Goal: Task Accomplishment & Management: Complete application form

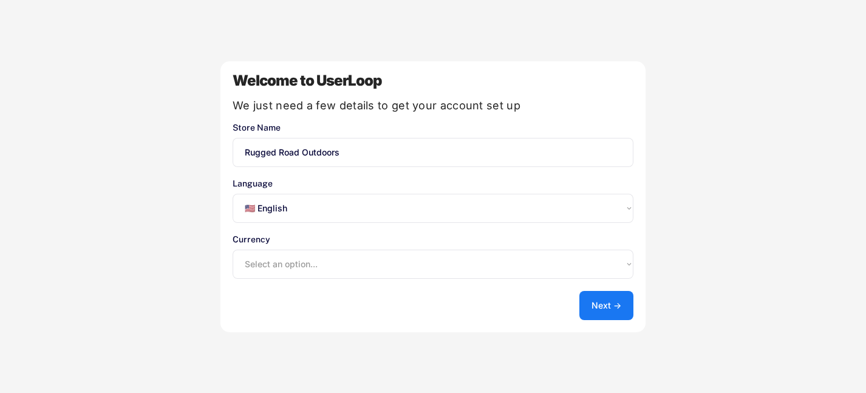
select select ""en""
select select ""1348695171700984260__LOOKUP__1635527639547x175194367885836100""
click at [603, 301] on button "Next →" at bounding box center [607, 305] width 54 height 29
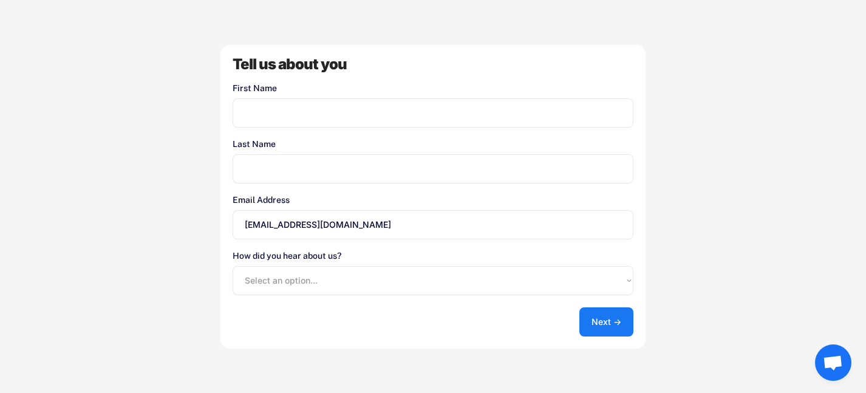
click at [363, 108] on input "input" at bounding box center [433, 112] width 401 height 29
type input "Kasey"
type input "Gandolfi"
drag, startPoint x: 348, startPoint y: 224, endPoint x: 193, endPoint y: 223, distance: 154.3
click at [193, 223] on div "Welcome to UserLoop We just need a few details to get your account set up Store…" at bounding box center [433, 196] width 866 height 393
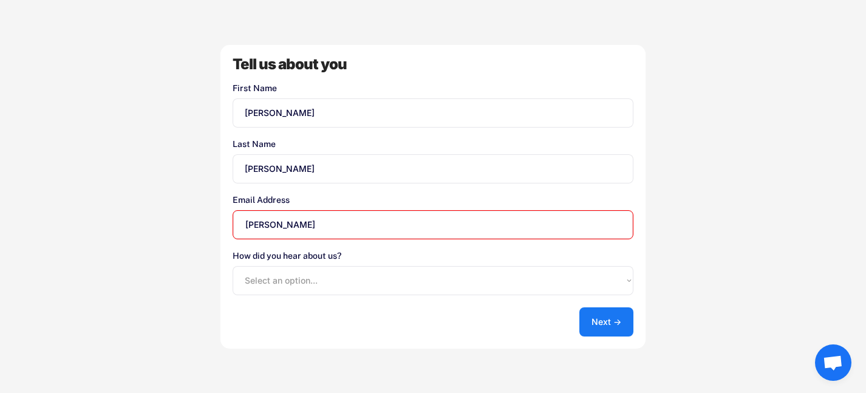
type input "kasey@ruggedroadoutdoors.com"
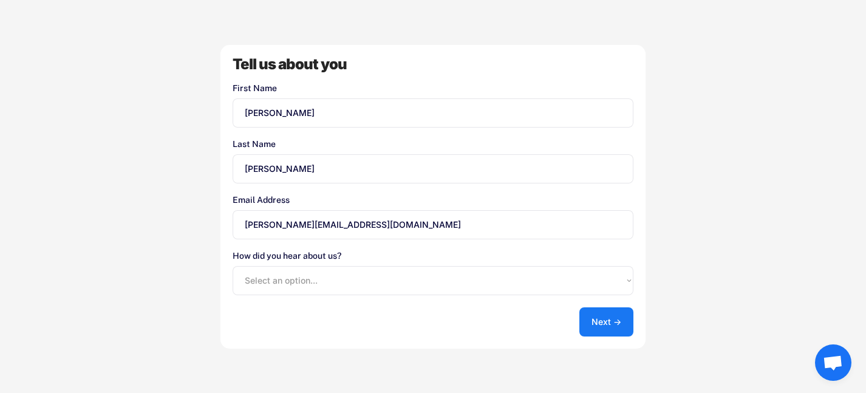
click at [280, 280] on select "Select an option... Shopify App Store Google UserLoop Blog Referred by a friend…" at bounding box center [433, 280] width 401 height 29
select select ""shopify_app_store""
click at [233, 266] on select "Select an option... Shopify App Store Google UserLoop Blog Referred by a friend…" at bounding box center [433, 280] width 401 height 29
click at [593, 316] on button "Next →" at bounding box center [607, 321] width 54 height 29
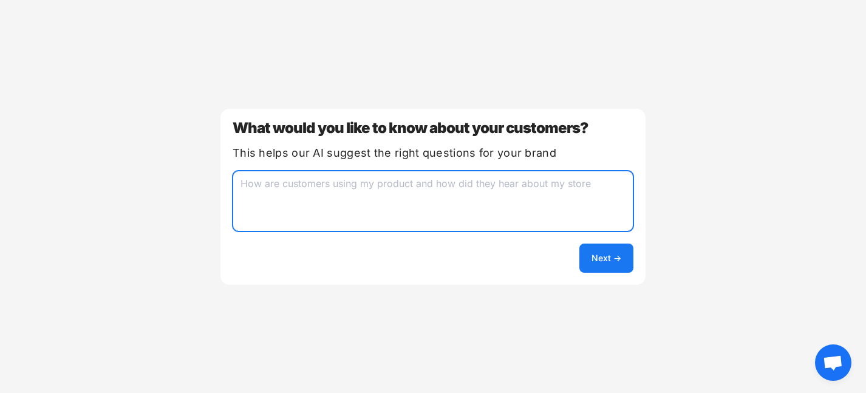
click at [424, 196] on textarea at bounding box center [433, 201] width 401 height 61
type textarea "P"
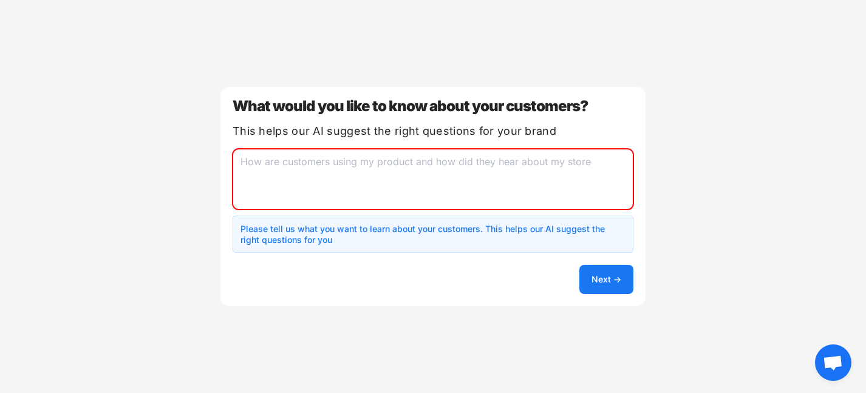
type textarea "F"
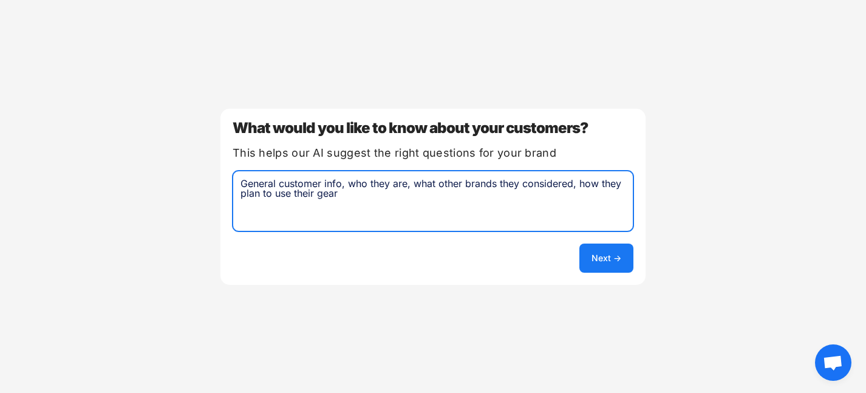
click at [581, 184] on textarea "General customer info, who they are, what other brands they considered, how the…" at bounding box center [433, 201] width 401 height 61
type textarea "General customer info, who they are, what other brands they considered, what ma…"
click at [616, 260] on button "Next →" at bounding box center [607, 258] width 54 height 29
select select ""unlimited""
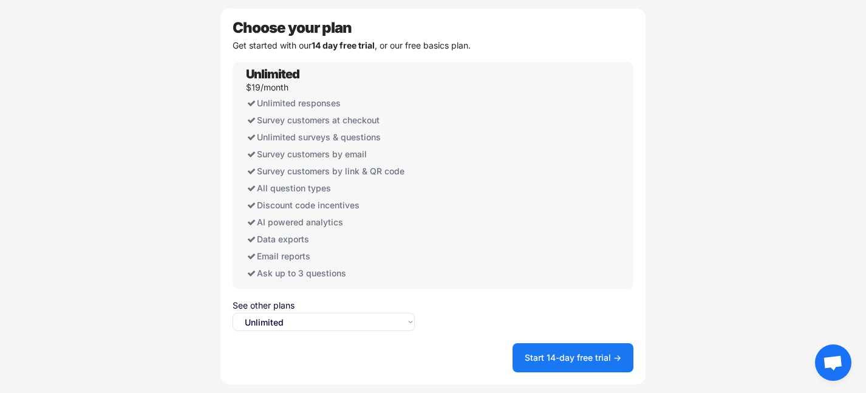
click at [335, 324] on select "Select an option... Unlimited Free" at bounding box center [324, 322] width 182 height 18
click at [581, 353] on button "Start 14-day free trial →" at bounding box center [573, 357] width 121 height 29
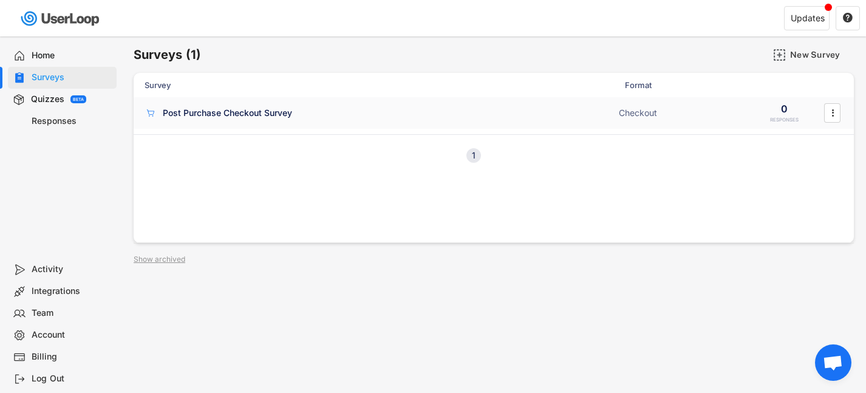
click at [253, 112] on div "Post Purchase Checkout Survey" at bounding box center [227, 113] width 129 height 12
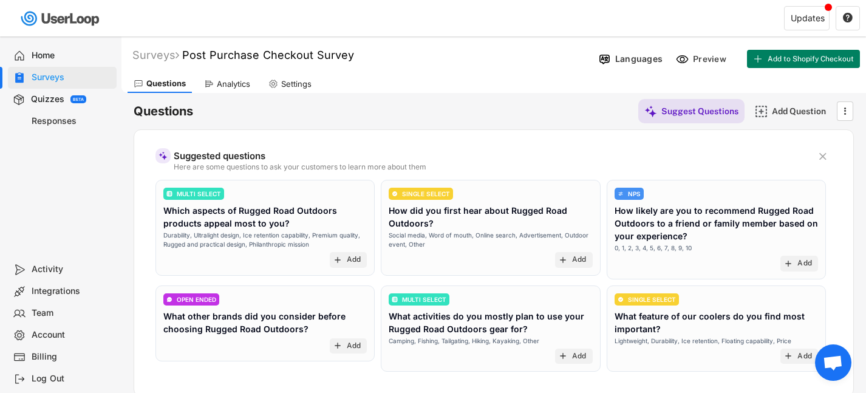
click at [296, 87] on div "Settings" at bounding box center [296, 84] width 30 height 10
select select ""weekly""
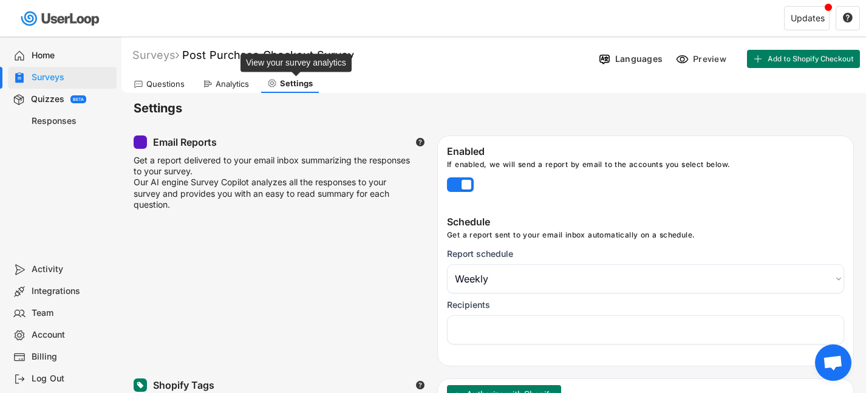
select select "1348695171700984260__LOOKUP__1759779036561x977549215737814000"
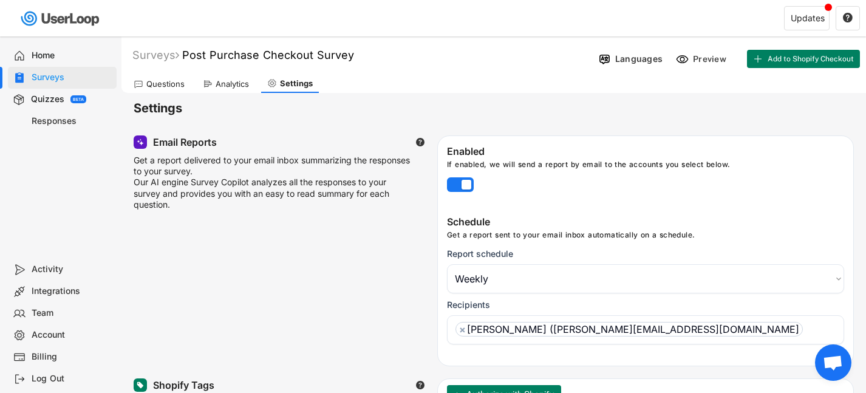
click at [168, 83] on div "Questions" at bounding box center [165, 84] width 38 height 10
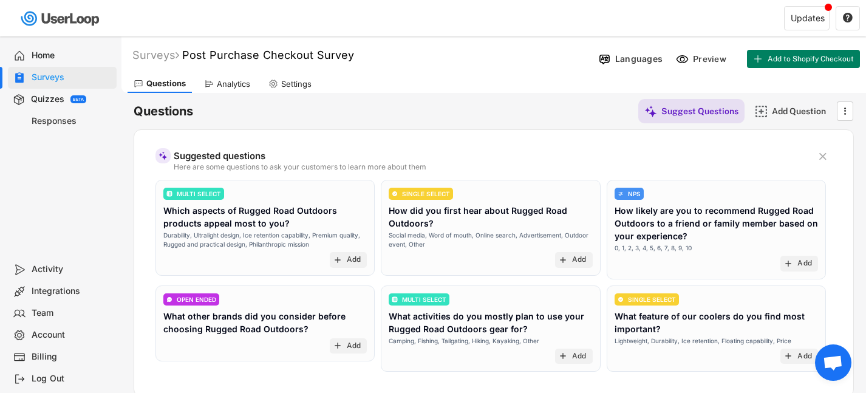
click at [231, 87] on div "Analytics" at bounding box center [233, 84] width 33 height 10
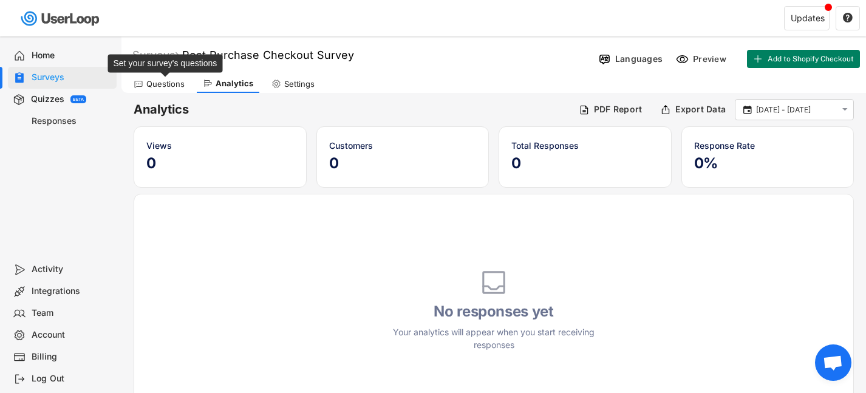
click at [168, 86] on div "Questions" at bounding box center [165, 84] width 38 height 10
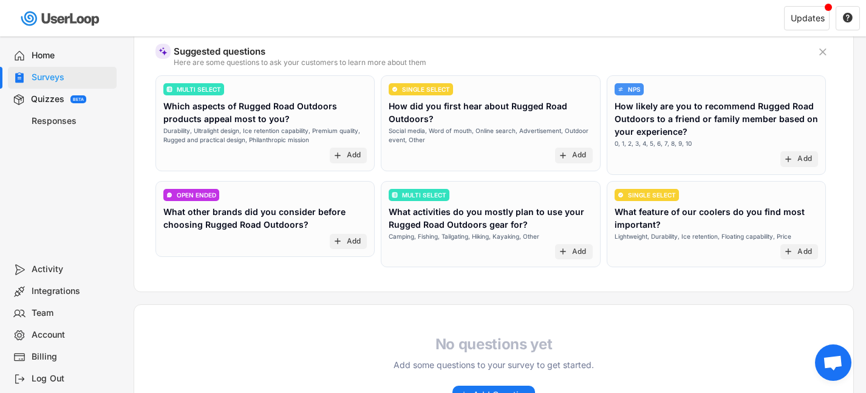
scroll to position [107, 0]
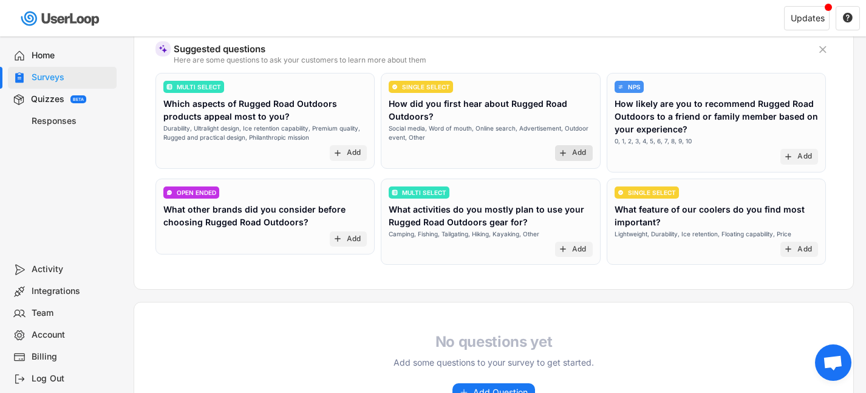
click at [569, 155] on div "add Add" at bounding box center [574, 153] width 38 height 16
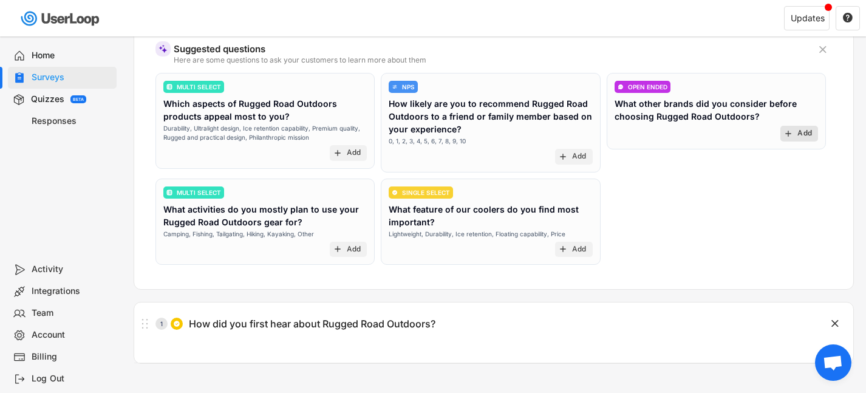
click at [801, 136] on div "Add" at bounding box center [805, 134] width 15 height 10
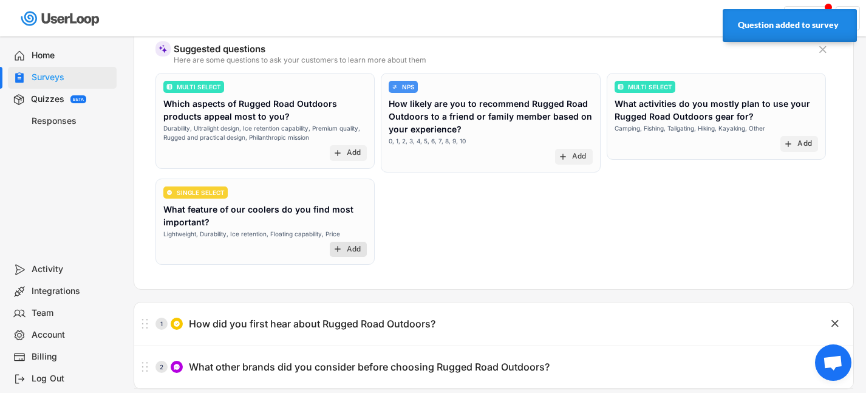
click at [338, 248] on text "add" at bounding box center [338, 249] width 10 height 10
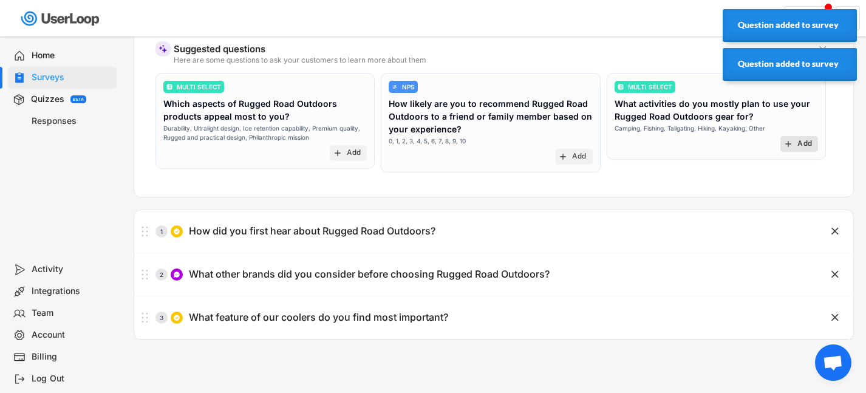
click at [798, 143] on div "Add" at bounding box center [805, 144] width 15 height 10
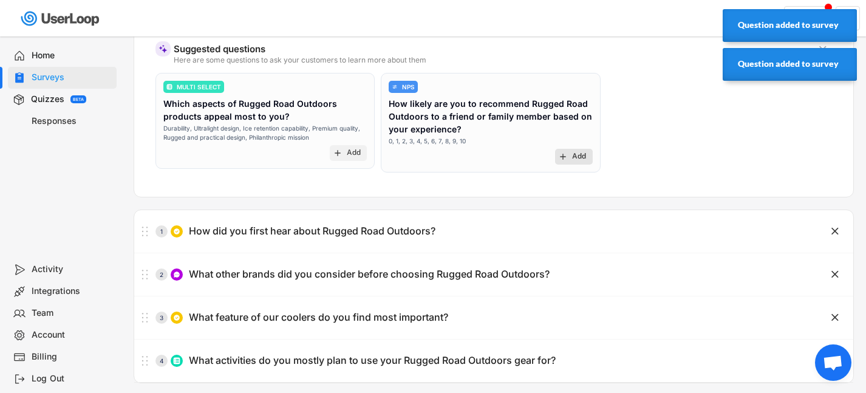
click at [572, 158] on div "Add" at bounding box center [579, 157] width 15 height 10
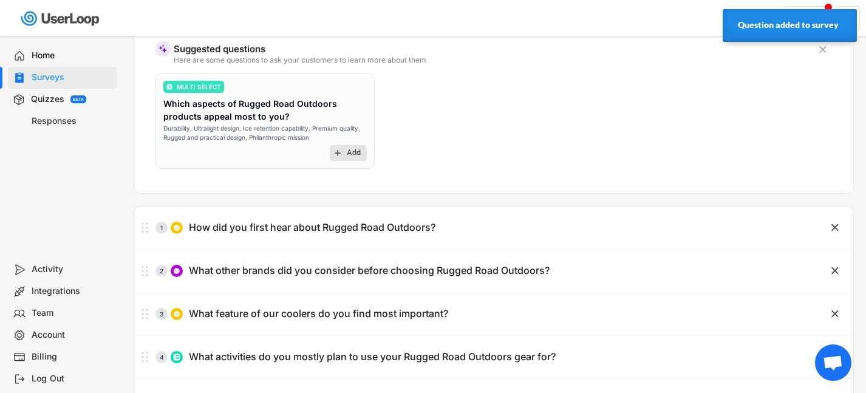
click at [343, 156] on div "add Add" at bounding box center [349, 153] width 38 height 16
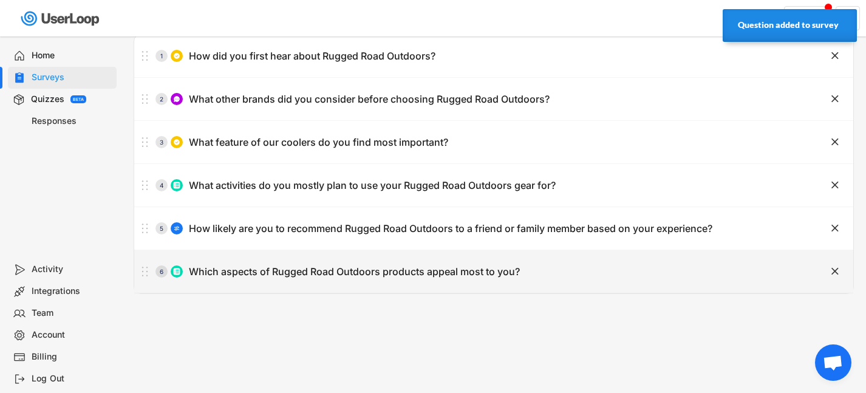
scroll to position [94, 0]
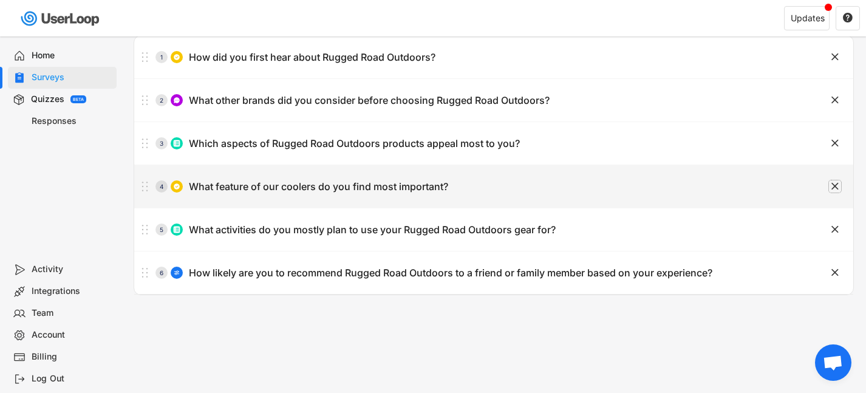
click at [834, 185] on text "" at bounding box center [835, 186] width 7 height 13
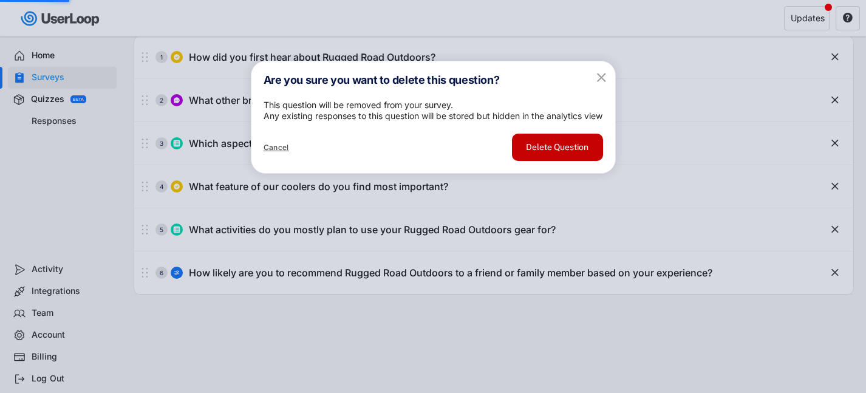
click at [553, 161] on button "Delete Question" at bounding box center [557, 147] width 91 height 27
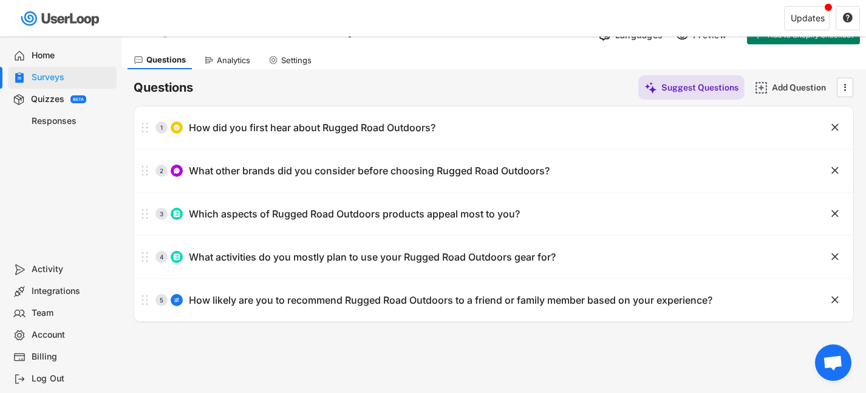
scroll to position [22, 0]
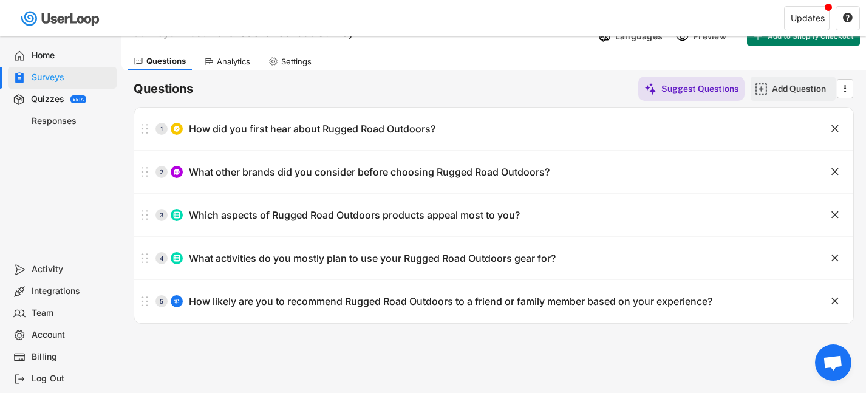
click at [767, 93] on img at bounding box center [761, 89] width 13 height 13
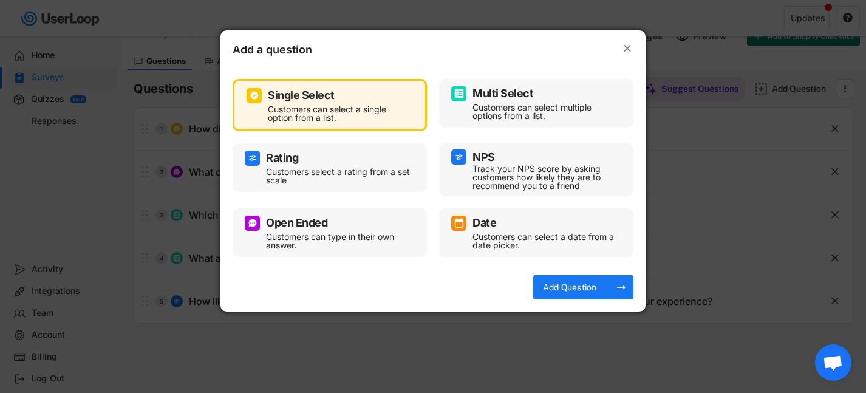
click at [506, 114] on div "Customers can select multiple options from a list." at bounding box center [546, 111] width 146 height 17
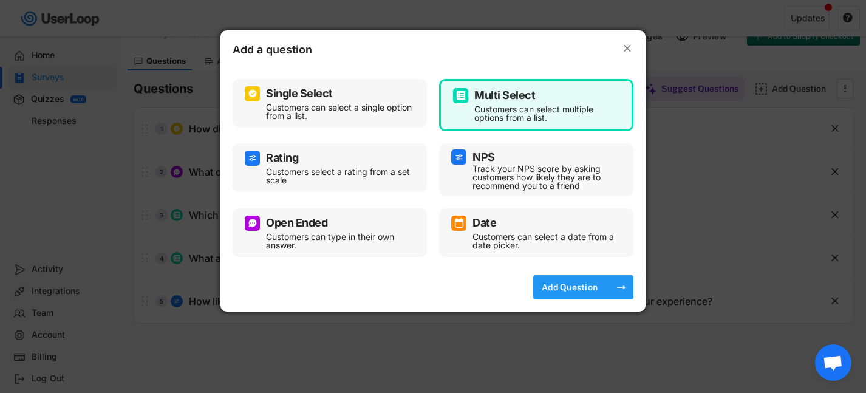
click at [599, 284] on div "Add Question" at bounding box center [570, 287] width 61 height 11
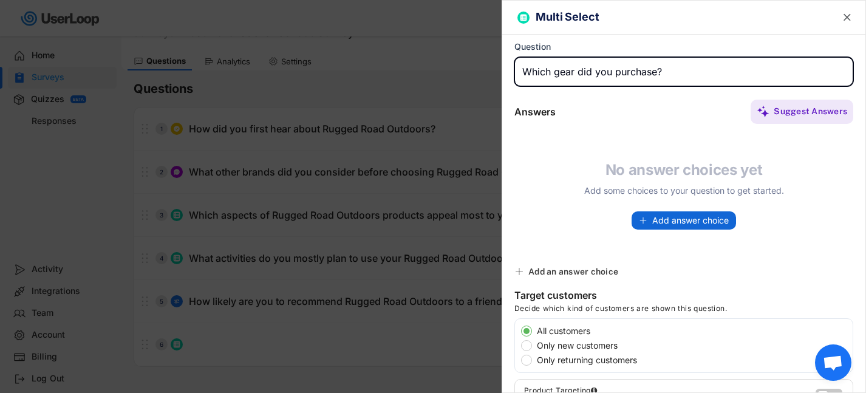
type input "Which gear did you purchase?"
click at [653, 223] on span "Add answer choice" at bounding box center [691, 220] width 77 height 9
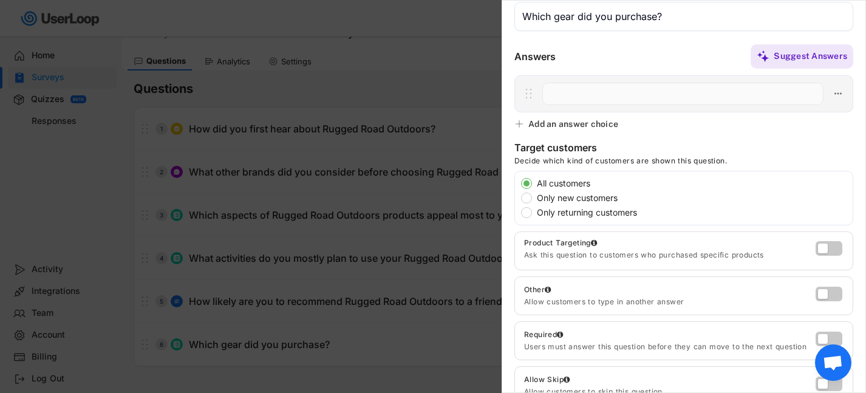
scroll to position [0, 0]
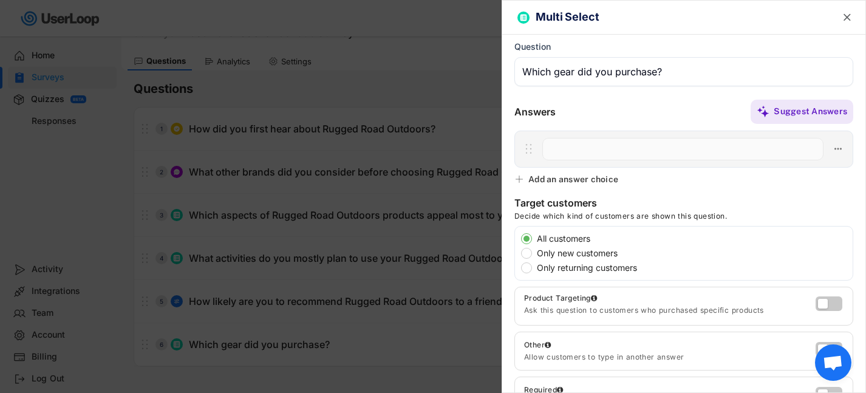
click at [845, 16] on text "" at bounding box center [847, 17] width 7 height 13
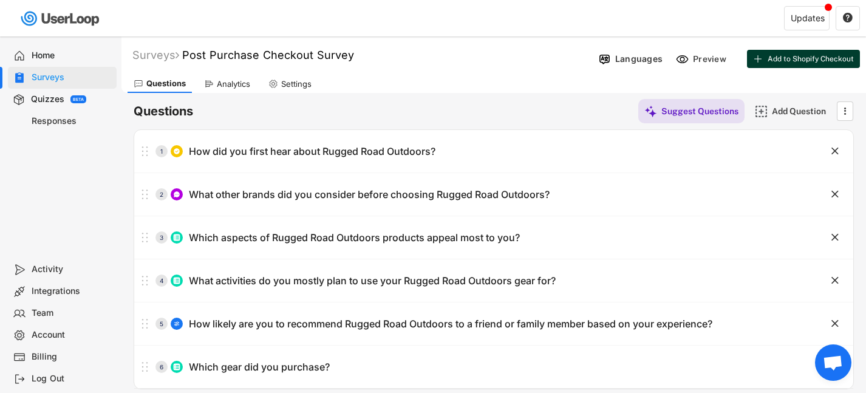
click at [762, 64] on button "Add to Shopify Checkout" at bounding box center [803, 59] width 113 height 18
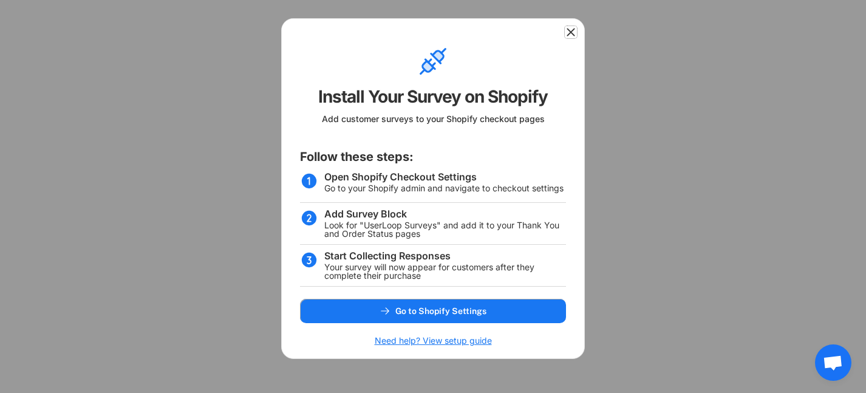
click at [570, 33] on icon at bounding box center [571, 32] width 12 height 12
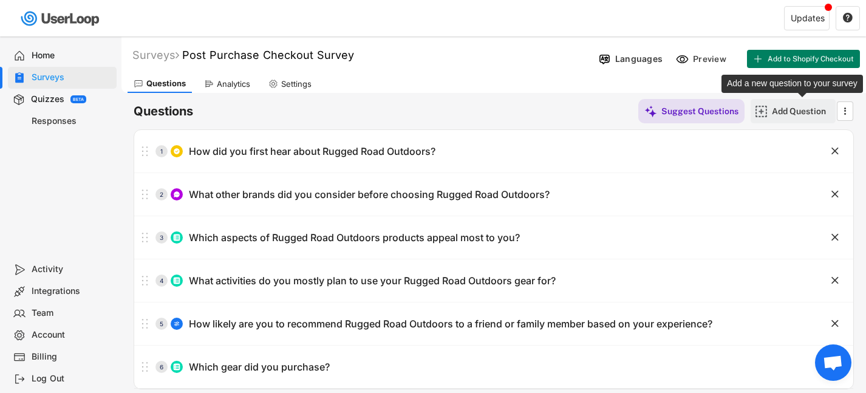
click at [806, 111] on div "Add Question" at bounding box center [802, 111] width 61 height 11
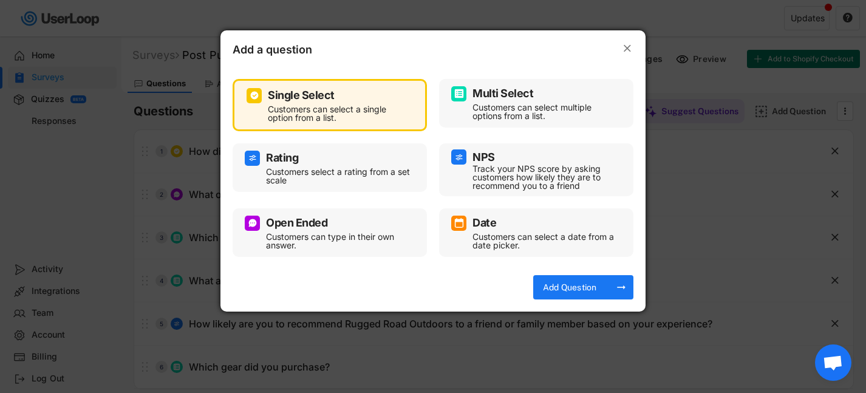
click at [524, 118] on div "Customers can select multiple options from a list." at bounding box center [546, 111] width 146 height 17
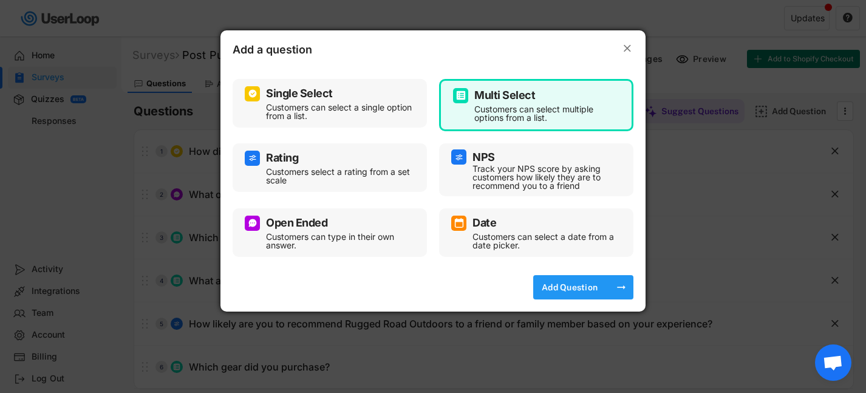
click at [576, 292] on div "Add Question" at bounding box center [570, 287] width 61 height 11
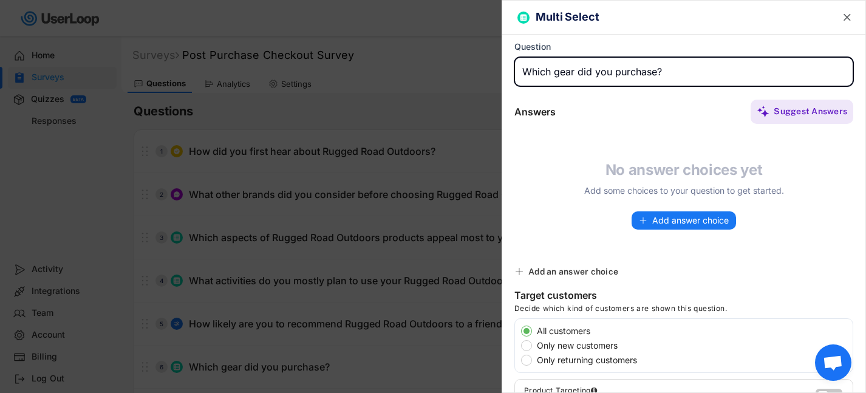
type input "Which gear did you purchase?"
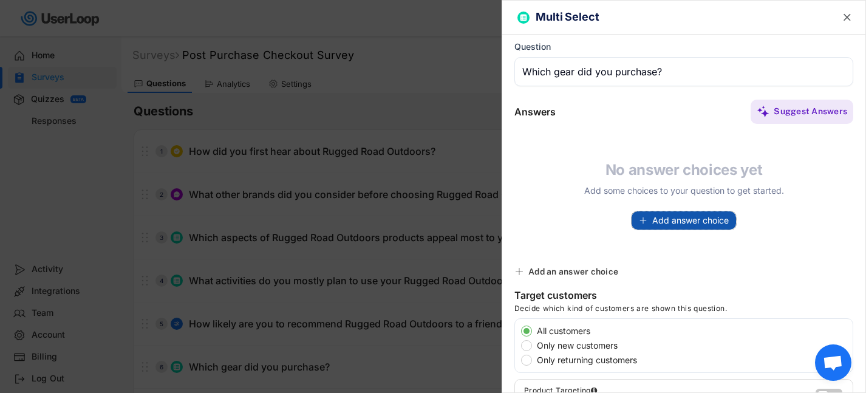
click at [650, 226] on button "Add answer choice" at bounding box center [684, 220] width 105 height 18
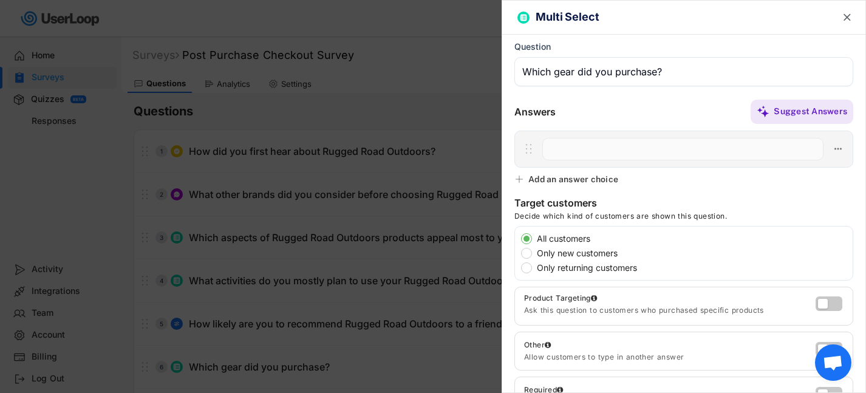
click at [556, 155] on input "input" at bounding box center [683, 149] width 281 height 22
type input "RR25"
click at [580, 182] on div "Add an answer choice" at bounding box center [574, 179] width 90 height 11
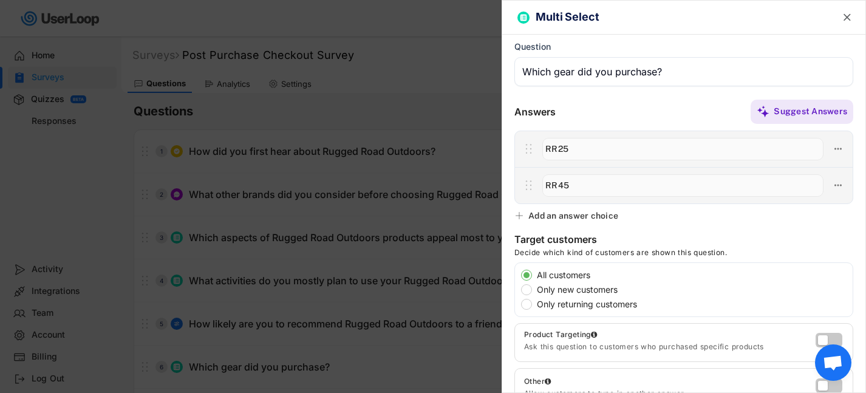
type input "RR45"
click at [596, 215] on div "Add an answer choice" at bounding box center [574, 215] width 90 height 11
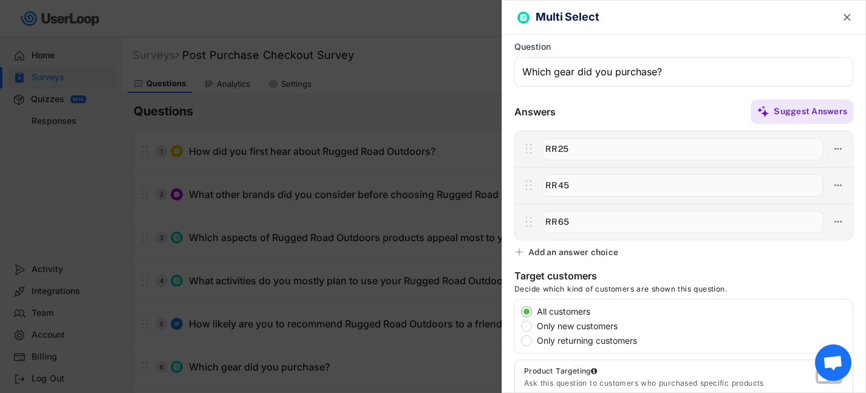
type input "RR65"
click at [590, 252] on div "Add an answer choice" at bounding box center [574, 252] width 90 height 11
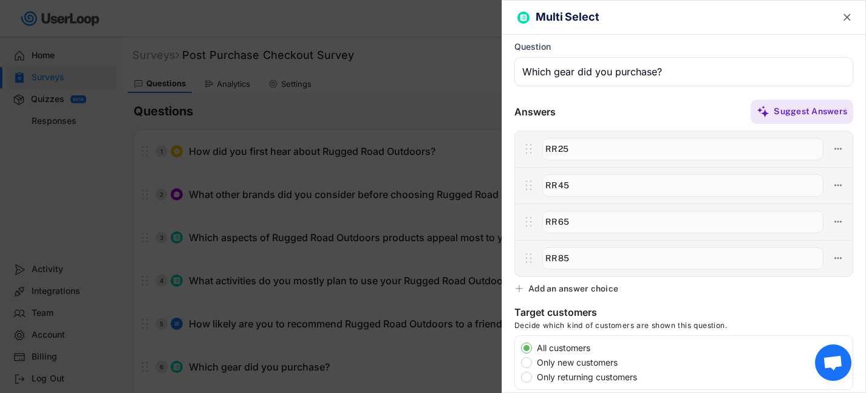
type input "RR85"
click at [602, 285] on div "Add an answer choice" at bounding box center [574, 288] width 90 height 11
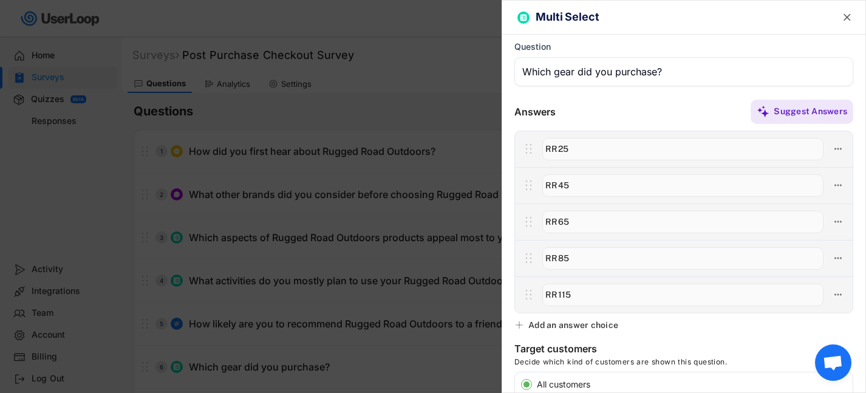
type input "RR115"
click at [600, 323] on div "Add an answer choice" at bounding box center [574, 325] width 90 height 11
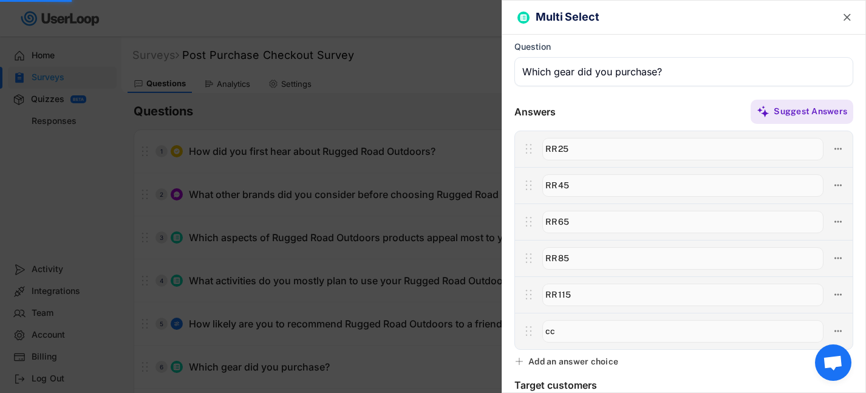
type input "c"
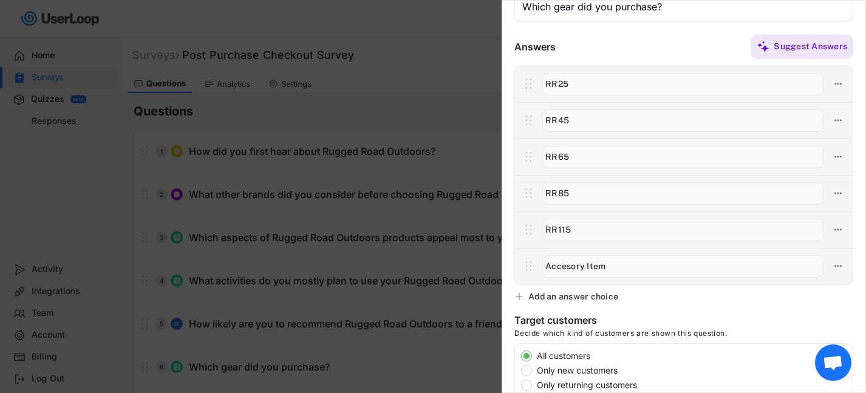
scroll to position [66, 0]
click at [571, 267] on input "input" at bounding box center [683, 266] width 281 height 22
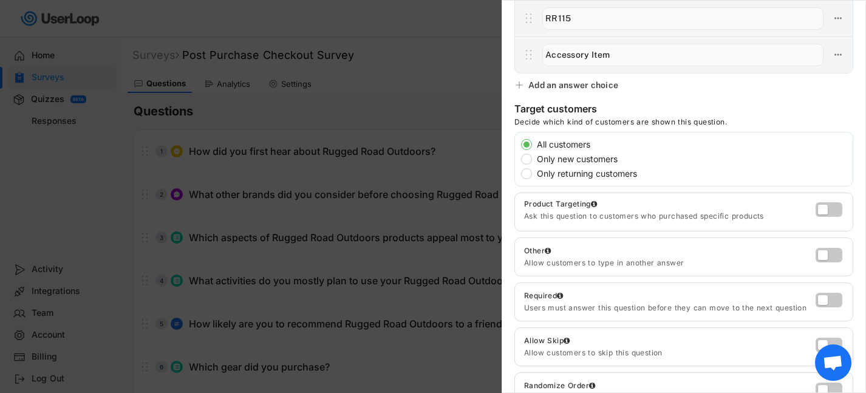
scroll to position [0, 0]
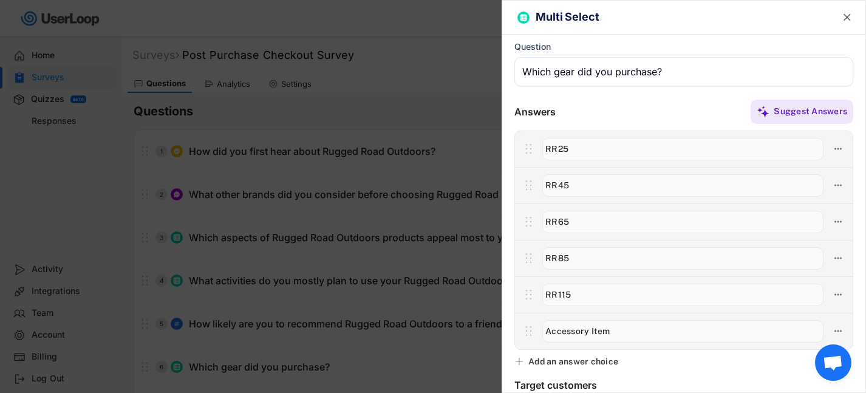
type input "Accessory Item"
click at [846, 16] on text "" at bounding box center [847, 17] width 7 height 13
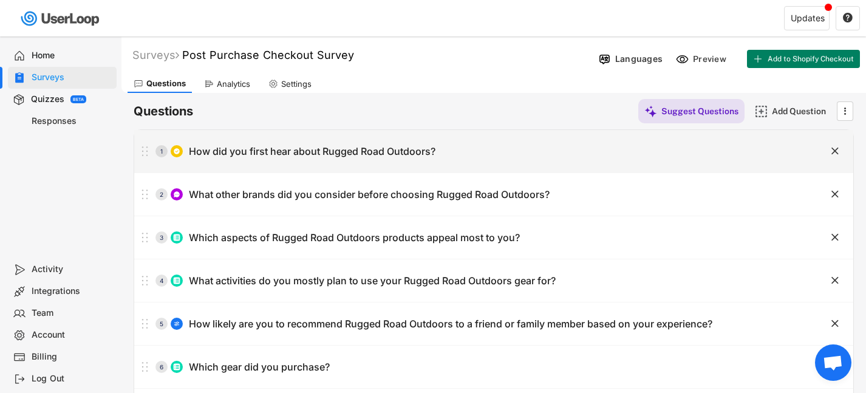
click at [465, 165] on div "1 How did you first hear about Rugged Road Outdoors? " at bounding box center [493, 151] width 719 height 43
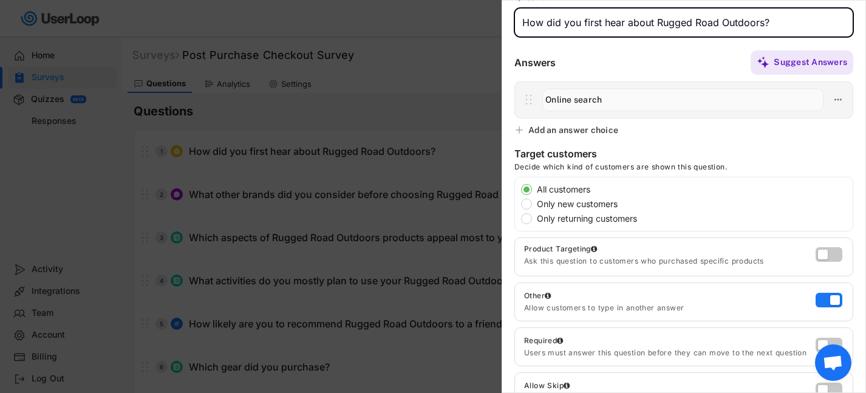
scroll to position [55, 0]
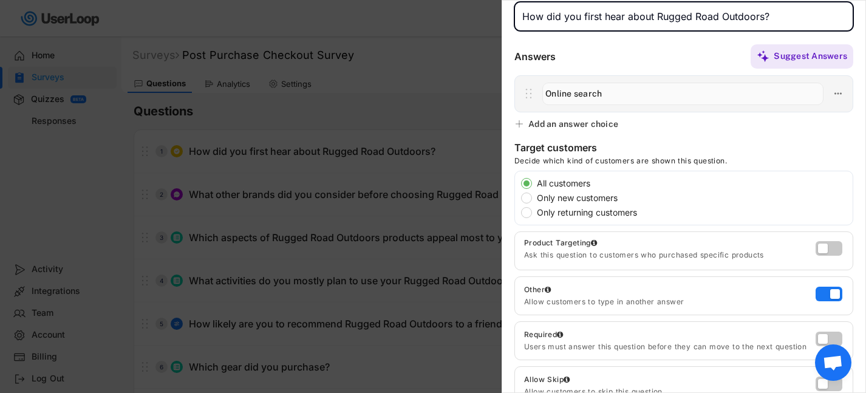
click at [582, 123] on div "Add an answer choice" at bounding box center [574, 123] width 90 height 11
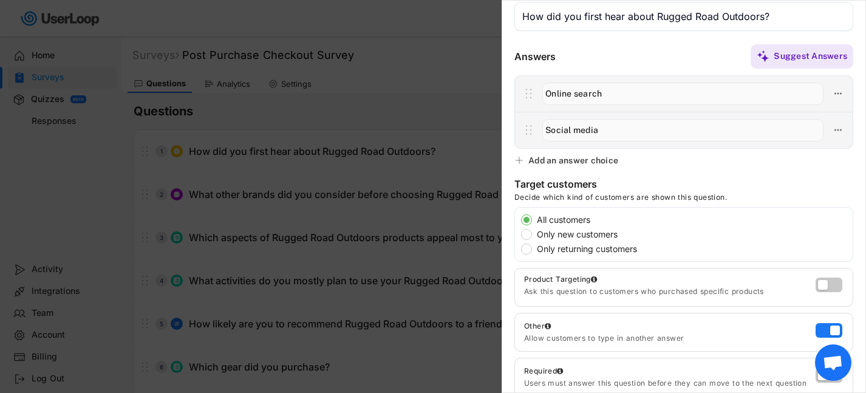
type input "Social media"
click at [548, 161] on div "Add an answer choice" at bounding box center [574, 160] width 90 height 11
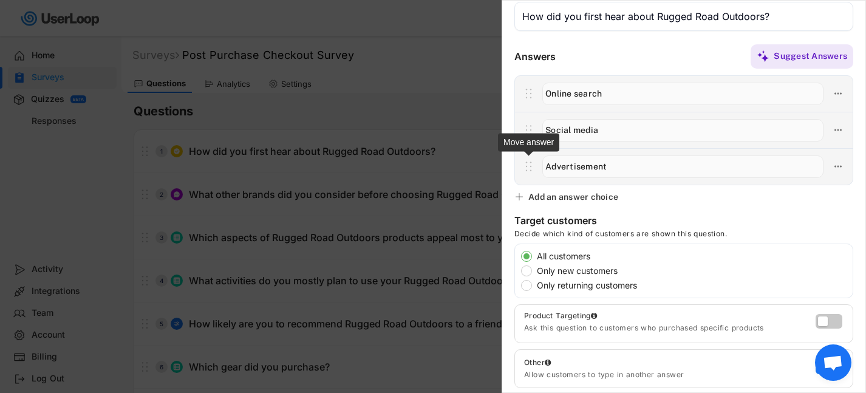
type input "Advertisement"
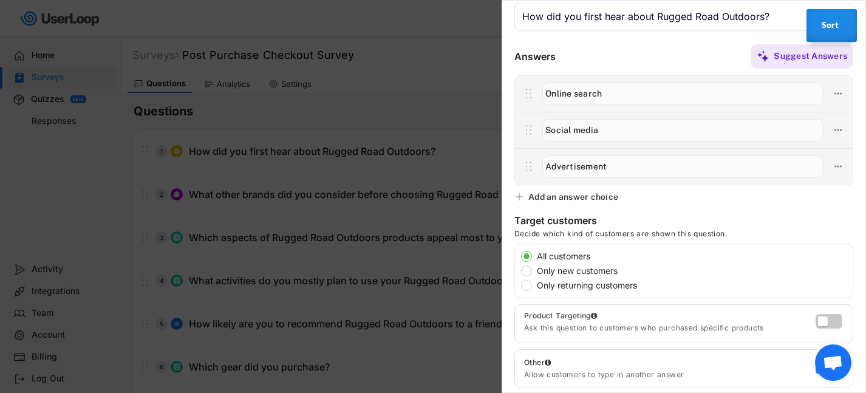
type input "Advertisement"
type input "Social media"
click at [566, 196] on div "Add an answer choice" at bounding box center [574, 196] width 90 height 11
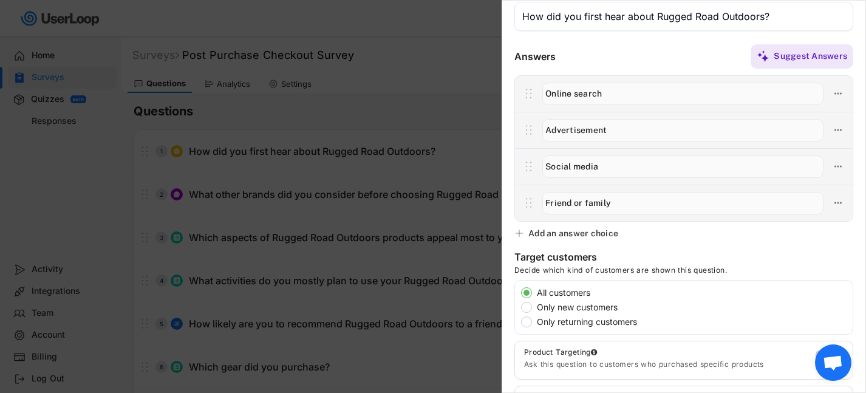
type input "Friend or family"
click at [571, 236] on div "Add an answer choice" at bounding box center [574, 233] width 90 height 11
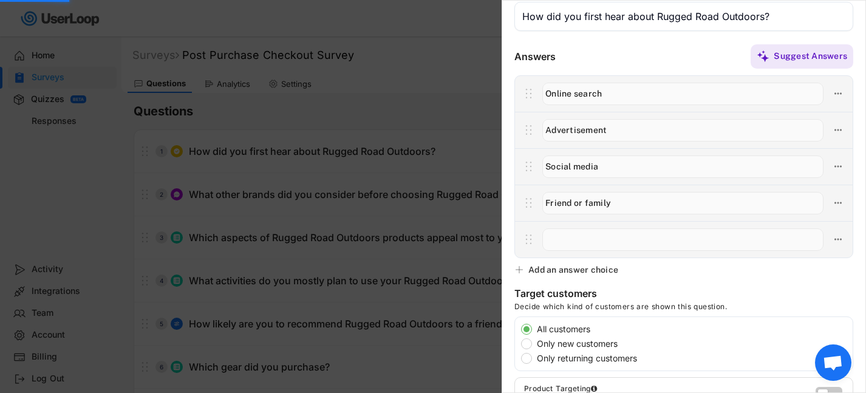
click at [571, 236] on input "input" at bounding box center [683, 239] width 281 height 22
type input "Retail store"
click at [587, 269] on div "Add an answer choice" at bounding box center [574, 269] width 90 height 11
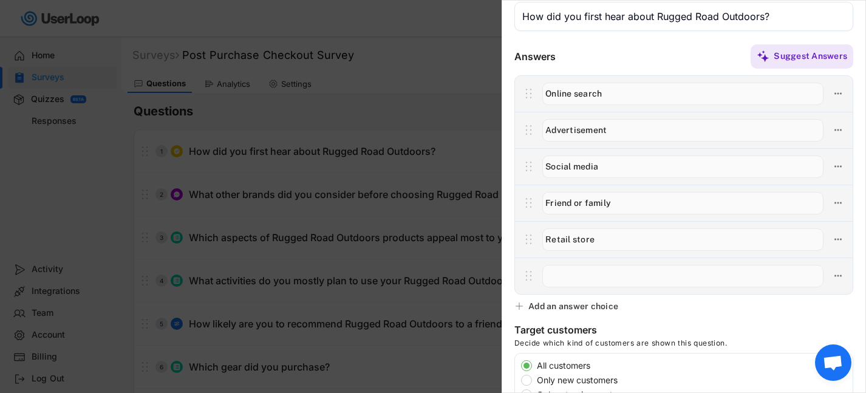
click at [582, 98] on input "input" at bounding box center [683, 94] width 281 height 22
type input "Google"
click at [629, 134] on input "input" at bounding box center [683, 130] width 281 height 22
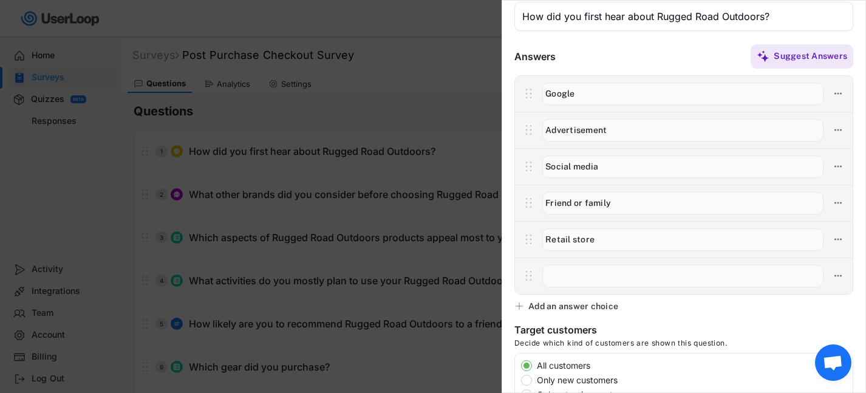
click at [575, 275] on input "input" at bounding box center [683, 276] width 281 height 22
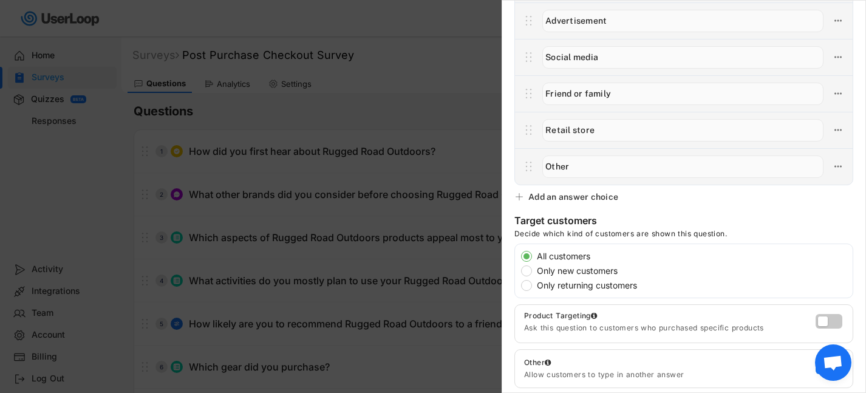
scroll to position [125, 0]
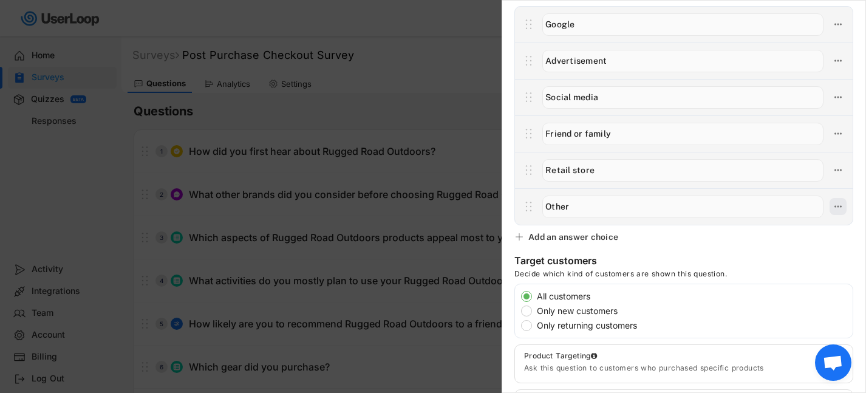
type input "Other"
click at [840, 211] on icon at bounding box center [838, 206] width 11 height 11
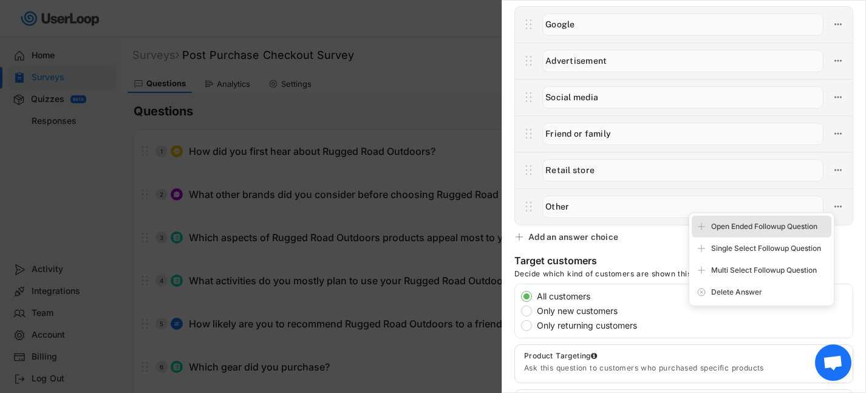
click at [811, 233] on div "Open Ended Followup Question" at bounding box center [762, 227] width 140 height 22
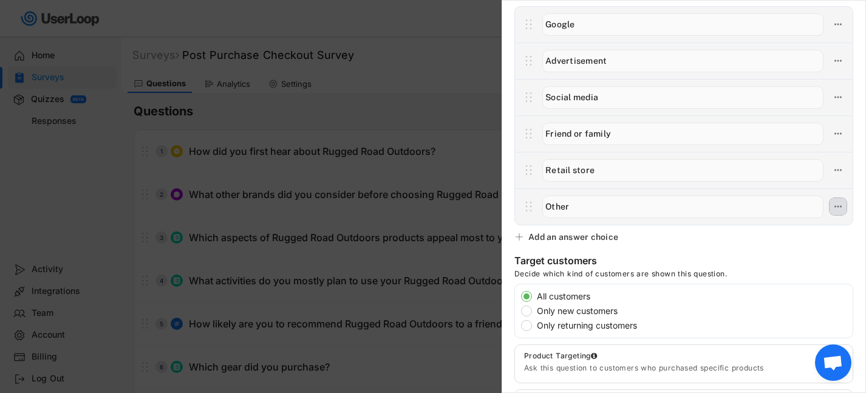
click at [842, 210] on icon at bounding box center [838, 206] width 11 height 11
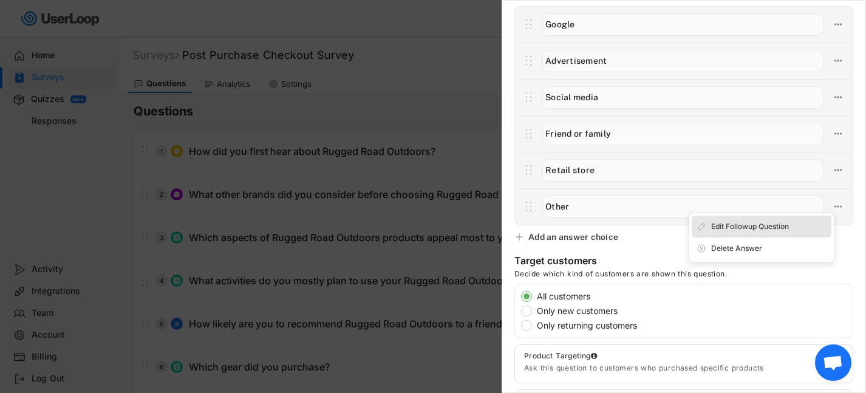
click at [780, 229] on div "Edit Followup Question" at bounding box center [769, 226] width 115 height 11
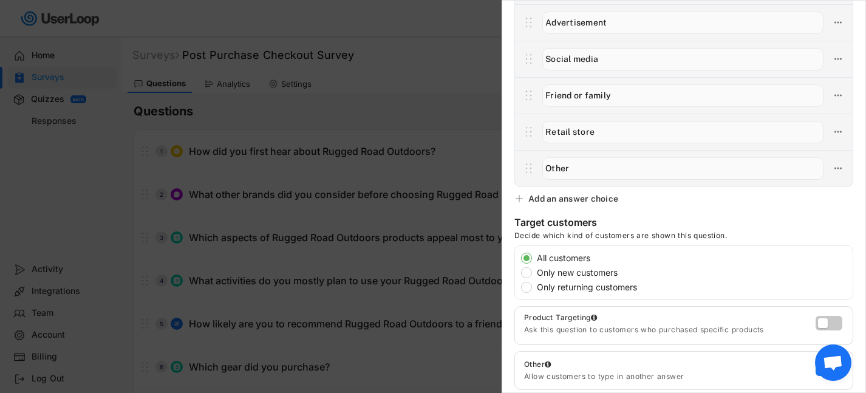
scroll to position [166, 0]
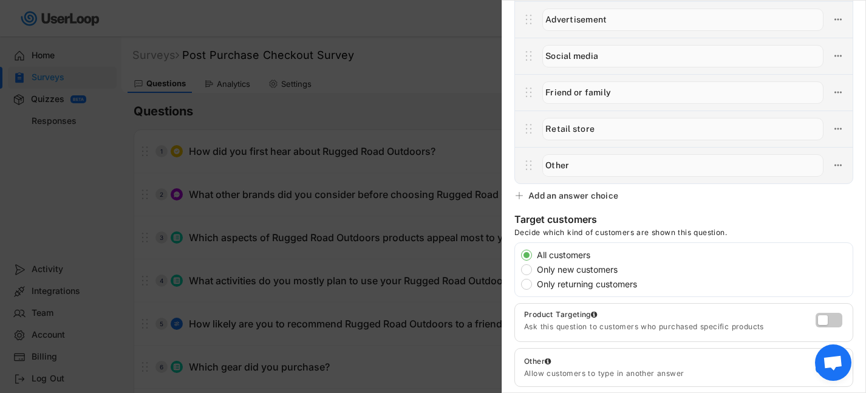
click at [586, 163] on input "input" at bounding box center [683, 165] width 281 height 22
click at [535, 160] on icon at bounding box center [528, 165] width 15 height 18
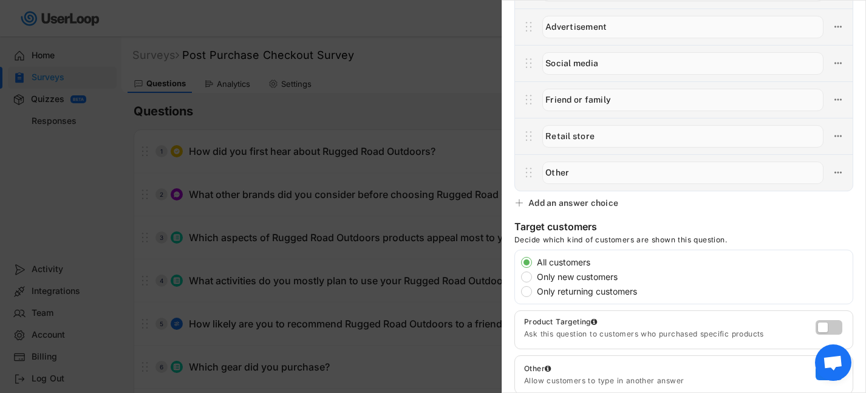
scroll to position [143, 0]
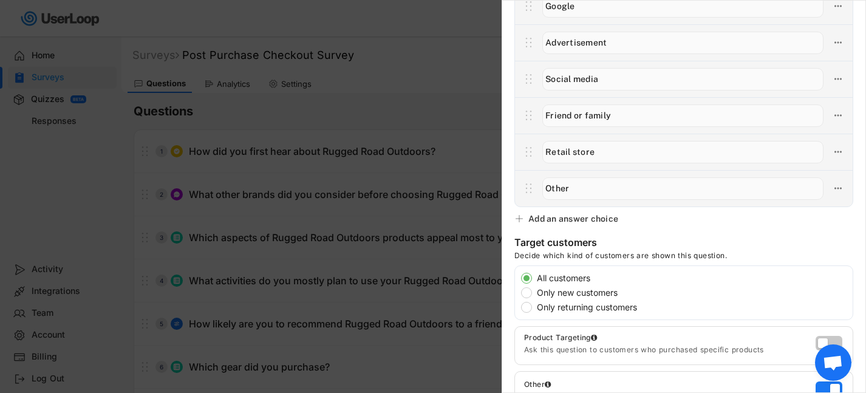
click at [586, 191] on input "input" at bounding box center [683, 188] width 281 height 22
click at [837, 188] on use at bounding box center [838, 189] width 7 height 2
click at [765, 207] on div "Edit Followup Question" at bounding box center [769, 208] width 115 height 11
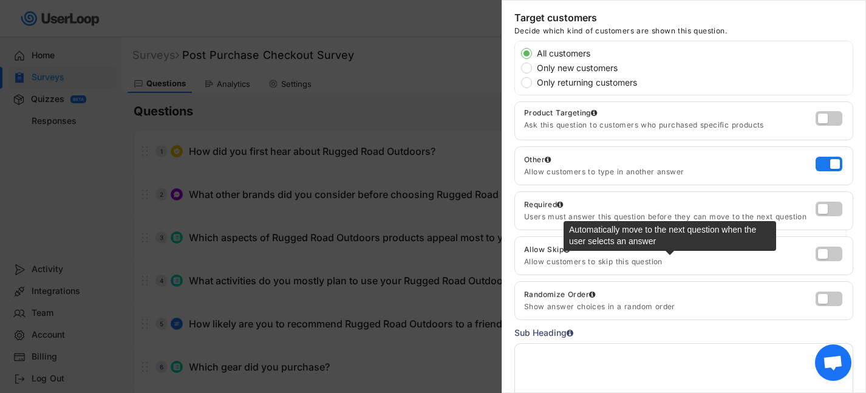
scroll to position [364, 0]
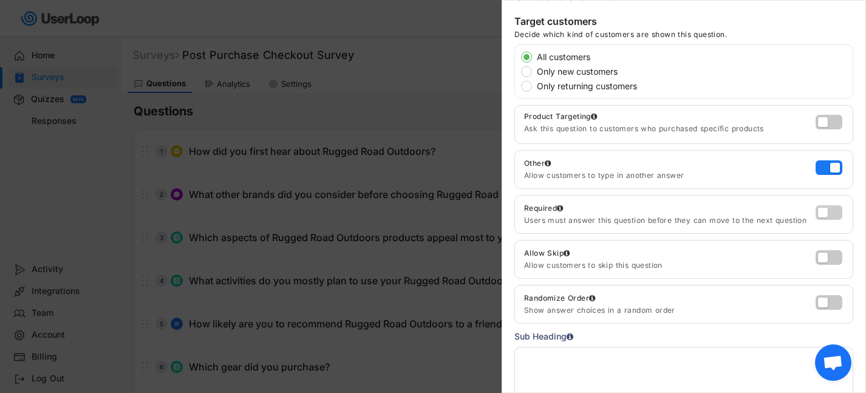
click at [828, 216] on label at bounding box center [826, 209] width 27 height 15
click at [0, 0] on input "checkbox" at bounding box center [0, 0] width 0 height 0
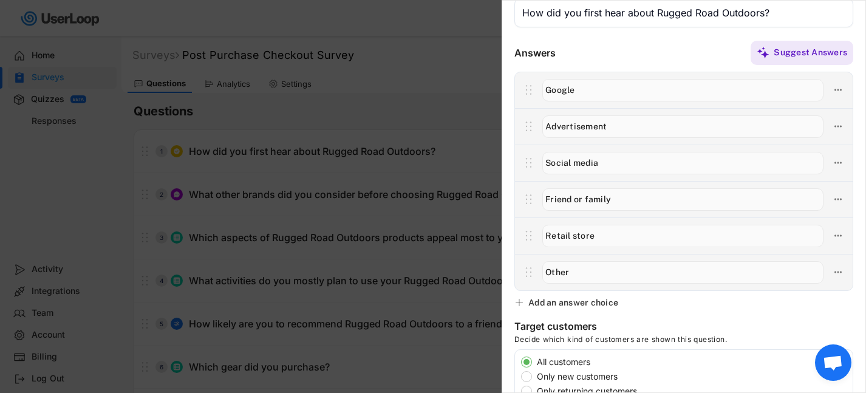
scroll to position [0, 0]
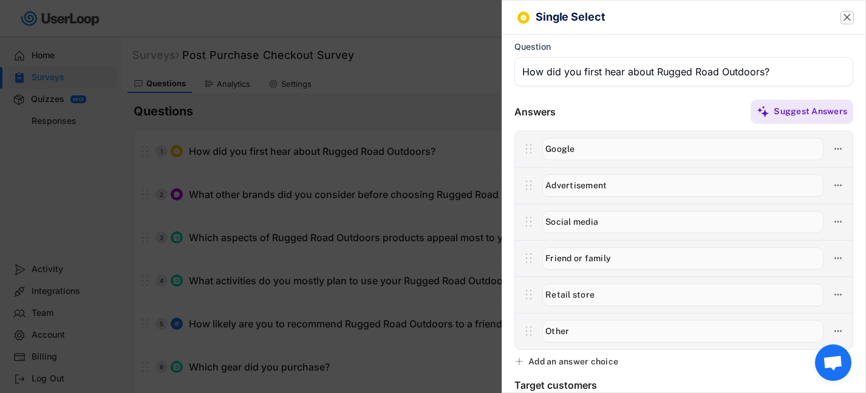
click at [850, 17] on text "" at bounding box center [847, 17] width 7 height 13
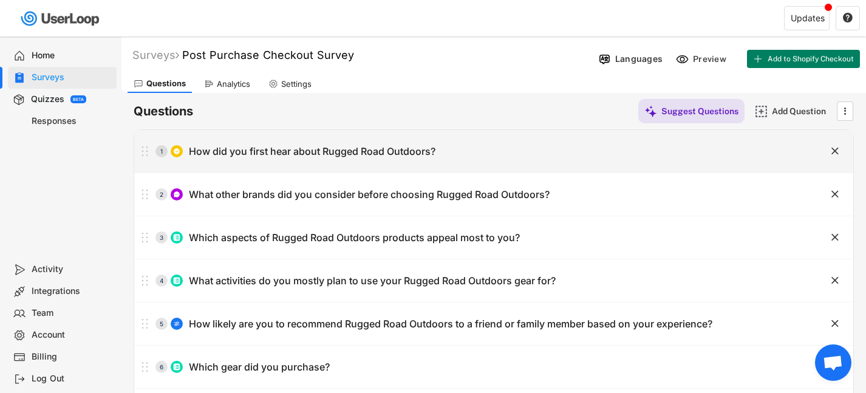
click at [401, 150] on div "How did you first hear about Rugged Road Outdoors?" at bounding box center [312, 151] width 247 height 13
type input "How did you first hear about Rugged Road Outdoors?"
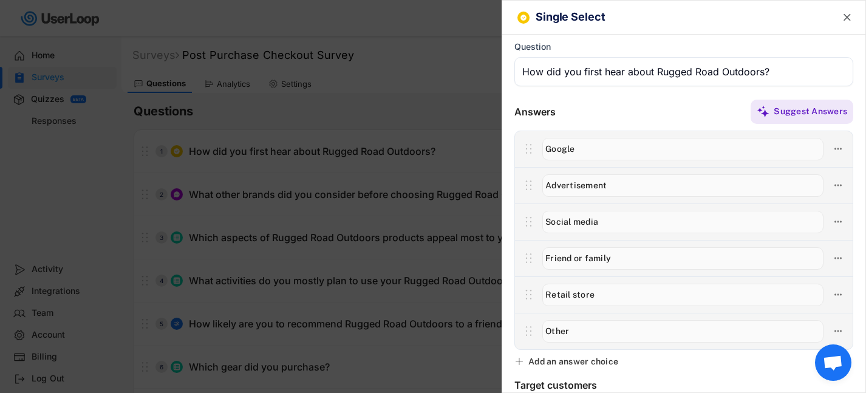
click at [379, 166] on div at bounding box center [433, 196] width 866 height 393
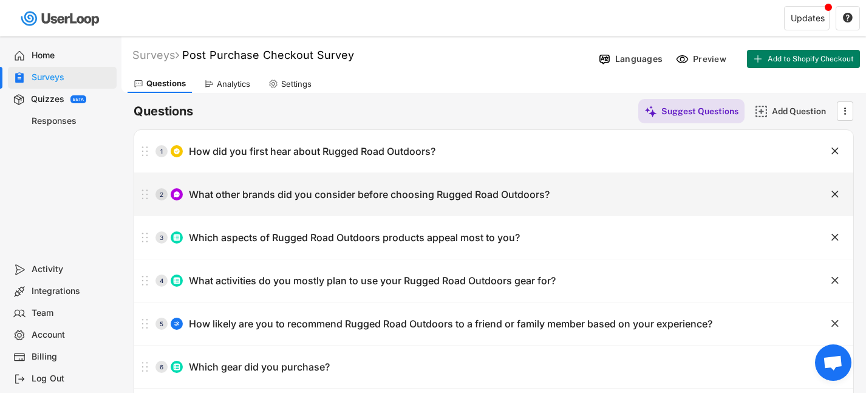
click at [368, 193] on div "What other brands did you consider before choosing Rugged Road Outdoors?" at bounding box center [369, 194] width 361 height 13
type input "What other brands did you consider before choosing Rugged Road Outdoors?"
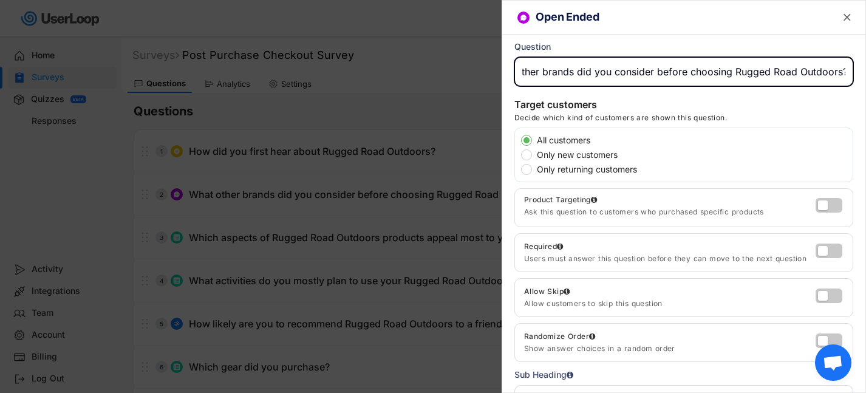
scroll to position [39, 0]
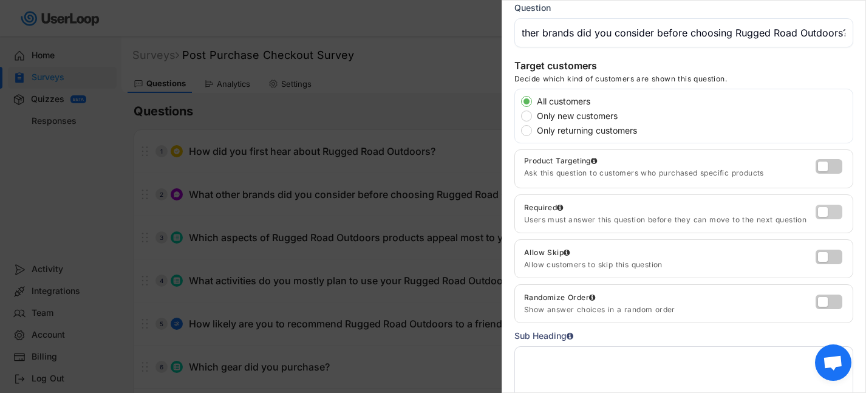
click at [832, 214] on label at bounding box center [826, 209] width 27 height 15
click at [0, 0] on input "checkbox" at bounding box center [0, 0] width 0 height 0
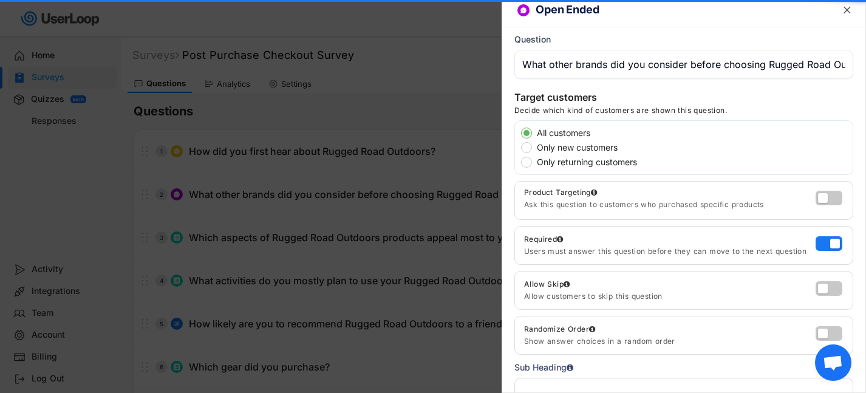
scroll to position [0, 0]
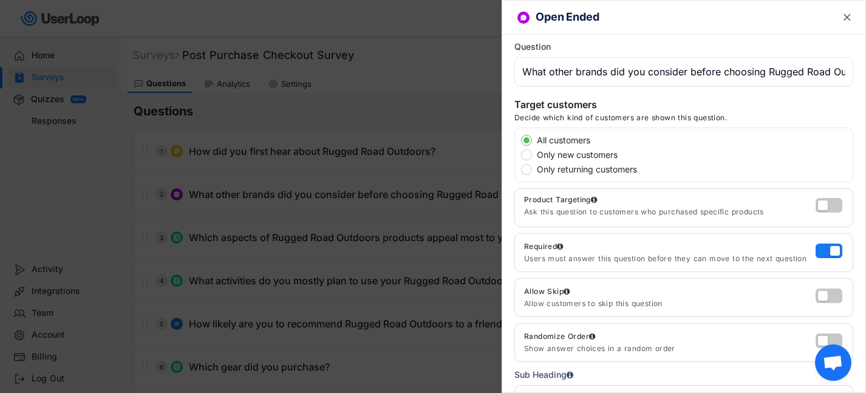
click at [655, 50] on div "Question" at bounding box center [684, 63] width 339 height 45
click at [632, 79] on input "input" at bounding box center [684, 71] width 339 height 29
click at [593, 18] on h6 "Open Ended" at bounding box center [676, 17] width 280 height 13
click at [437, 268] on div at bounding box center [433, 196] width 866 height 393
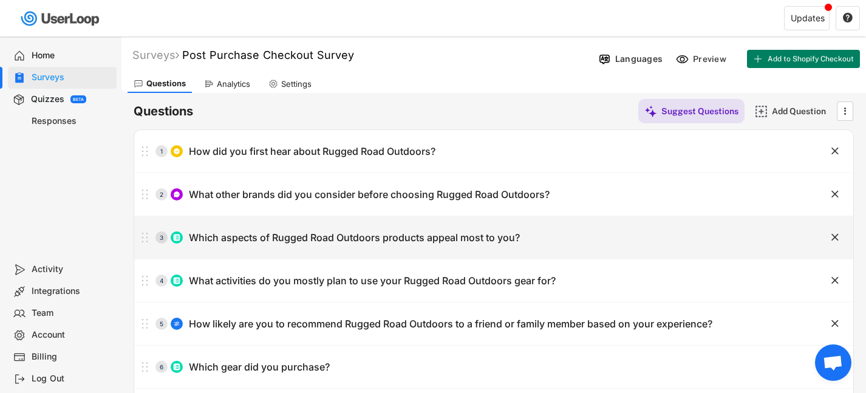
click at [334, 234] on div "Which aspects of Rugged Road Outdoors products appeal most to you?" at bounding box center [354, 238] width 331 height 13
type input "Which aspects of Rugged Road Outdoors products appeal most to you?"
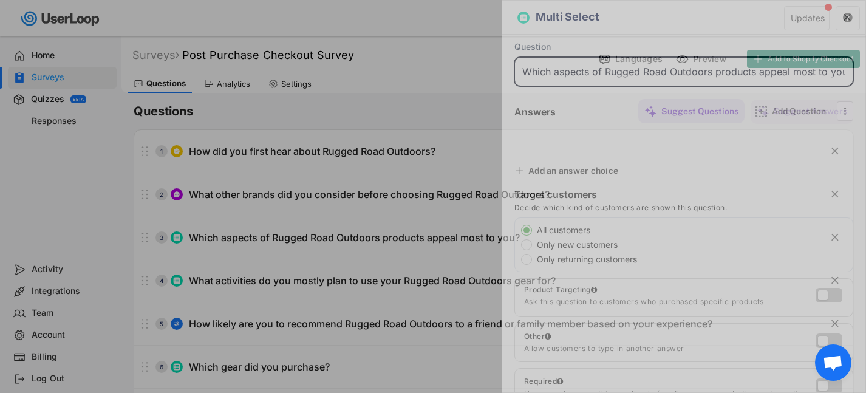
scroll to position [0, 5]
type input "Ultralight design"
type input "Durability"
type input "Rugged and practical design"
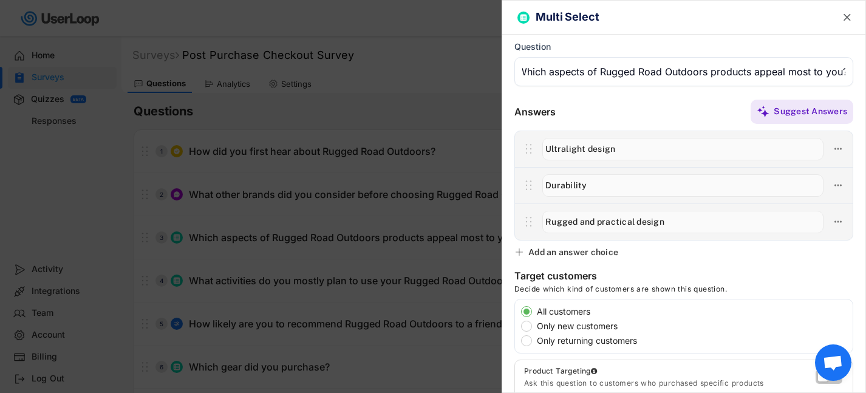
click at [628, 158] on input "input" at bounding box center [683, 149] width 281 height 22
click at [614, 188] on input "input" at bounding box center [683, 185] width 281 height 22
drag, startPoint x: 623, startPoint y: 149, endPoint x: 586, endPoint y: 149, distance: 36.5
click at [586, 149] on input "input" at bounding box center [683, 149] width 281 height 22
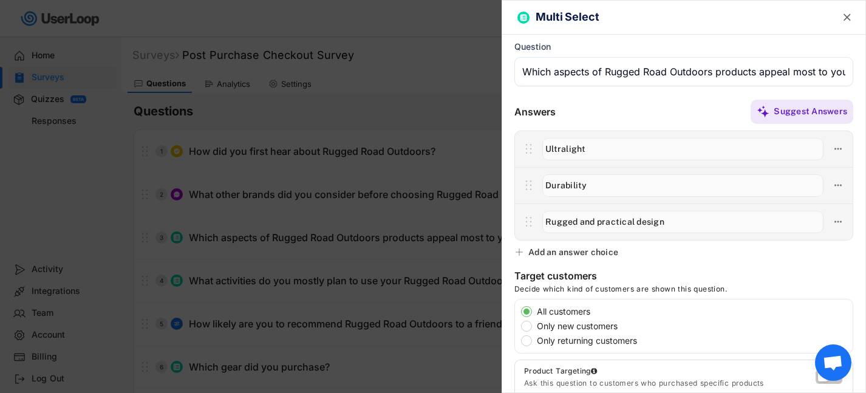
type input "Ultralight"
drag, startPoint x: 666, startPoint y: 222, endPoint x: 516, endPoint y: 222, distance: 149.5
click at [516, 222] on div at bounding box center [684, 222] width 338 height 36
type input "Ice Retention"
click at [568, 247] on div "Add an answer choice" at bounding box center [574, 252] width 90 height 11
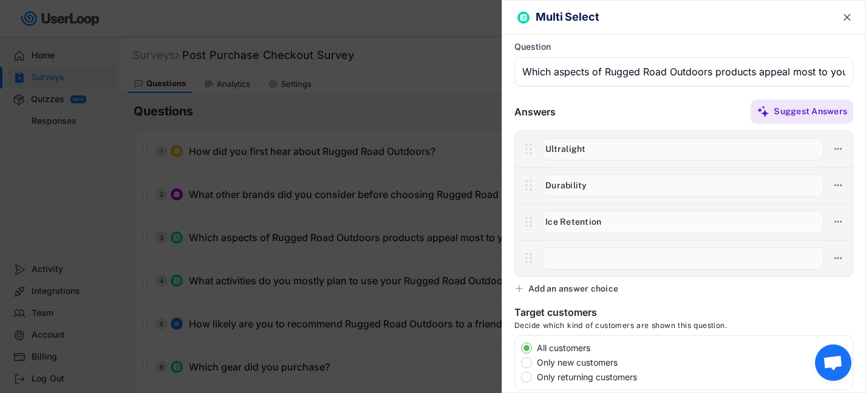
click at [578, 265] on input "input" at bounding box center [683, 258] width 281 height 22
type input "Lifetime Warranty"
click at [583, 286] on div "Add an answer choice" at bounding box center [574, 288] width 90 height 11
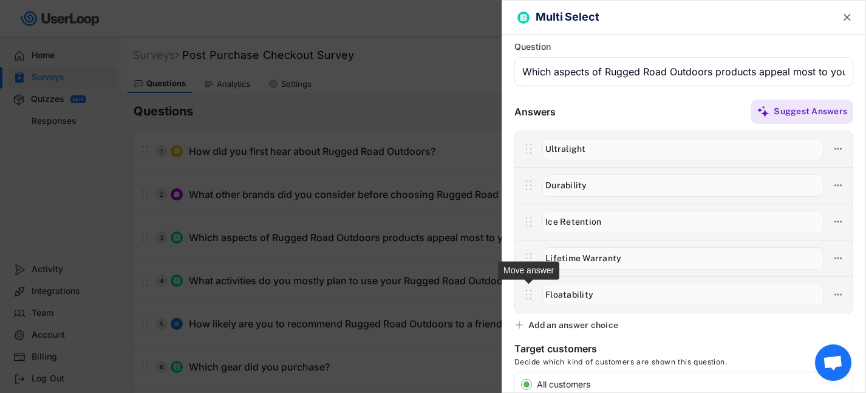
type input "Floatability"
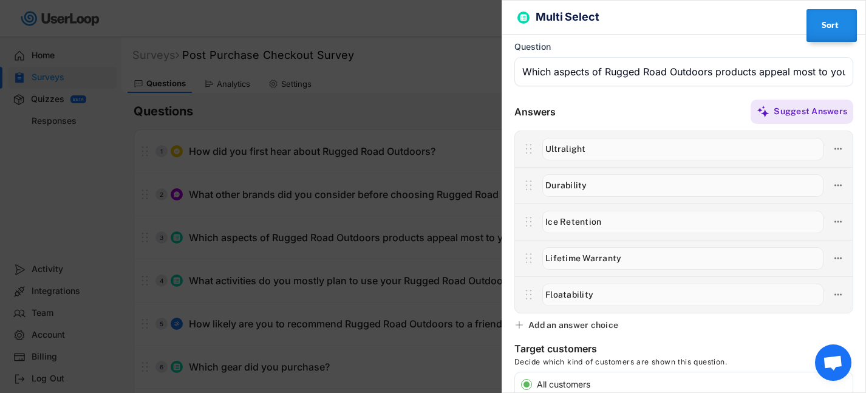
type input "Floatability"
type input "Ultralight"
type input "Durability"
type input "Ice Retention"
type input "Lifetime Warranty"
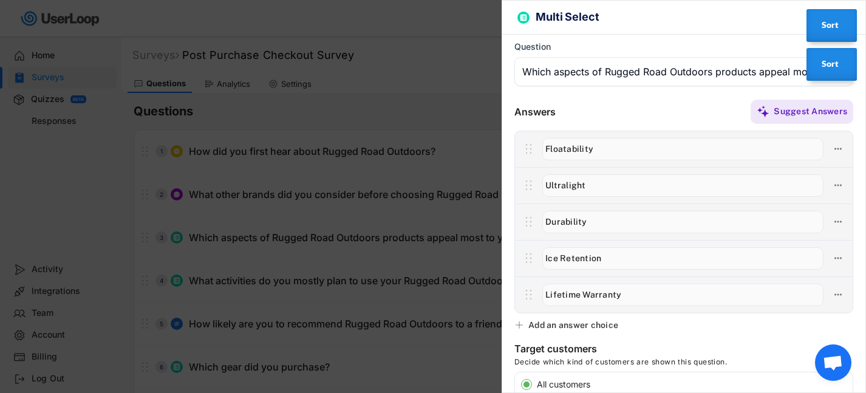
type input "Ultralight"
type input "Floatability"
type input "Ice Retention"
type input "Durability"
type input "Lifetime Warranty"
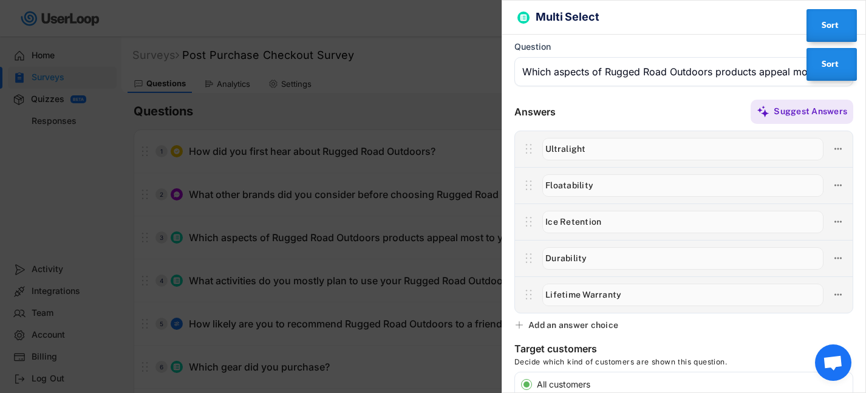
type input "Durability"
click at [555, 324] on div "Add an answer choice" at bounding box center [574, 325] width 90 height 11
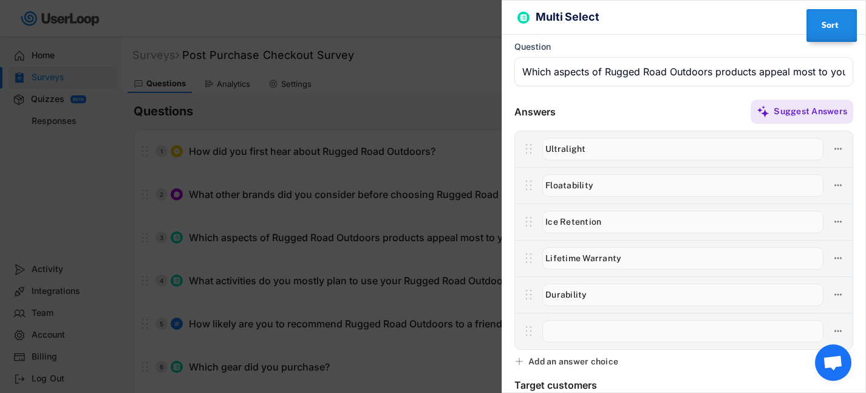
scroll to position [21, 0]
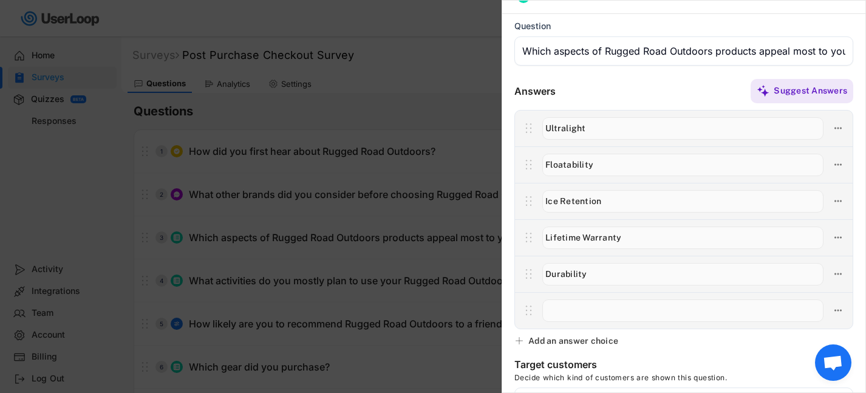
drag, startPoint x: 530, startPoint y: 239, endPoint x: 530, endPoint y: 287, distance: 48.0
type input "Durability"
type input "Lifetime Warranty"
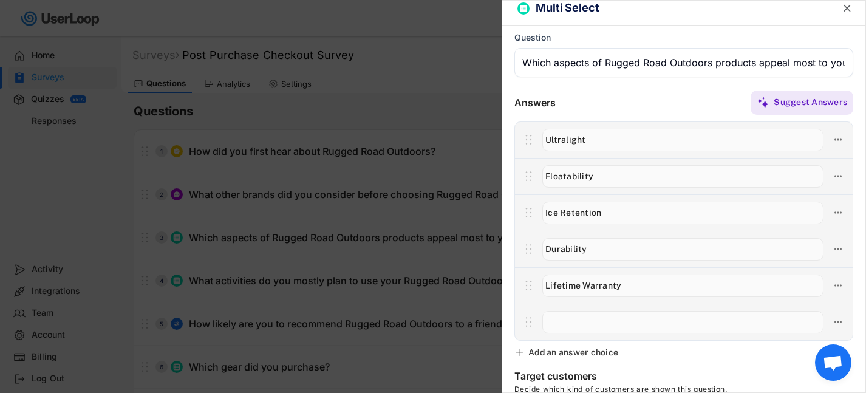
scroll to position [9, 0]
click at [582, 324] on input "input" at bounding box center [683, 323] width 281 height 22
click at [834, 323] on icon at bounding box center [838, 322] width 11 height 11
click at [736, 379] on div "Delete Answer" at bounding box center [762, 387] width 140 height 22
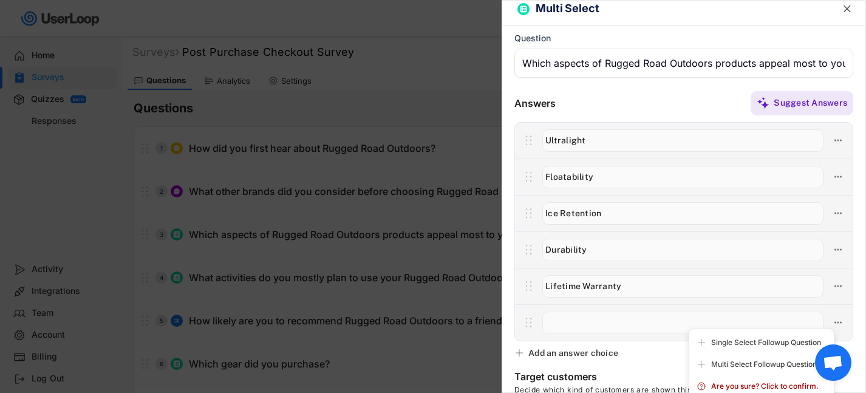
click at [619, 315] on input "input" at bounding box center [683, 323] width 281 height 22
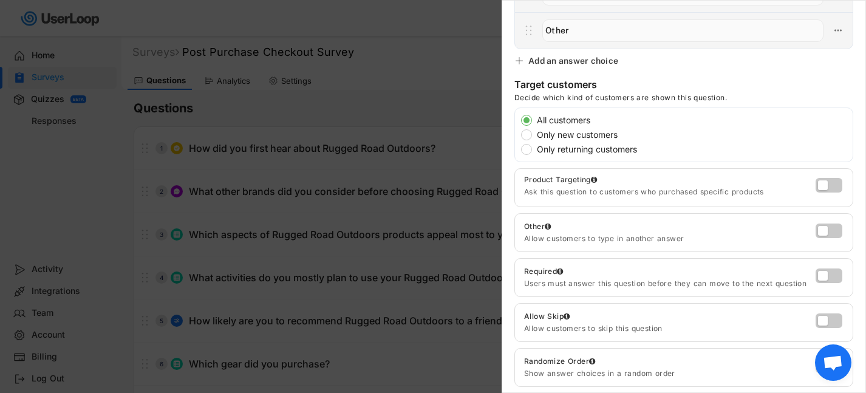
scroll to position [334, 0]
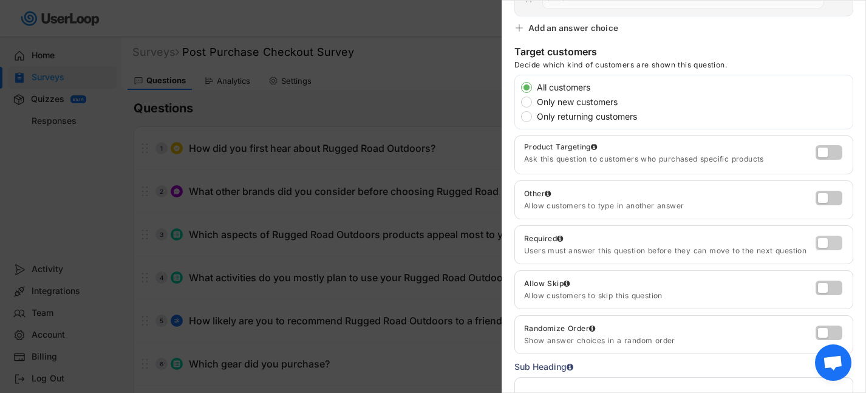
type input "Other"
click at [827, 244] on label at bounding box center [826, 240] width 27 height 15
click at [0, 0] on input "checkbox" at bounding box center [0, 0] width 0 height 0
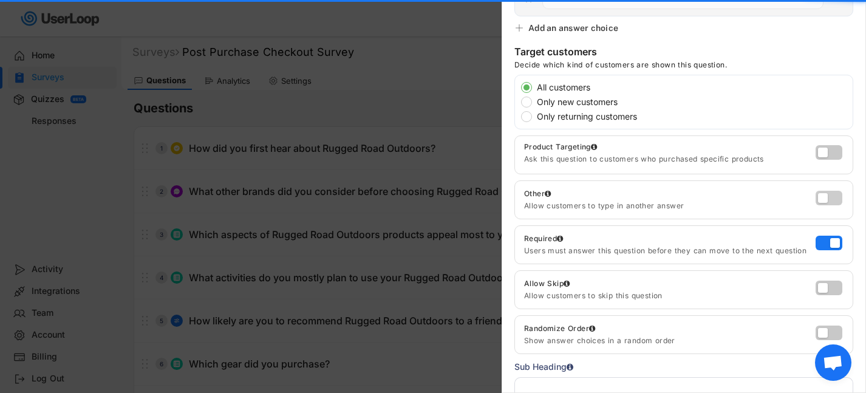
click at [825, 201] on label at bounding box center [826, 195] width 27 height 15
click at [0, 0] on input "checkbox" at bounding box center [0, 0] width 0 height 0
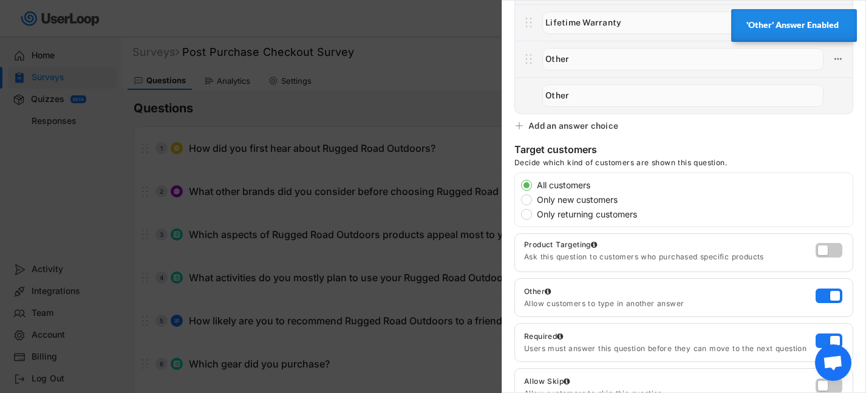
scroll to position [0, 0]
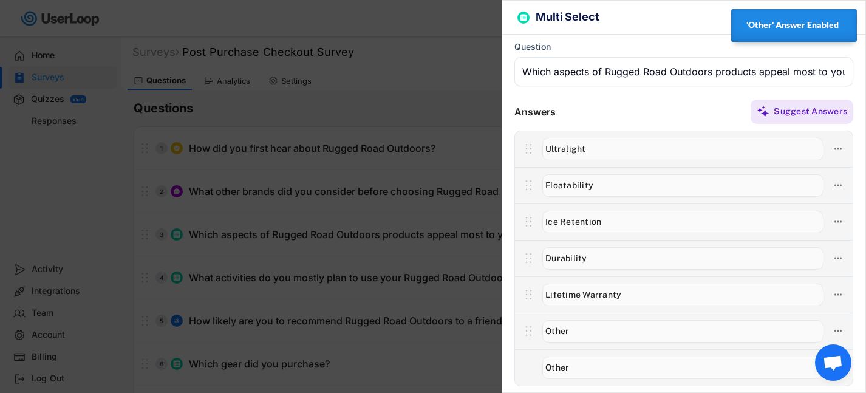
click at [699, 27] on div "Multi Select " at bounding box center [684, 18] width 363 height 34
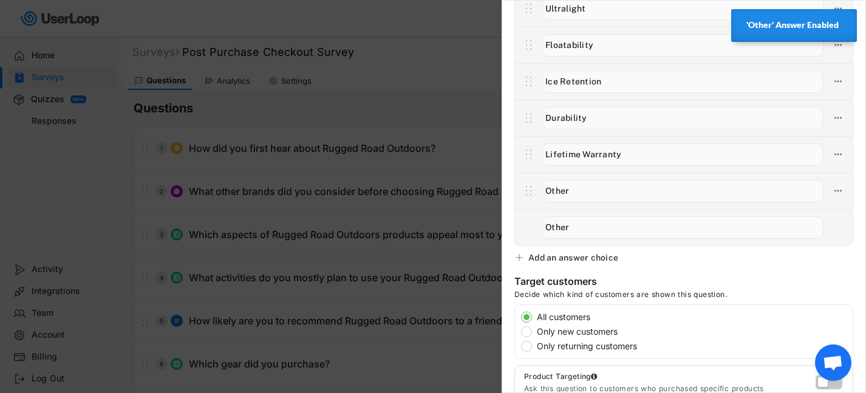
scroll to position [360, 0]
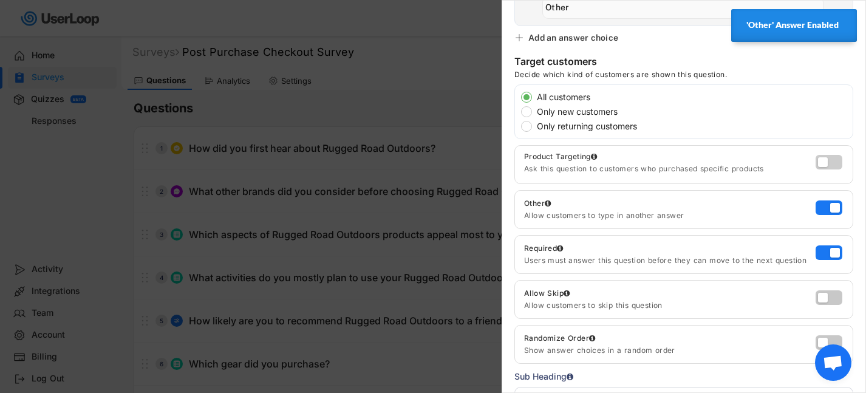
click at [828, 160] on label at bounding box center [826, 159] width 27 height 15
click at [0, 0] on input "checkbox" at bounding box center [0, 0] width 0 height 0
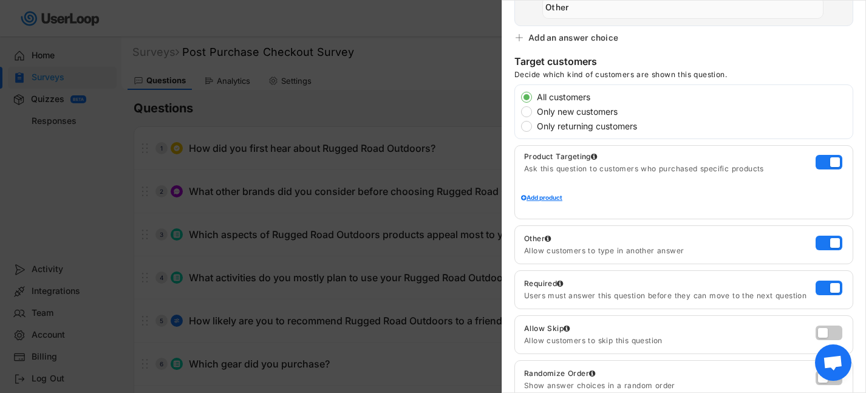
click at [546, 199] on div "Add product" at bounding box center [684, 197] width 326 height 6
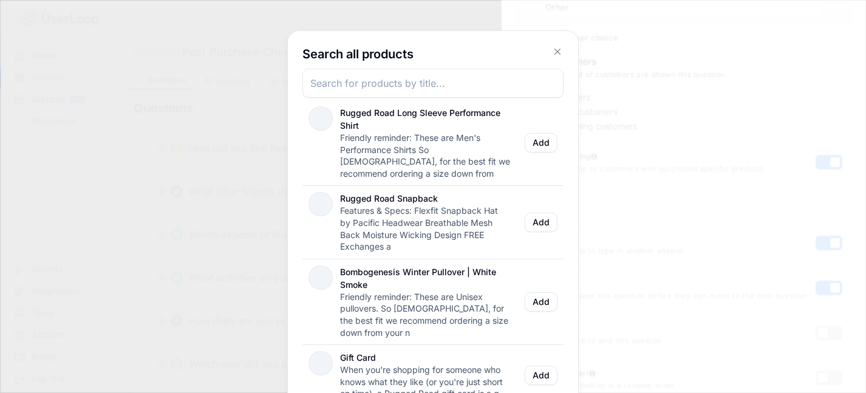
click at [446, 84] on input "input" at bounding box center [433, 83] width 261 height 29
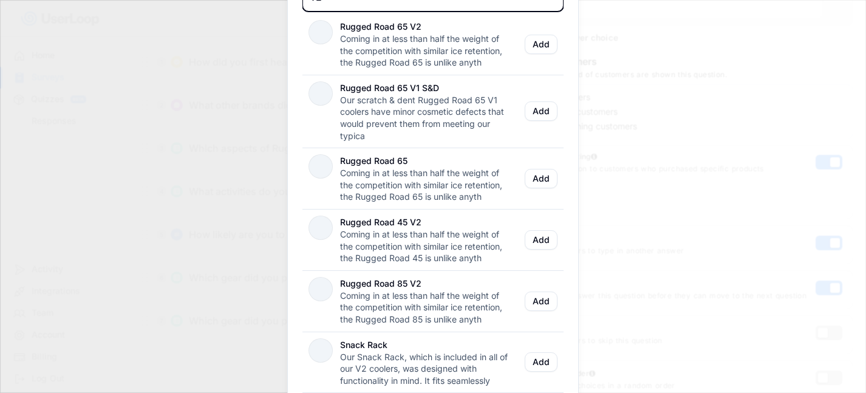
scroll to position [90, 0]
click at [540, 179] on button "Add" at bounding box center [541, 177] width 33 height 19
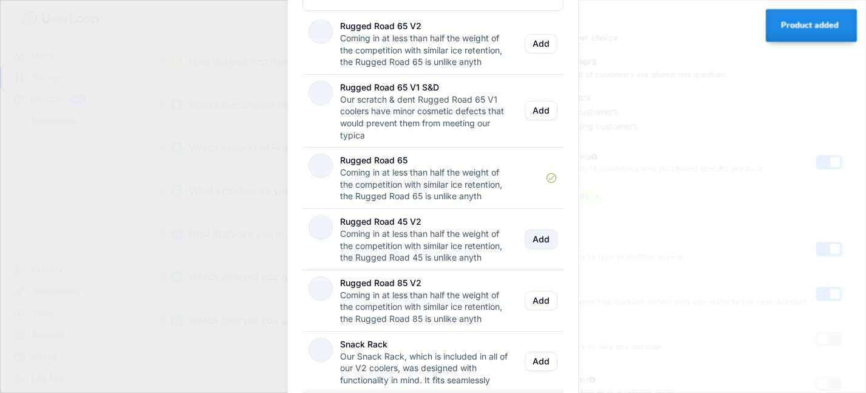
click at [541, 243] on button "Add" at bounding box center [541, 239] width 33 height 19
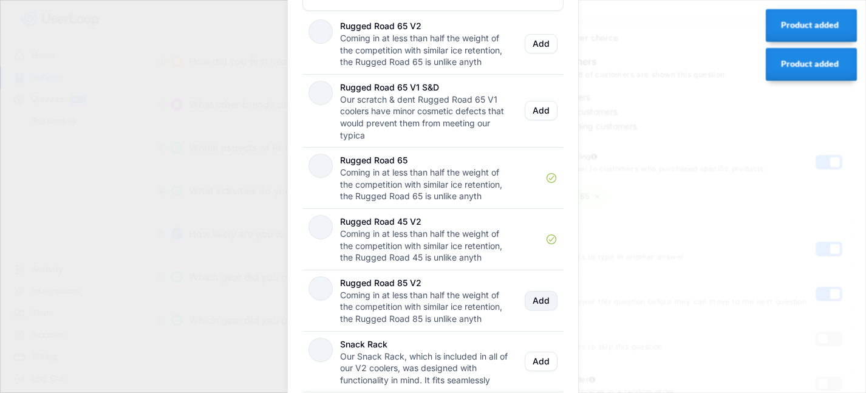
click at [541, 307] on button "Add" at bounding box center [541, 300] width 33 height 19
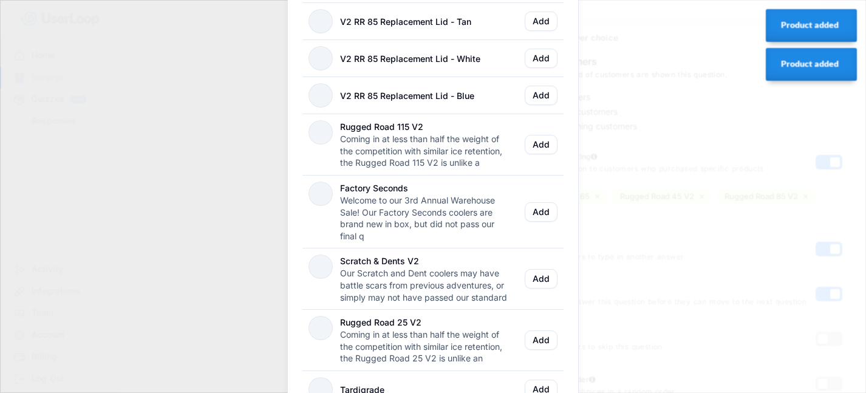
scroll to position [665, 0]
click at [542, 140] on button "Add" at bounding box center [541, 143] width 33 height 19
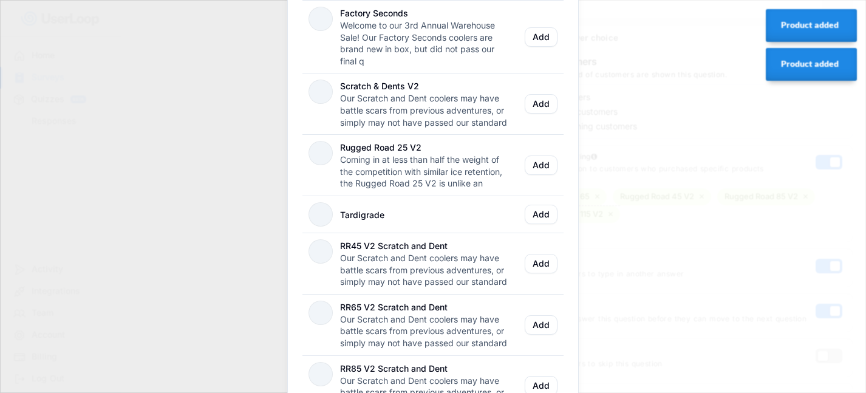
scroll to position [860, 0]
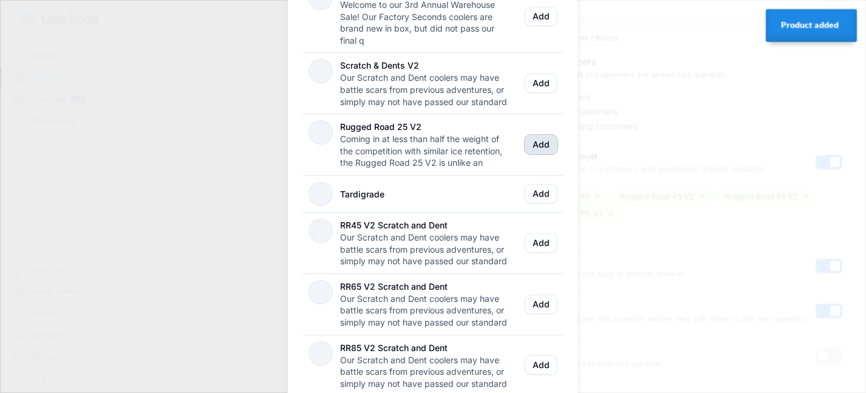
click at [541, 145] on button "Add" at bounding box center [541, 144] width 33 height 19
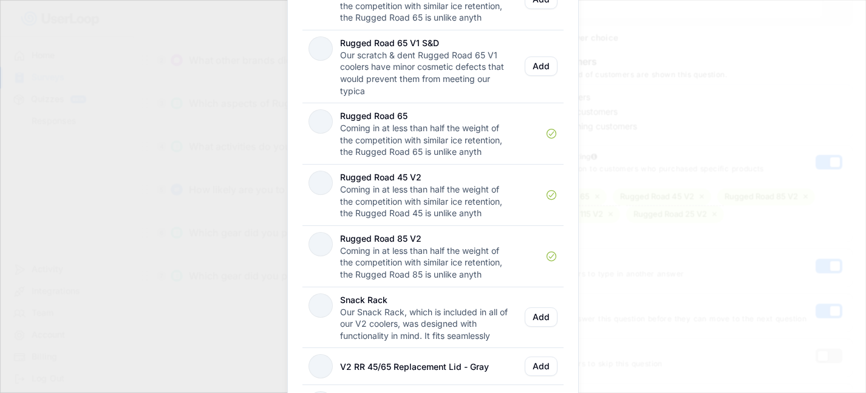
scroll to position [0, 0]
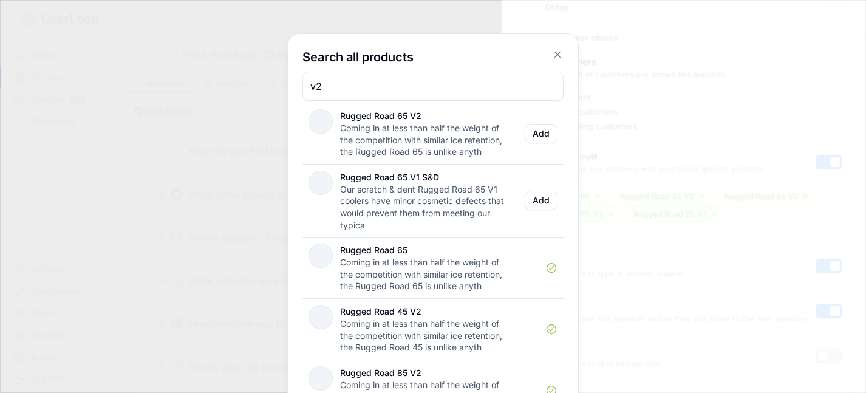
click at [371, 87] on input "input" at bounding box center [433, 86] width 261 height 29
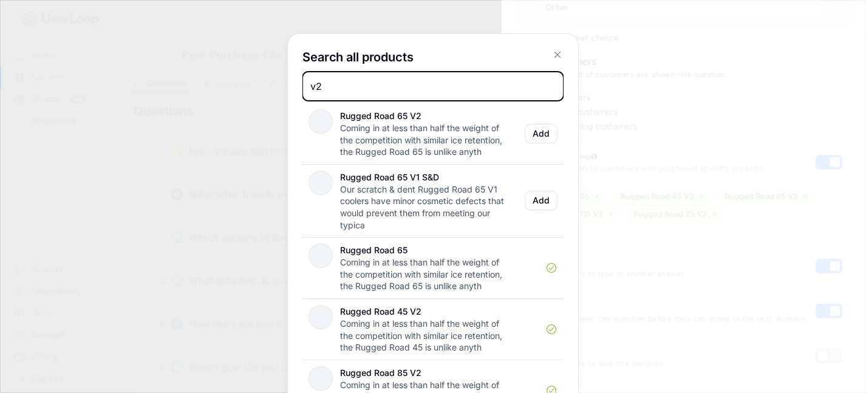
click at [371, 87] on input "input" at bounding box center [433, 86] width 261 height 29
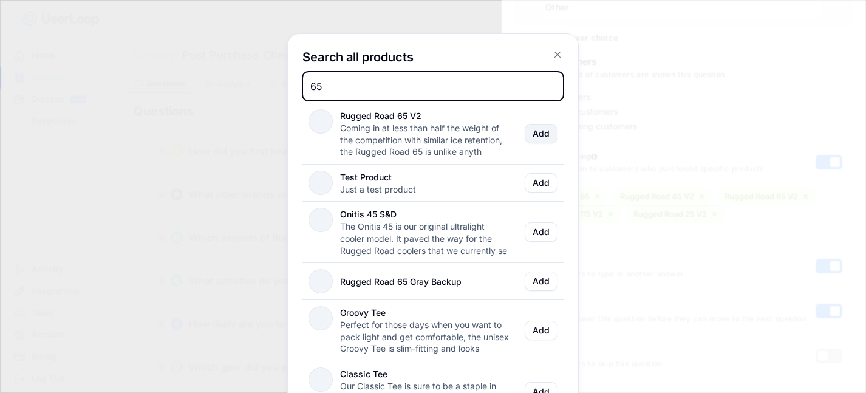
type input "65"
click at [538, 131] on button "Add" at bounding box center [541, 133] width 33 height 19
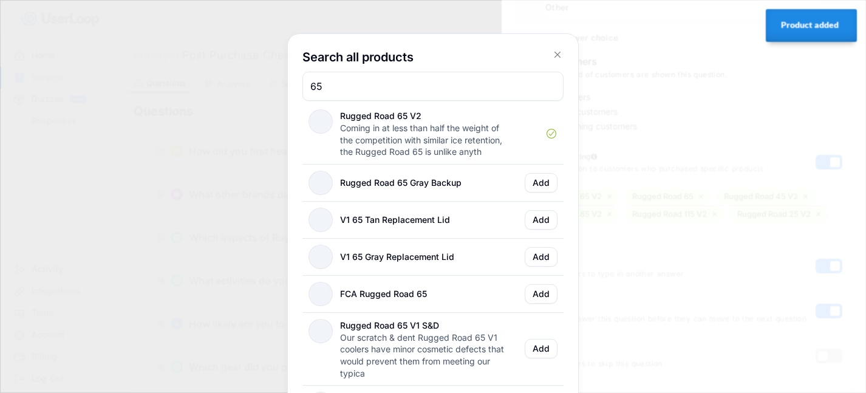
click at [558, 51] on icon at bounding box center [558, 55] width 12 height 12
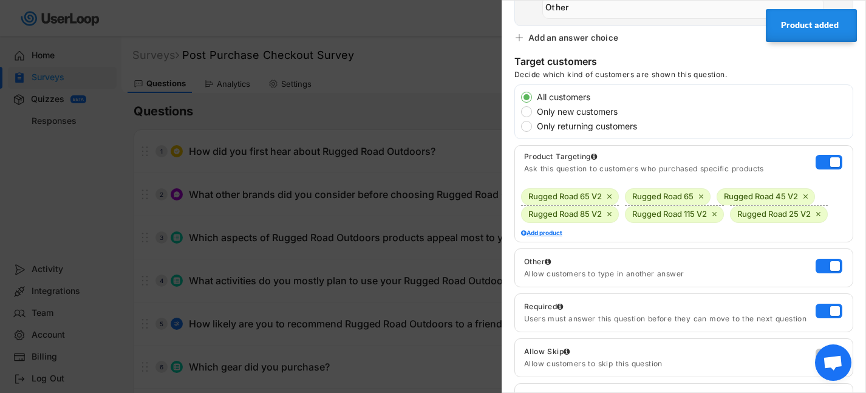
click at [702, 195] on text "" at bounding box center [701, 197] width 4 height 8
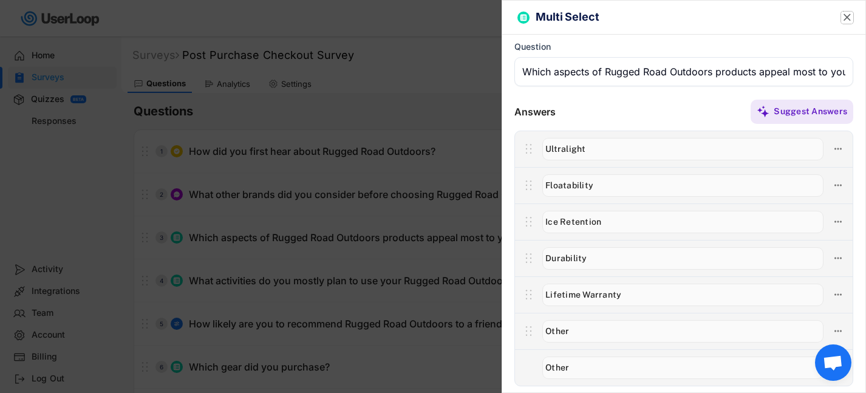
click at [845, 16] on text "" at bounding box center [847, 17] width 7 height 13
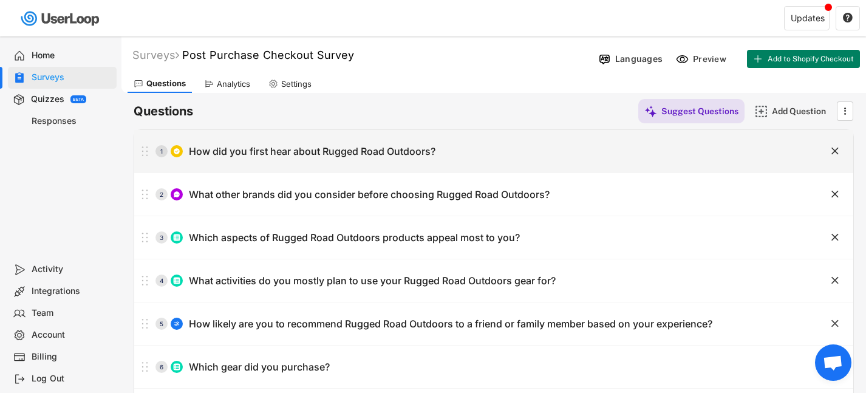
click at [334, 148] on div "How did you first hear about Rugged Road Outdoors?" at bounding box center [312, 151] width 247 height 13
type input "How did you first hear about Rugged Road Outdoors?"
type input "Google"
type input "Advertisement"
type input "Social media"
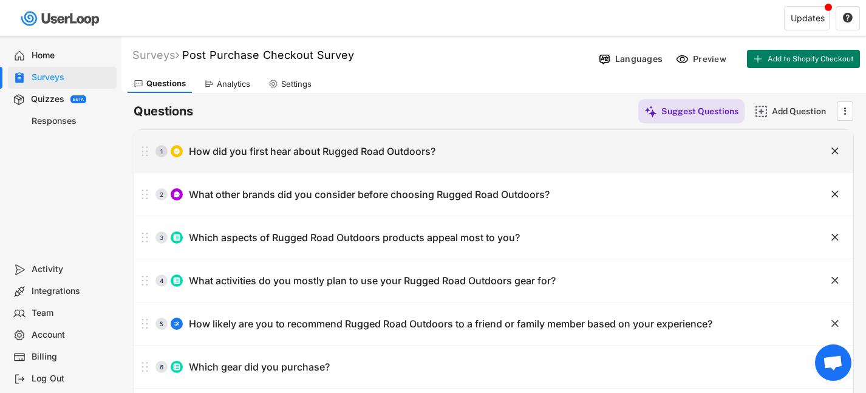
type input "Friend or family"
type input "Retail store"
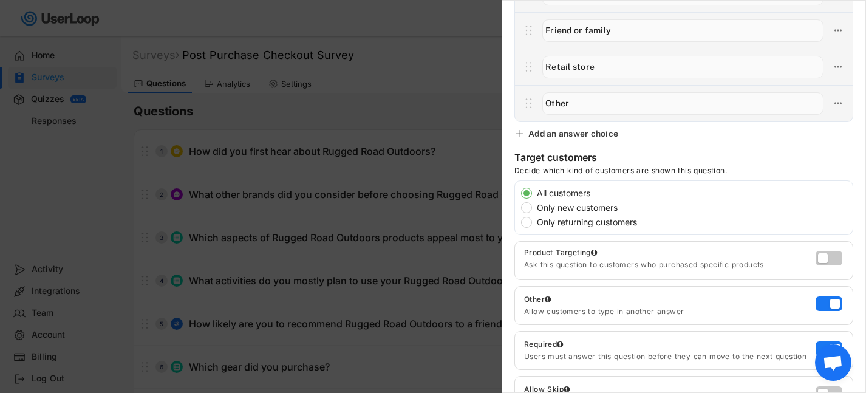
scroll to position [327, 0]
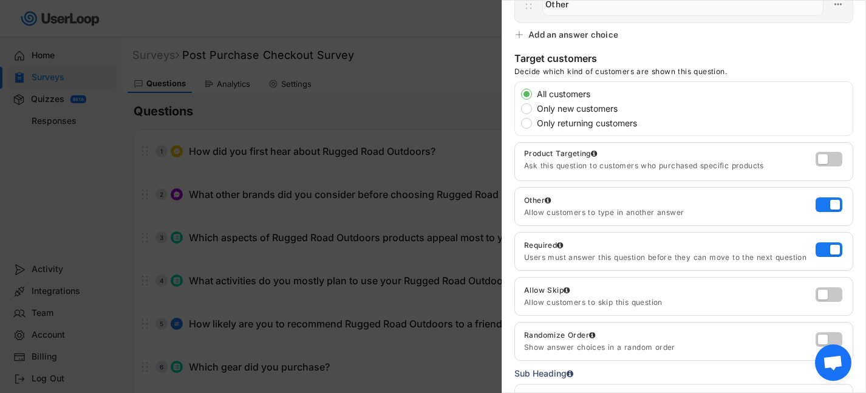
click at [400, 230] on div at bounding box center [433, 196] width 866 height 393
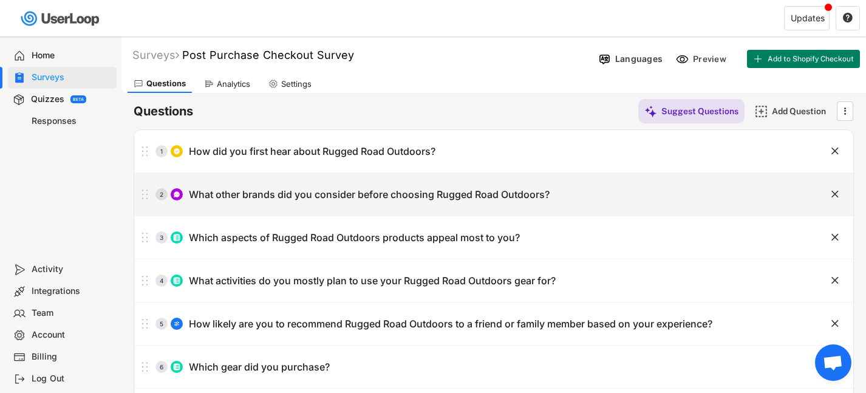
click at [377, 193] on div "What other brands did you consider before choosing Rugged Road Outdoors?" at bounding box center [369, 194] width 361 height 13
type input "What other brands did you consider before choosing Rugged Road Outdoors?"
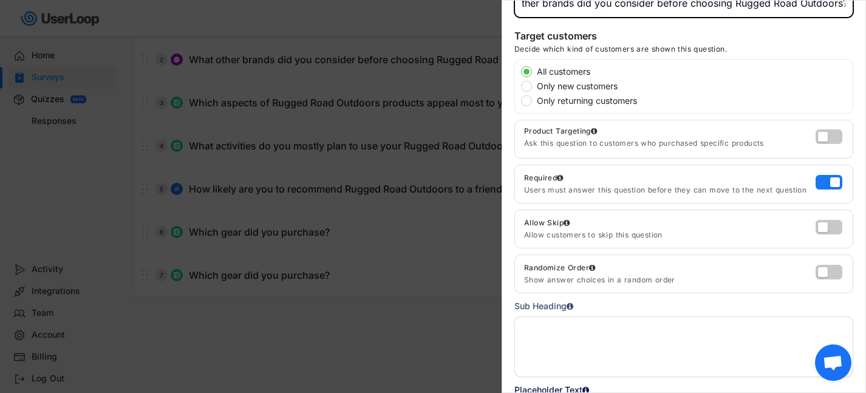
scroll to position [127, 0]
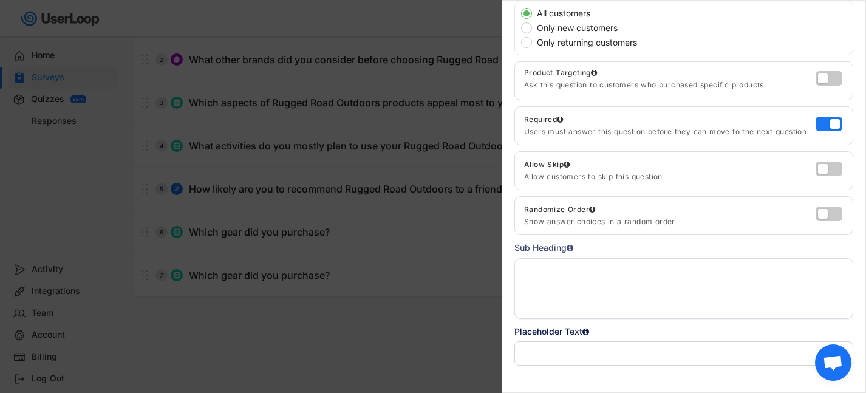
click at [413, 214] on div at bounding box center [433, 196] width 866 height 393
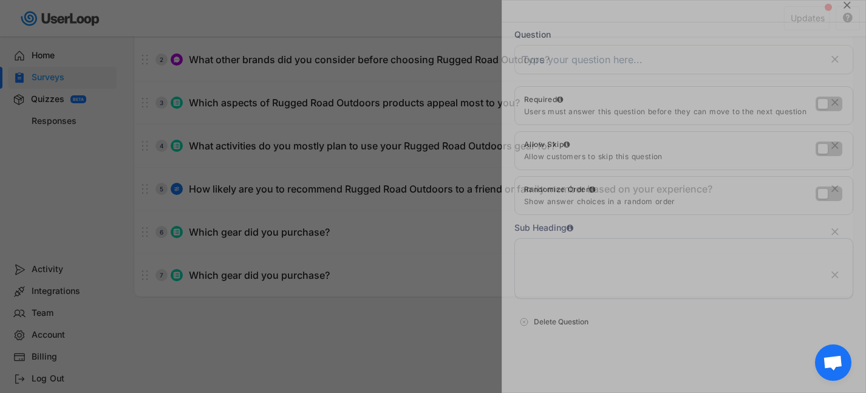
scroll to position [0, 0]
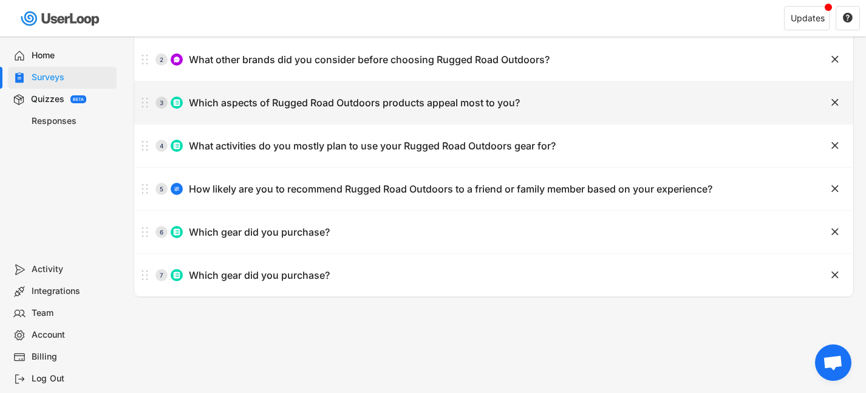
click at [365, 113] on div "3 Which aspects of Rugged Road Outdoors products appeal most to you?" at bounding box center [463, 103] width 659 height 24
type input "Which aspects of Rugged Road Outdoors products appeal most to you?"
type input "Ultralight"
type input "Floatability"
type input "Ice Retention"
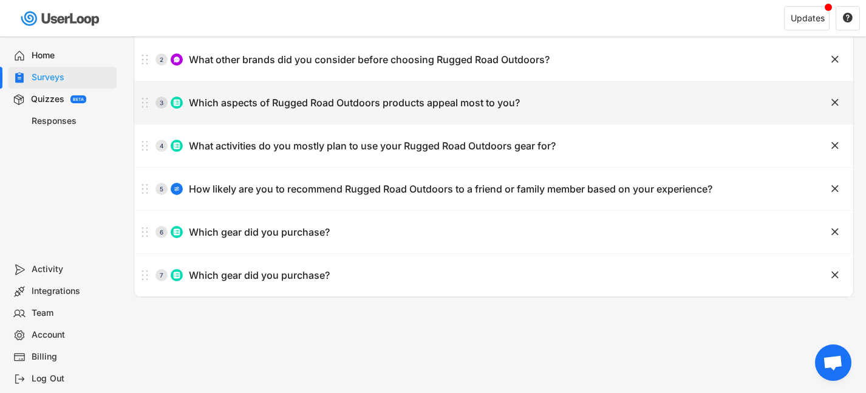
type input "Durability"
type input "Lifetime Warranty"
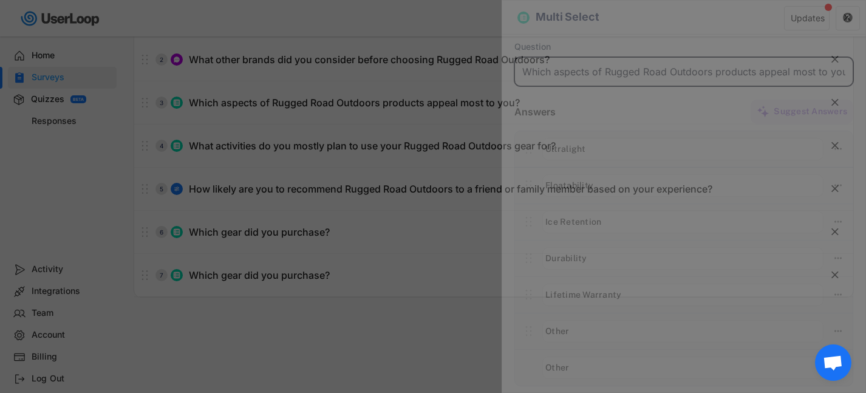
scroll to position [0, 5]
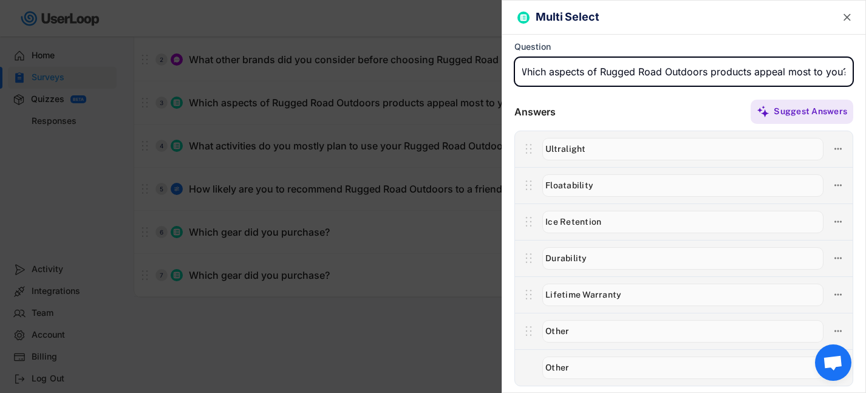
click at [650, 72] on input "input" at bounding box center [684, 71] width 339 height 29
drag, startPoint x: 749, startPoint y: 72, endPoint x: 667, endPoint y: 72, distance: 82.6
click at [667, 72] on input "input" at bounding box center [684, 71] width 339 height 29
type input "Which aspects of Rugged Road coolers appeal most to you?"
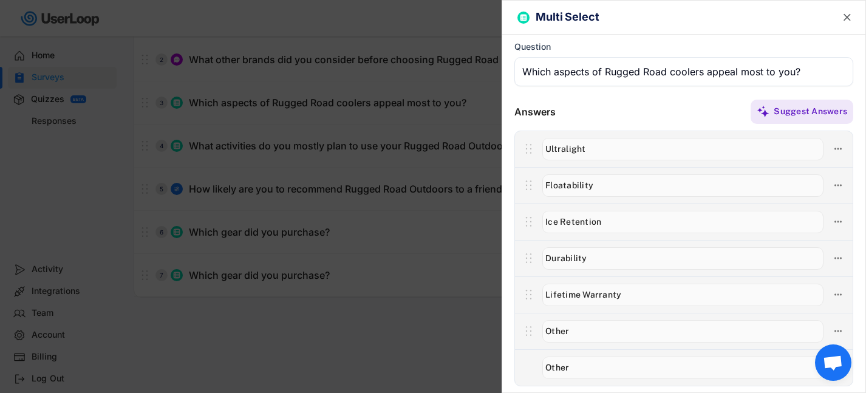
click at [681, 109] on div "Suggest Answers" at bounding box center [705, 112] width 298 height 24
click at [846, 21] on text "" at bounding box center [847, 17] width 7 height 13
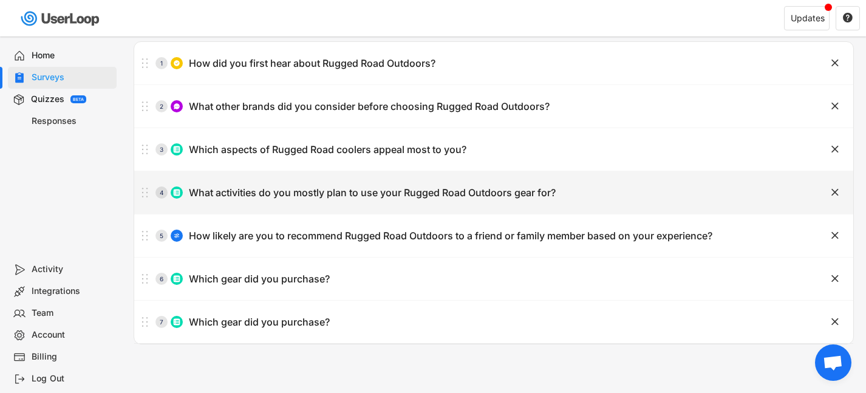
scroll to position [63, 0]
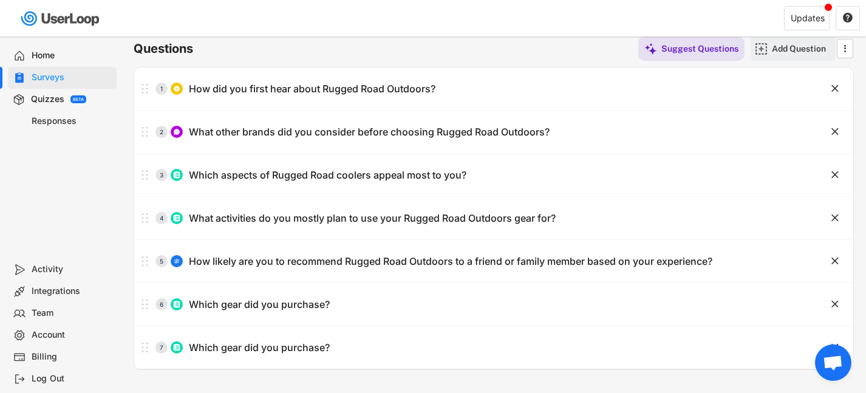
click at [784, 46] on div "Add Question" at bounding box center [802, 48] width 61 height 11
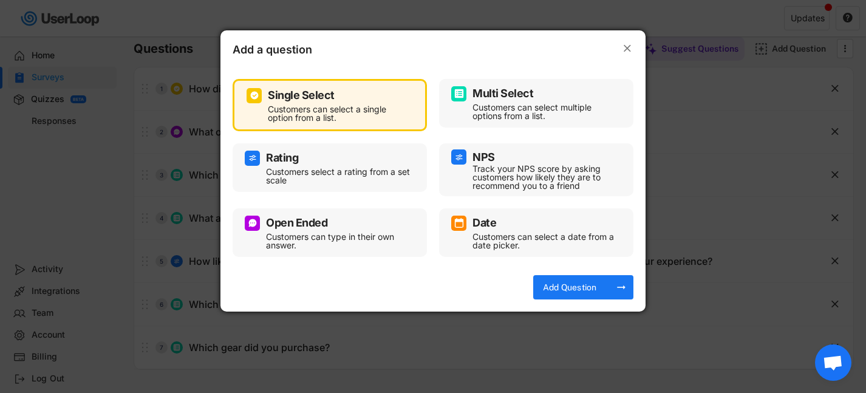
click at [626, 50] on text "" at bounding box center [627, 48] width 7 height 13
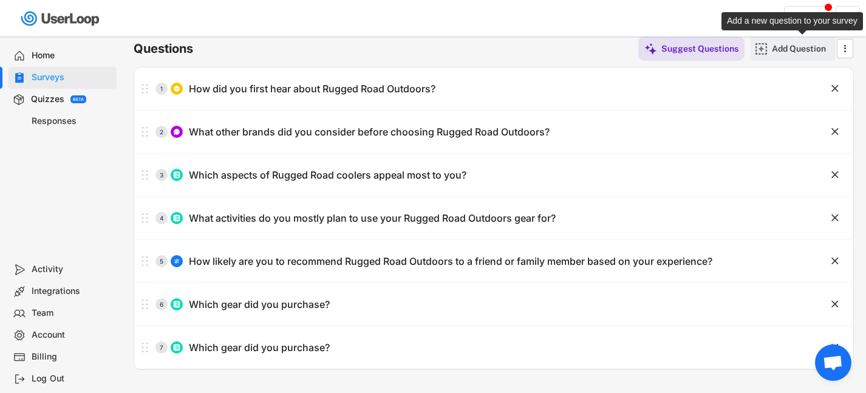
click at [791, 48] on div "Add Question" at bounding box center [802, 48] width 61 height 11
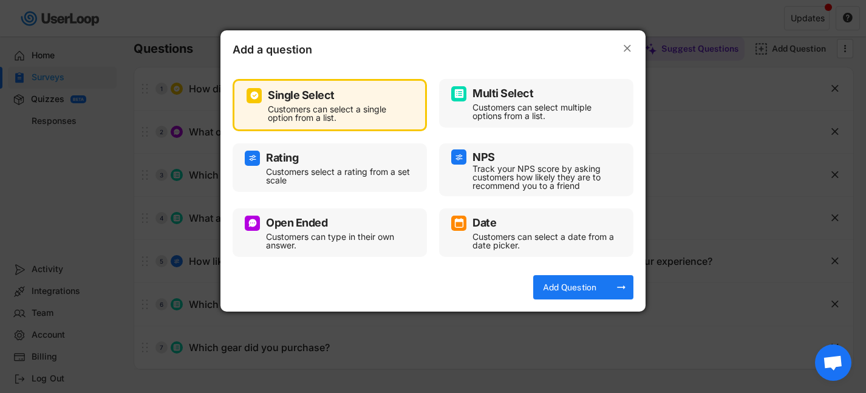
click at [506, 106] on div "Customers can select multiple options from a list." at bounding box center [546, 111] width 146 height 17
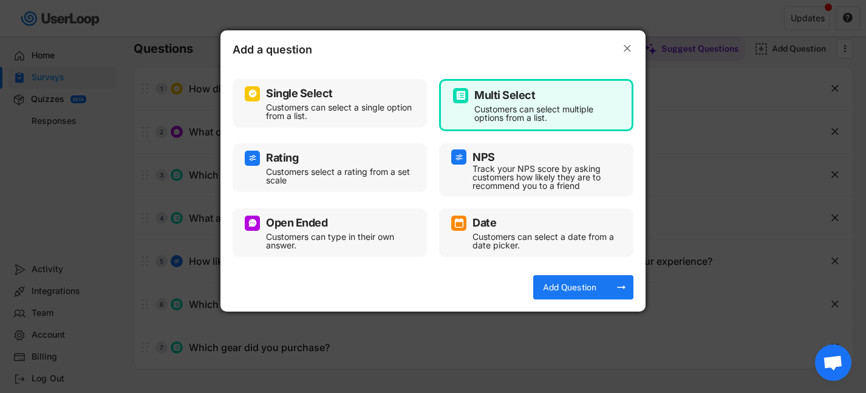
click at [626, 46] on text "" at bounding box center [627, 48] width 7 height 13
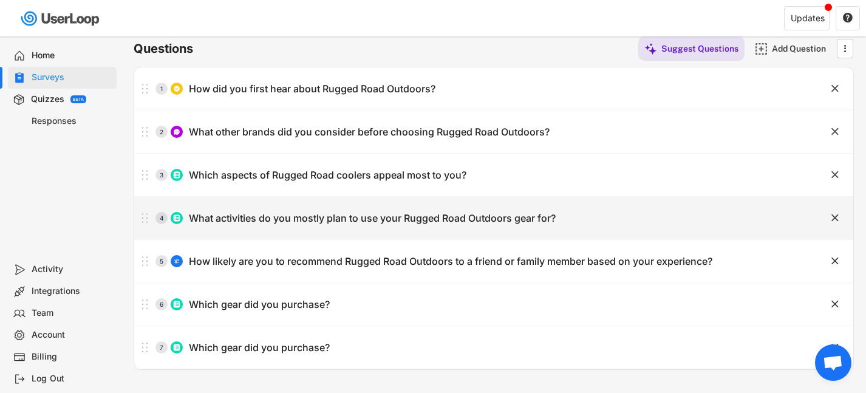
click at [660, 234] on div "4 What activities do you mostly plan to use your Rugged Road Outdoors gear for?…" at bounding box center [493, 218] width 719 height 43
type input "What activities do you mostly plan to use your Rugged Road Outdoors gear for?"
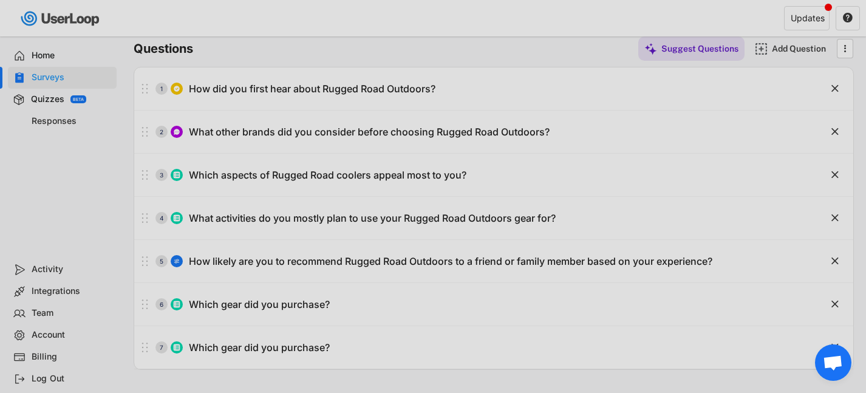
scroll to position [0, 42]
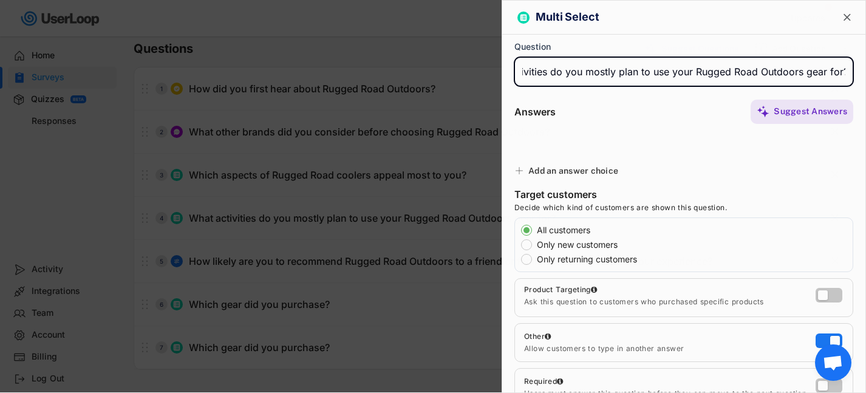
type input "Tailgating"
type input "Fishing"
type input "Camping"
type input "Kayaking"
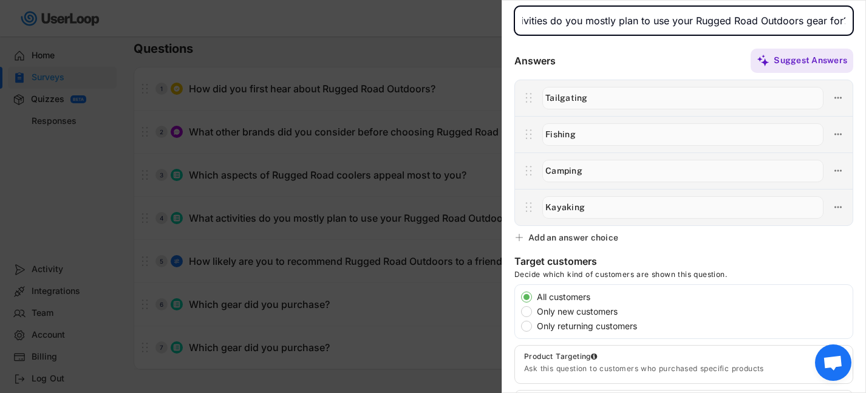
scroll to position [0, 0]
click at [583, 241] on div "Add an answer choice" at bounding box center [574, 237] width 90 height 11
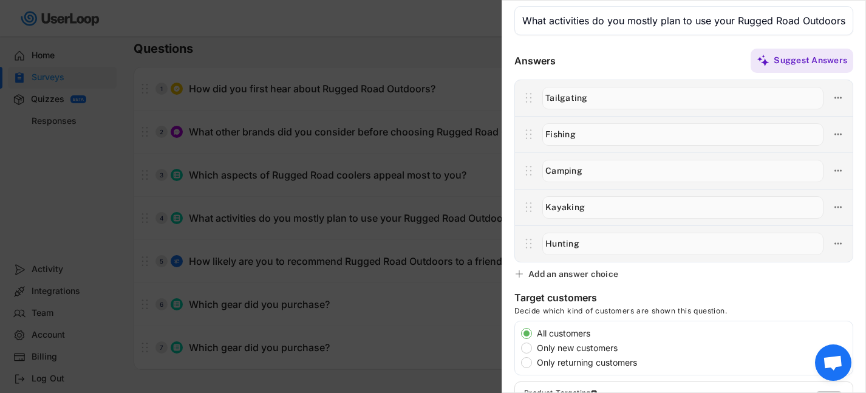
type input "Hunting"
click at [583, 273] on div "Add an answer choice" at bounding box center [574, 274] width 90 height 11
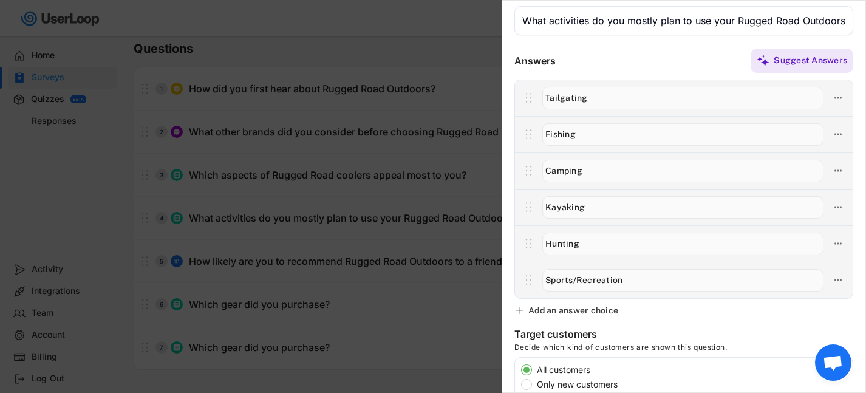
type input "Sports/Recreation"
click at [563, 307] on div "Add an answer choice" at bounding box center [574, 310] width 90 height 11
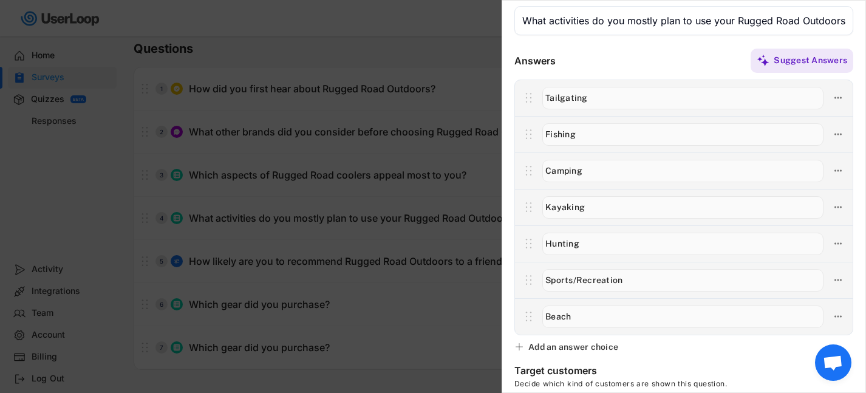
type input "Beach"
click at [557, 210] on input "input" at bounding box center [683, 207] width 281 height 22
click at [577, 209] on input "input" at bounding box center [683, 207] width 281 height 22
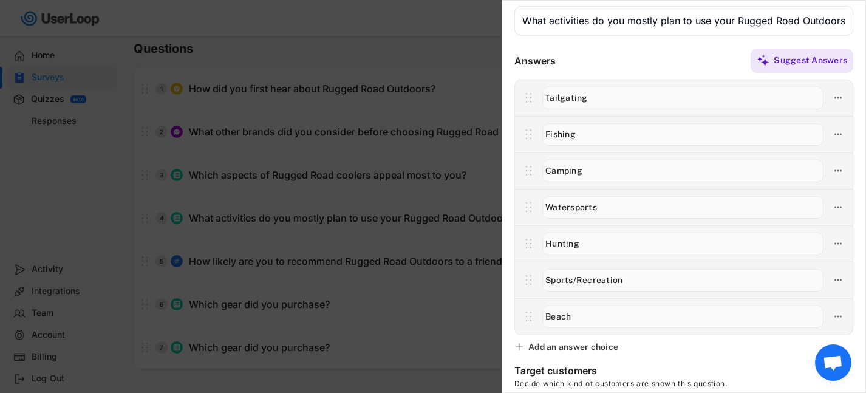
type input "Watersports"
click at [510, 146] on div "Answers Suggest Answers" at bounding box center [684, 191] width 363 height 288
drag, startPoint x: 586, startPoint y: 317, endPoint x: 538, endPoint y: 317, distance: 48.0
click at [538, 317] on div at bounding box center [683, 317] width 293 height 26
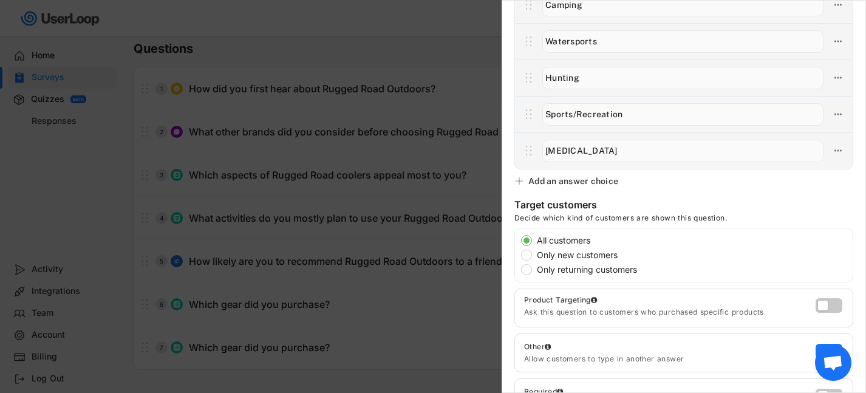
scroll to position [185, 0]
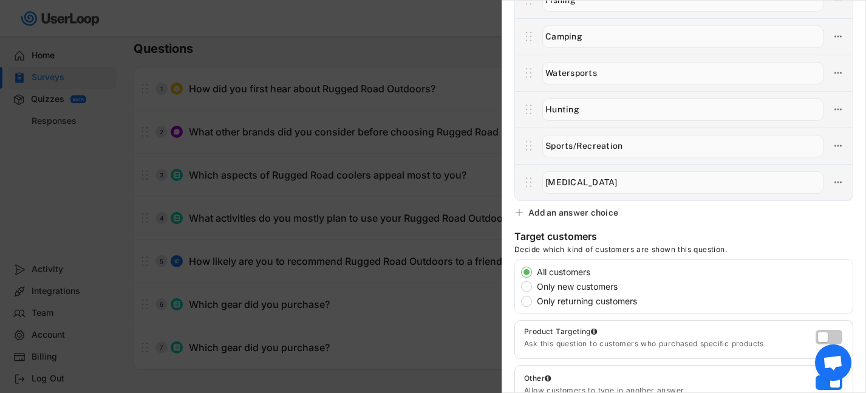
type input "Boating"
drag, startPoint x: 576, startPoint y: 148, endPoint x: 543, endPoint y: 148, distance: 33.4
click at [543, 148] on input "input" at bounding box center [683, 146] width 281 height 22
drag, startPoint x: 628, startPoint y: 145, endPoint x: 573, endPoint y: 145, distance: 54.7
click at [573, 145] on input "input" at bounding box center [683, 146] width 281 height 22
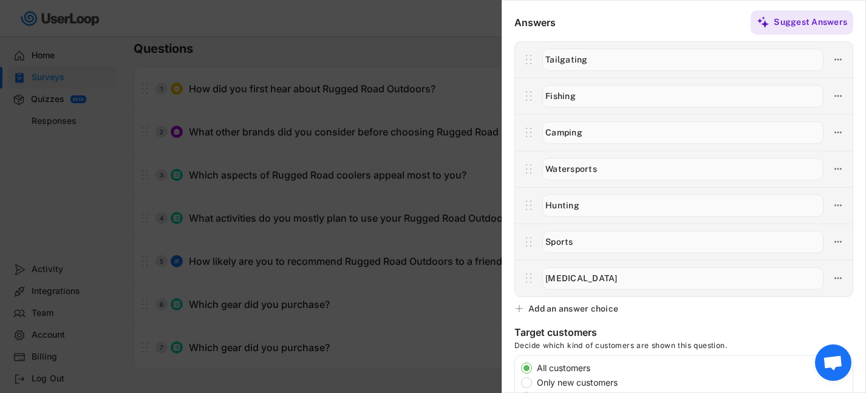
scroll to position [79, 0]
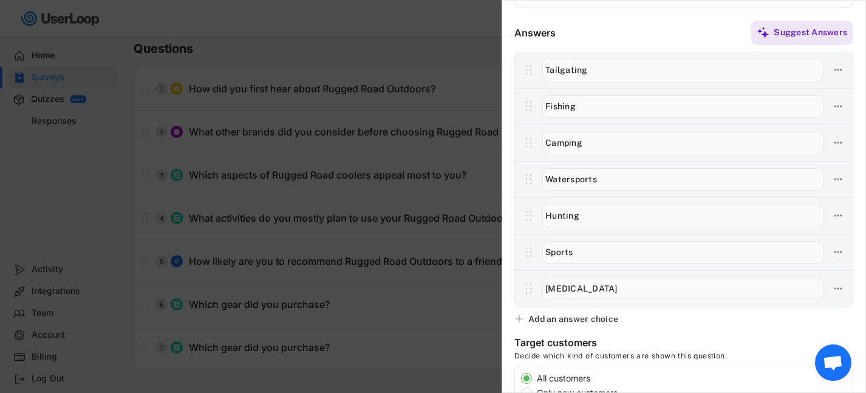
type input "Sports"
click at [589, 70] on input "input" at bounding box center [683, 70] width 281 height 22
type input "Tailgating/Sports"
click at [581, 249] on input "input" at bounding box center [683, 252] width 281 height 22
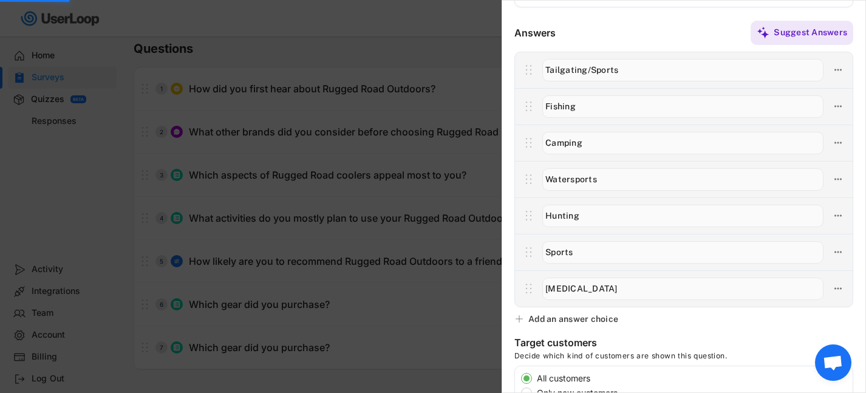
click at [581, 249] on input "input" at bounding box center [683, 252] width 281 height 22
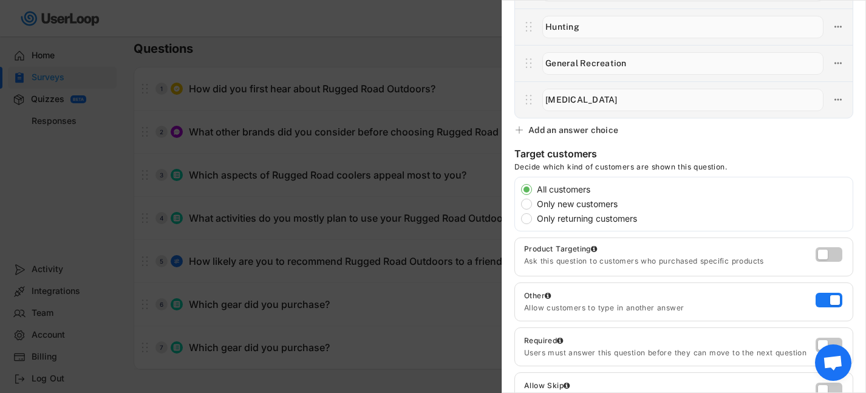
scroll to position [327, 0]
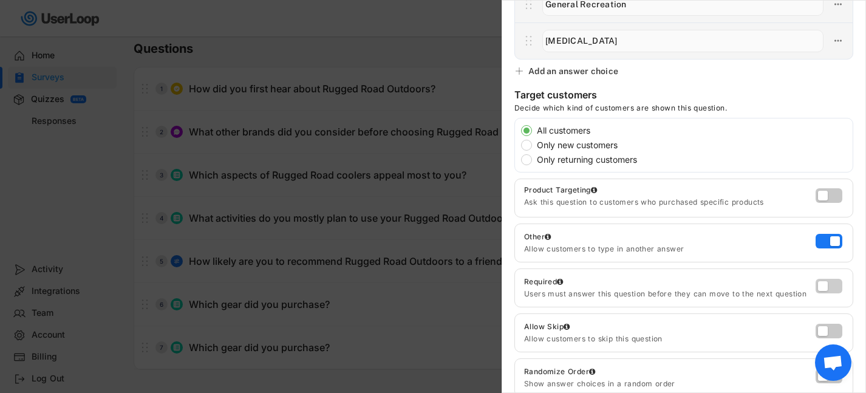
type input "General Recreation"
click at [826, 282] on label at bounding box center [826, 283] width 27 height 15
click at [0, 0] on input "checkbox" at bounding box center [0, 0] width 0 height 0
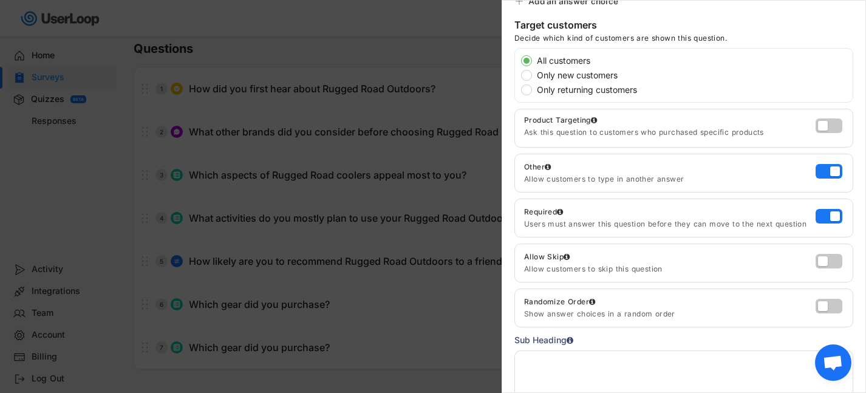
scroll to position [406, 0]
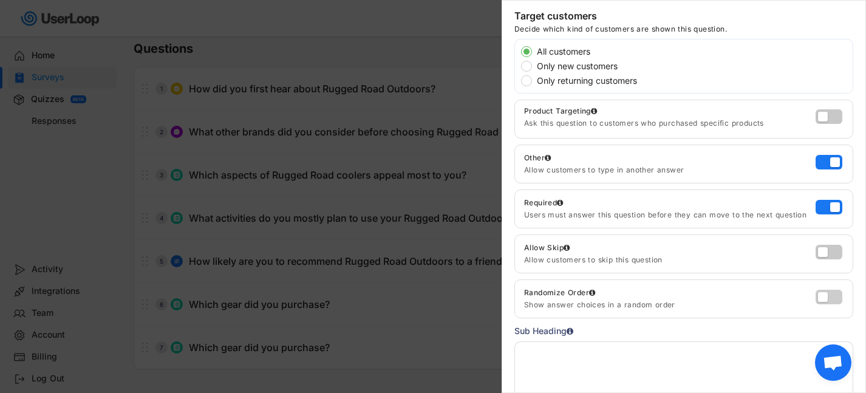
click at [833, 300] on label at bounding box center [826, 294] width 27 height 15
click at [0, 0] on input "checkbox" at bounding box center [0, 0] width 0 height 0
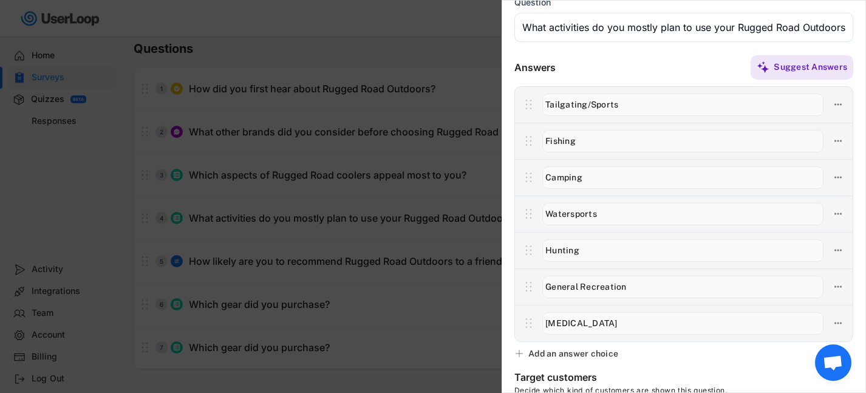
scroll to position [0, 0]
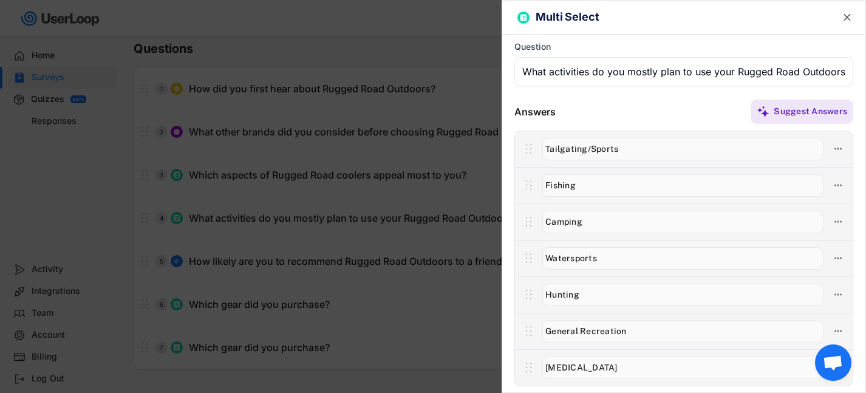
click at [845, 18] on text "" at bounding box center [847, 17] width 7 height 13
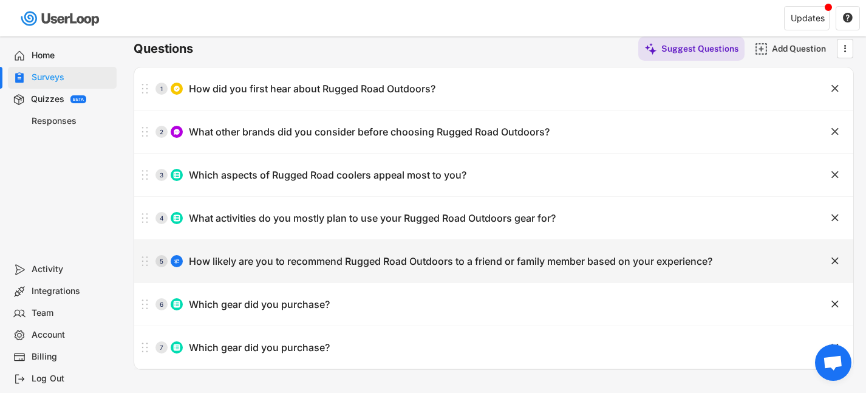
click at [434, 262] on div "How likely are you to recommend Rugged Road Outdoors to a friend or family memb…" at bounding box center [451, 261] width 524 height 13
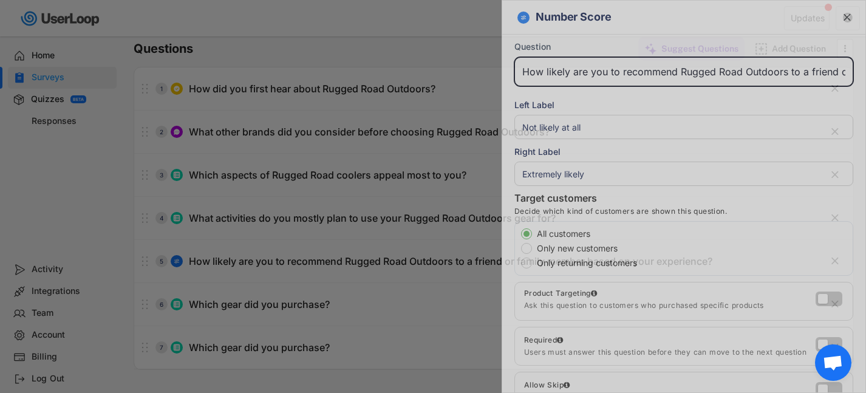
scroll to position [0, 200]
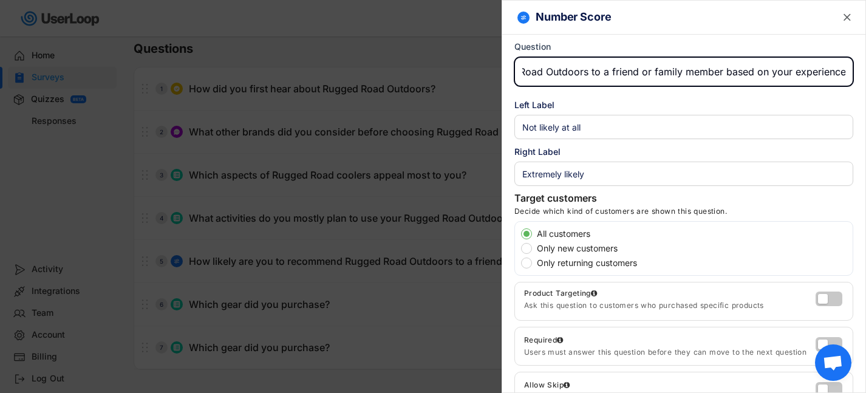
drag, startPoint x: 585, startPoint y: 72, endPoint x: 538, endPoint y: 72, distance: 46.8
click at [538, 72] on input "input" at bounding box center [684, 71] width 339 height 29
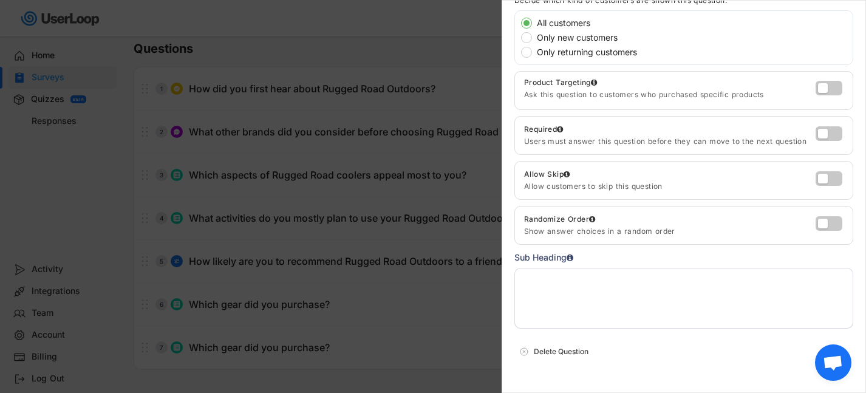
scroll to position [240, 0]
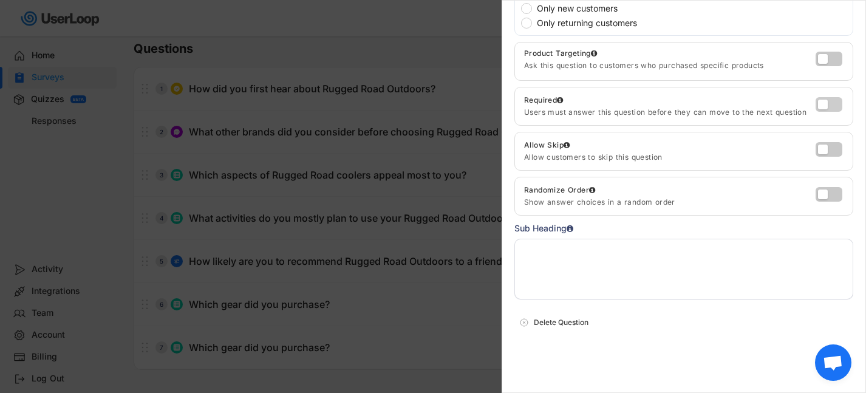
type input "How likely are you to recommend Rugged Road to a friend or family member based …"
click at [835, 103] on label at bounding box center [826, 101] width 27 height 15
click at [0, 0] on input "checkbox" at bounding box center [0, 0] width 0 height 0
click at [379, 208] on div at bounding box center [433, 196] width 866 height 393
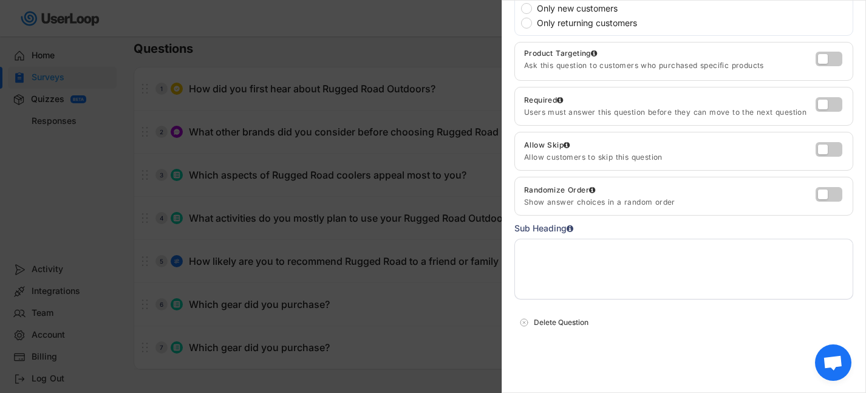
scroll to position [12, 0]
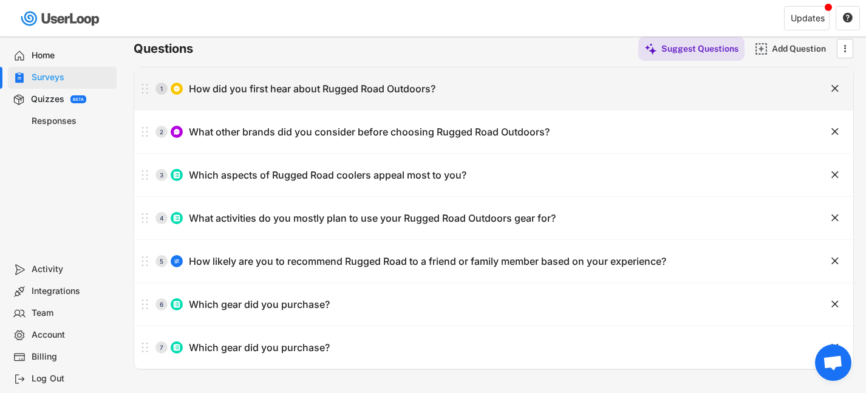
click at [315, 90] on div "How did you first hear about Rugged Road Outdoors?" at bounding box center [312, 89] width 247 height 13
type input "How did you first hear about Rugged Road Outdoors?"
type input "Google"
type input "Advertisement"
type input "Social media"
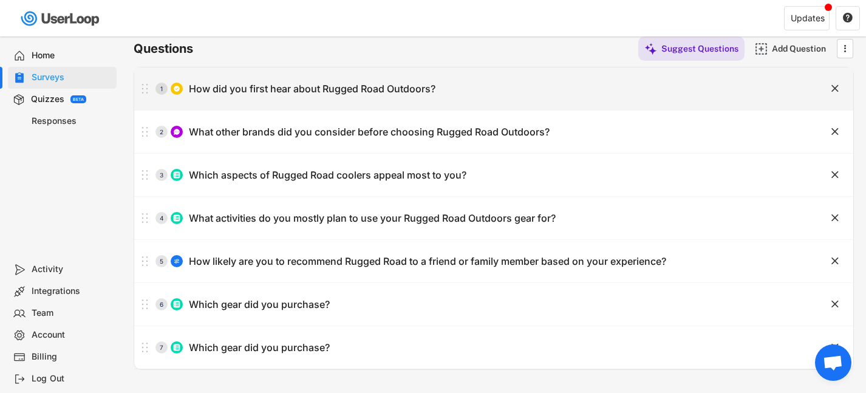
type input "Friend or family"
type input "Retail store"
type input "Other"
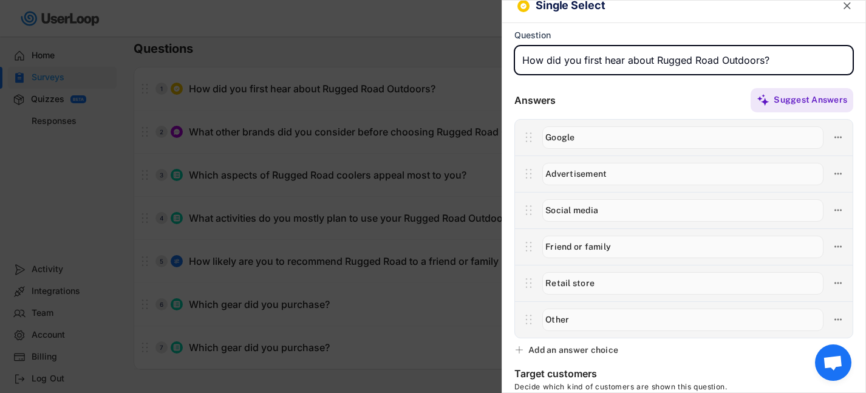
drag, startPoint x: 717, startPoint y: 58, endPoint x: 761, endPoint y: 58, distance: 44.4
click at [761, 58] on input "input" at bounding box center [684, 60] width 339 height 29
type input "How did you first hear about Rugged Road?"
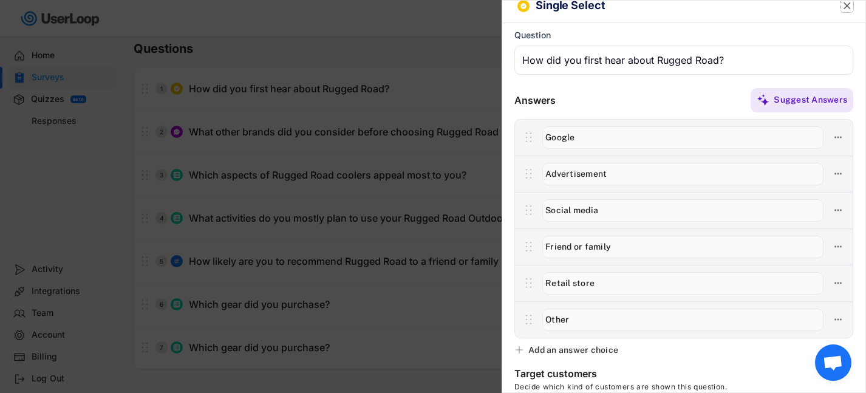
click at [851, 10] on text "" at bounding box center [847, 5] width 7 height 13
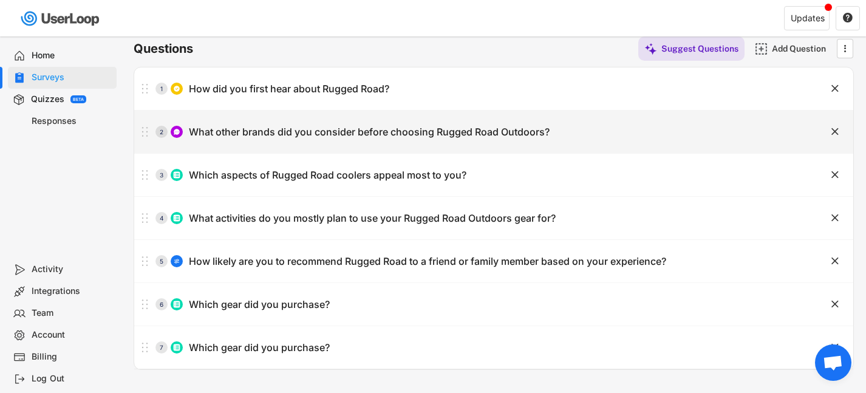
click at [479, 135] on div "What other brands did you consider before choosing Rugged Road Outdoors?" at bounding box center [369, 132] width 361 height 13
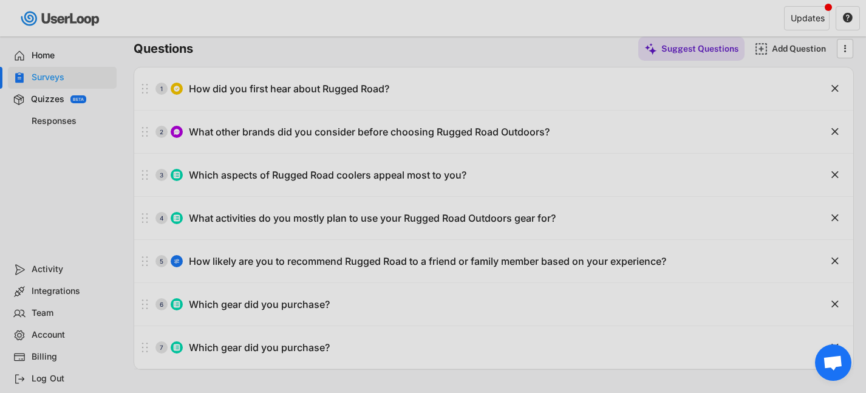
scroll to position [0, 33]
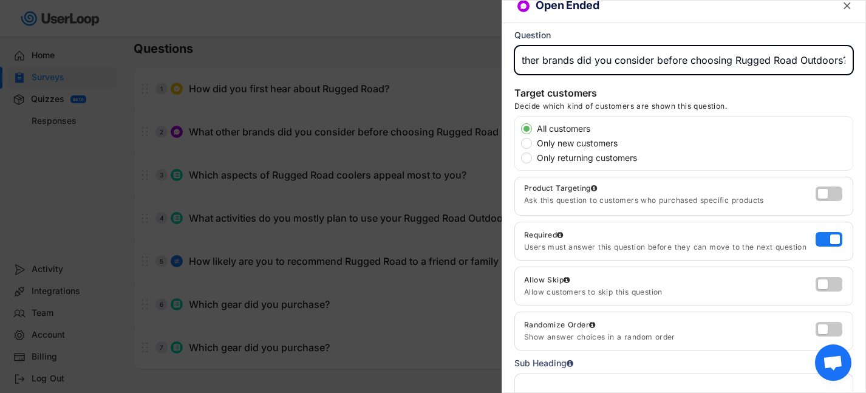
drag, startPoint x: 795, startPoint y: 57, endPoint x: 839, endPoint y: 57, distance: 43.1
click at [839, 57] on input "input" at bounding box center [684, 60] width 339 height 29
type input "What other brands did you consider before choosing Rugged Road?"
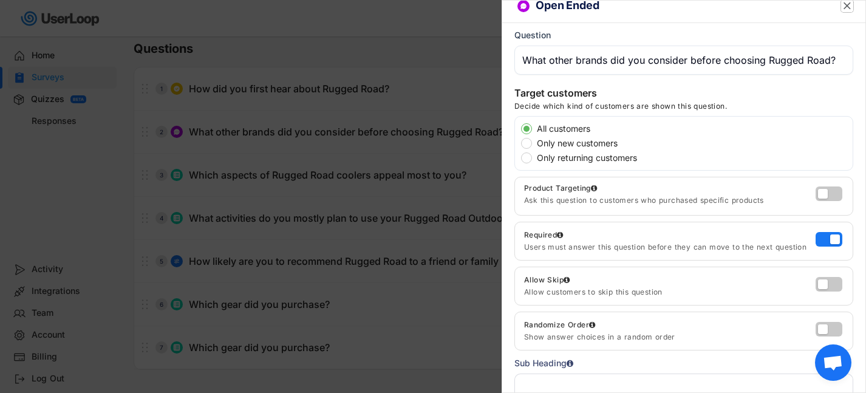
click at [850, 1] on text "" at bounding box center [847, 5] width 7 height 13
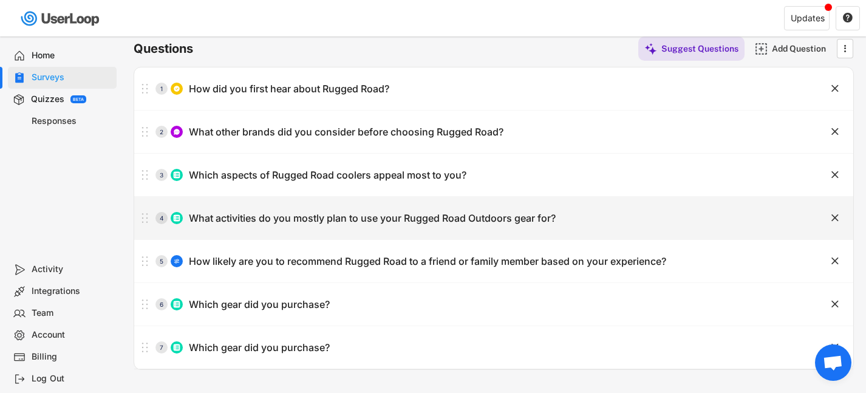
click at [420, 230] on div "4 What activities do you mostly plan to use your Rugged Road Outdoors gear for?" at bounding box center [463, 218] width 659 height 24
type input "What activities do you mostly plan to use your Rugged Road Outdoors gear for?"
type input "Tailgating/Sports"
type input "Fishing"
type input "Camping"
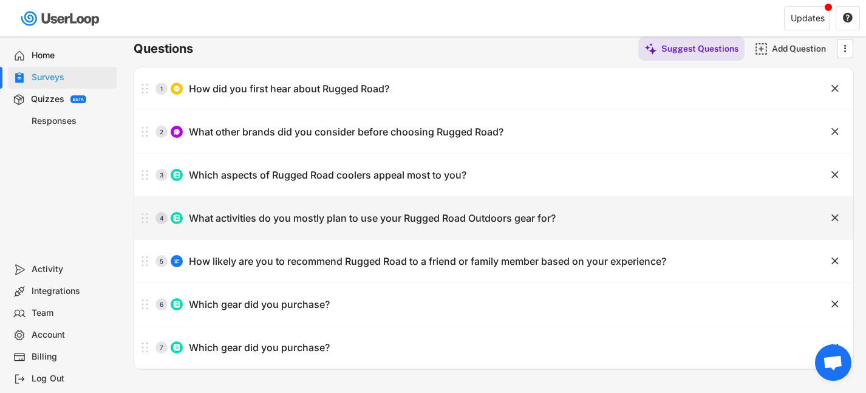
type input "Watersports"
type input "Hunting"
type input "General Recreation"
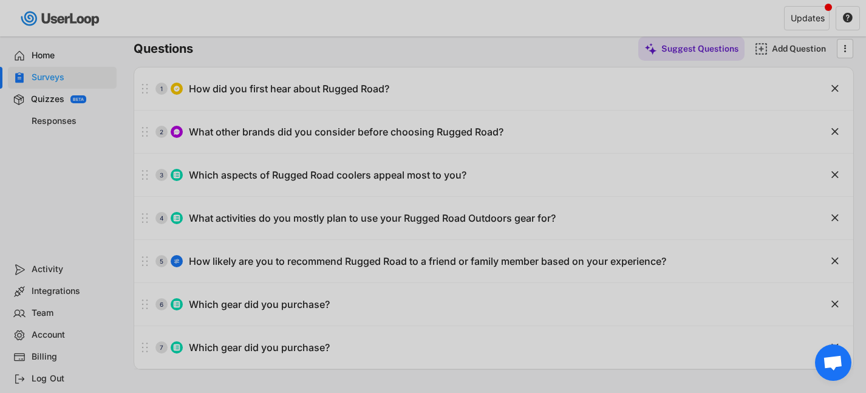
scroll to position [0, 42]
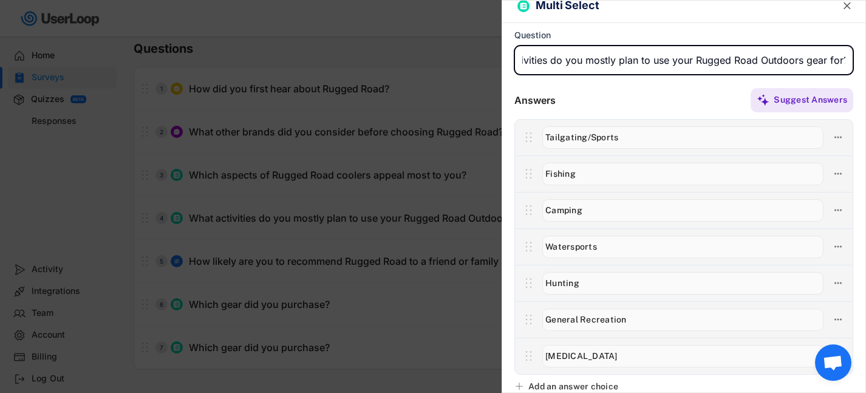
drag, startPoint x: 754, startPoint y: 60, endPoint x: 825, endPoint y: 64, distance: 70.6
click at [825, 64] on input "input" at bounding box center [684, 60] width 339 height 29
drag, startPoint x: 804, startPoint y: 58, endPoint x: 755, endPoint y: 57, distance: 48.6
click at [755, 57] on input "input" at bounding box center [684, 60] width 339 height 29
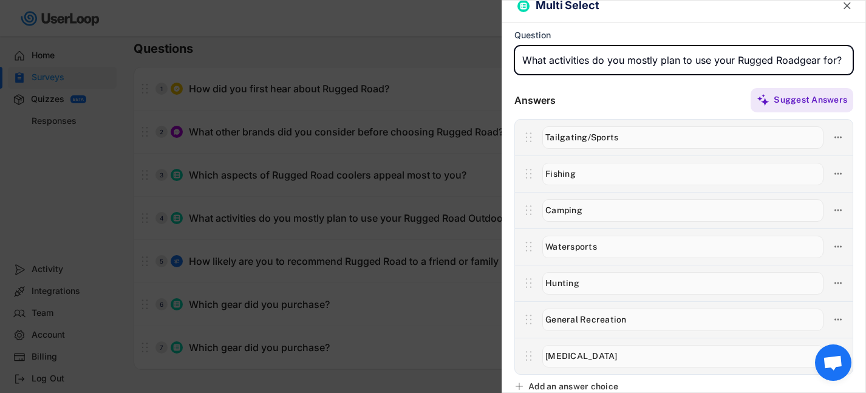
scroll to position [0, 0]
type input "What activities do you mostly plan to use your Rugged Road gear for?"
click at [847, 3] on text "" at bounding box center [847, 5] width 7 height 13
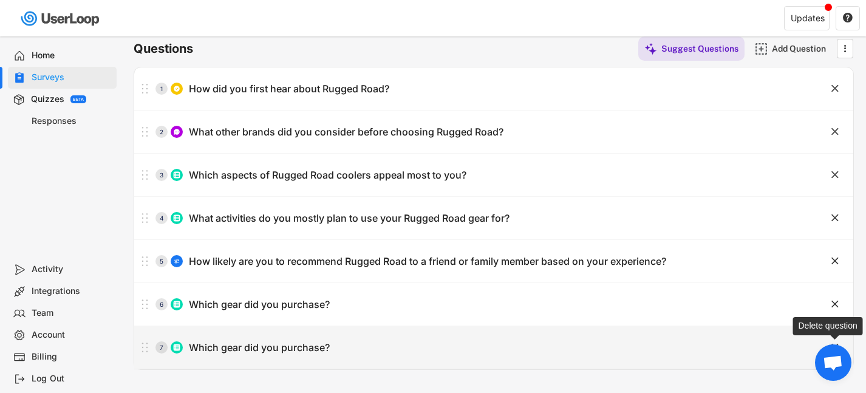
click at [839, 343] on text "" at bounding box center [835, 347] width 7 height 13
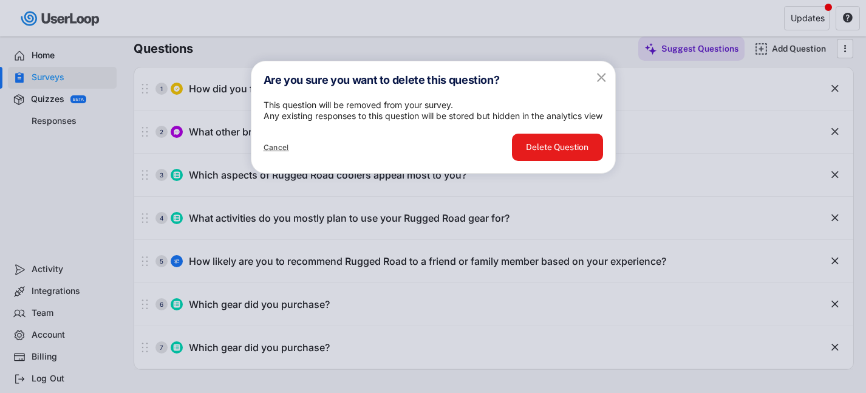
click at [586, 161] on button "Delete Question" at bounding box center [557, 147] width 91 height 27
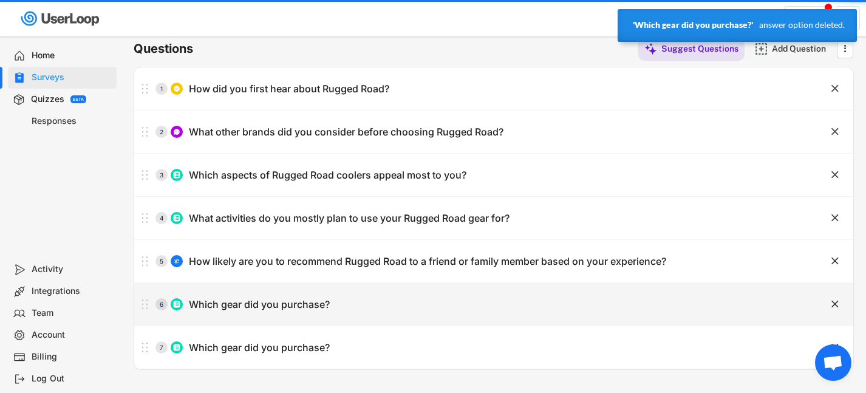
click at [832, 305] on text "" at bounding box center [835, 304] width 7 height 13
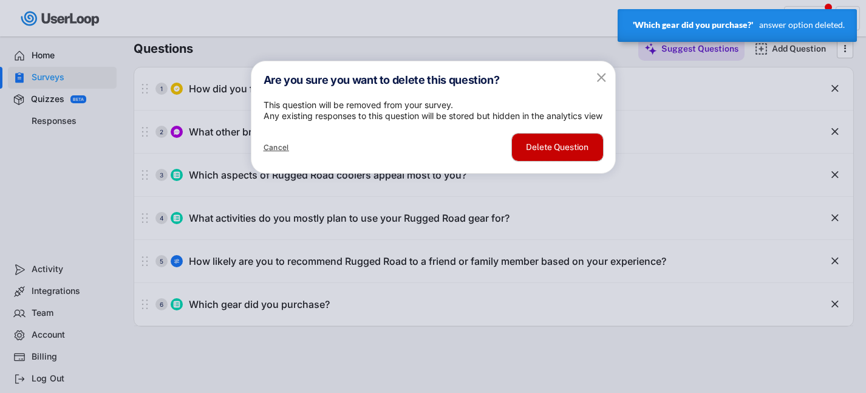
click at [591, 161] on button "Delete Question" at bounding box center [557, 147] width 91 height 27
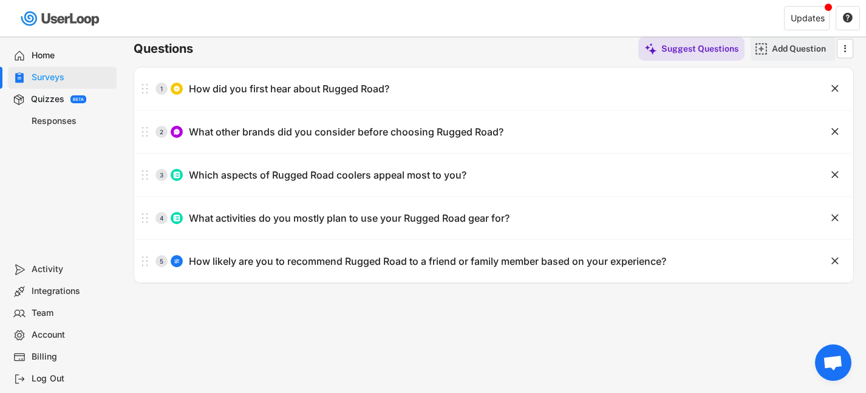
click at [783, 54] on div "Add Question" at bounding box center [802, 48] width 61 height 24
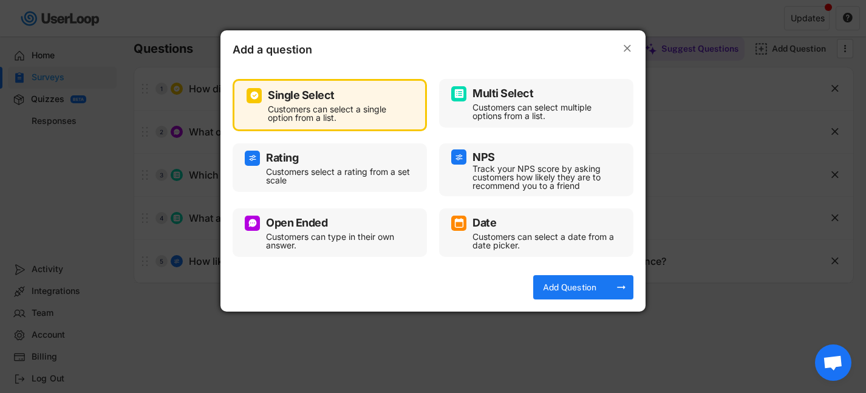
click at [626, 46] on text "" at bounding box center [627, 48] width 7 height 13
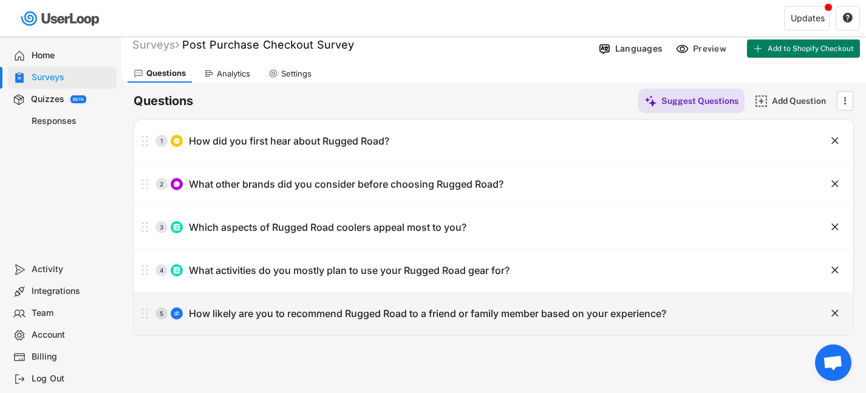
scroll to position [9, 0]
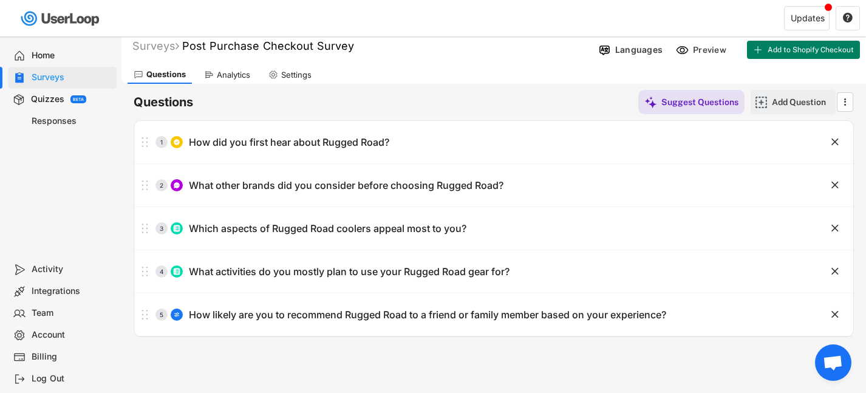
click at [783, 104] on div "Add Question" at bounding box center [802, 102] width 61 height 11
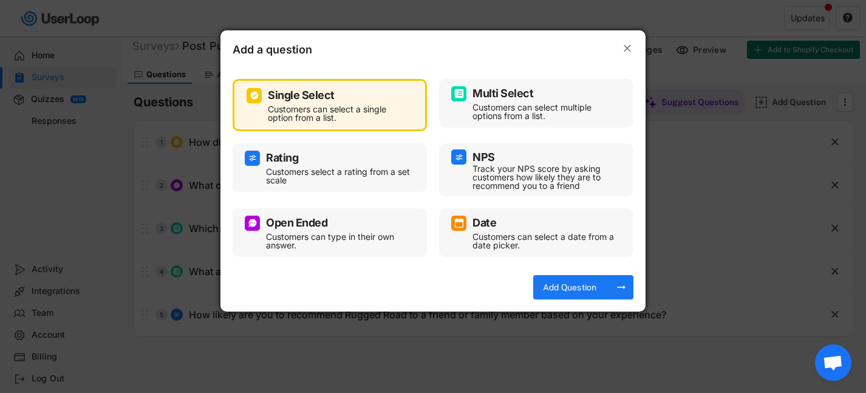
click at [366, 245] on div "Customers can type in their own answer." at bounding box center [339, 241] width 146 height 17
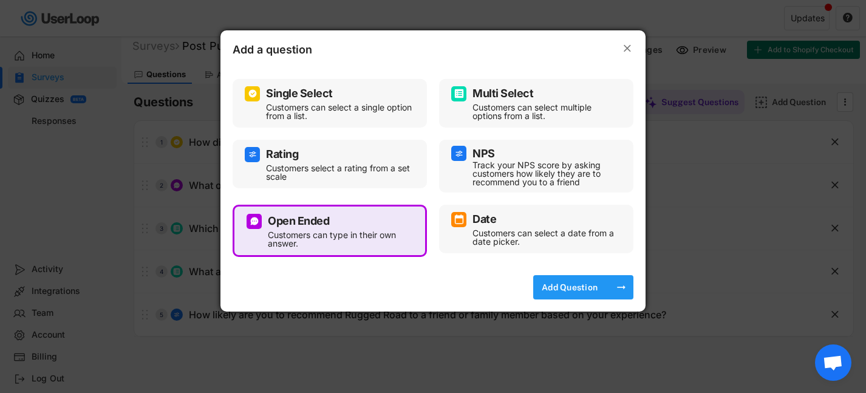
click at [574, 292] on div "Add Question" at bounding box center [570, 287] width 61 height 11
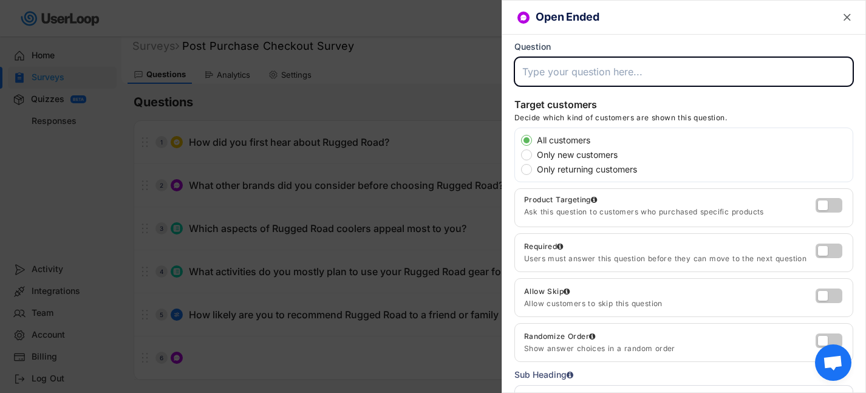
type input "W"
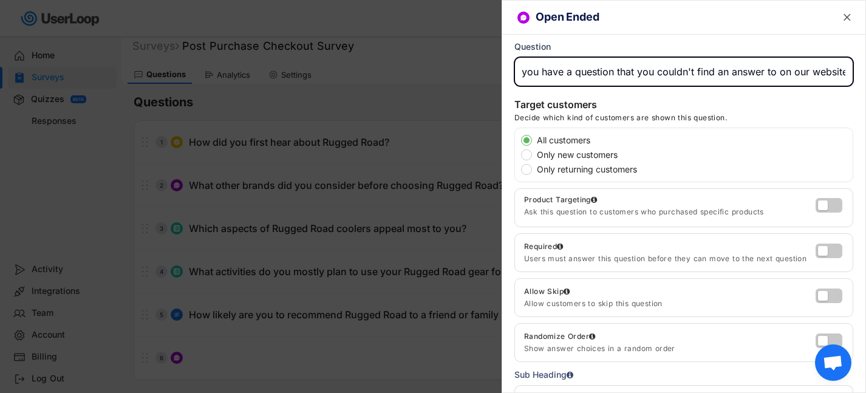
scroll to position [0, 24]
type input "Did you have a question that you couldn't find an answer to on our website?"
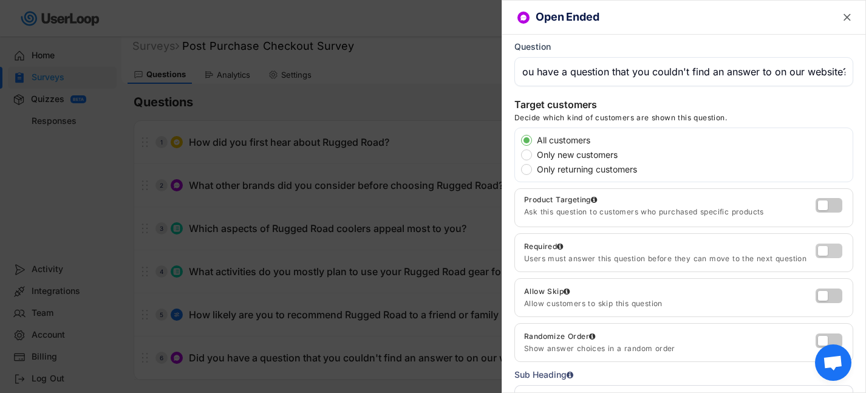
click at [829, 250] on label at bounding box center [826, 248] width 27 height 15
click at [0, 0] on input "checkbox" at bounding box center [0, 0] width 0 height 0
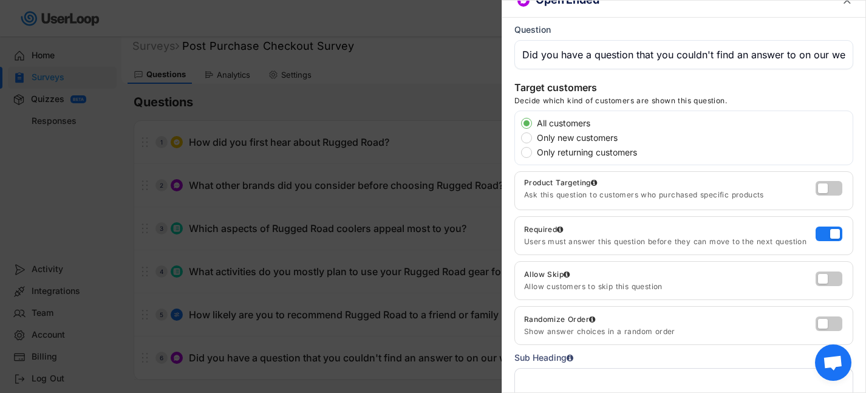
scroll to position [0, 0]
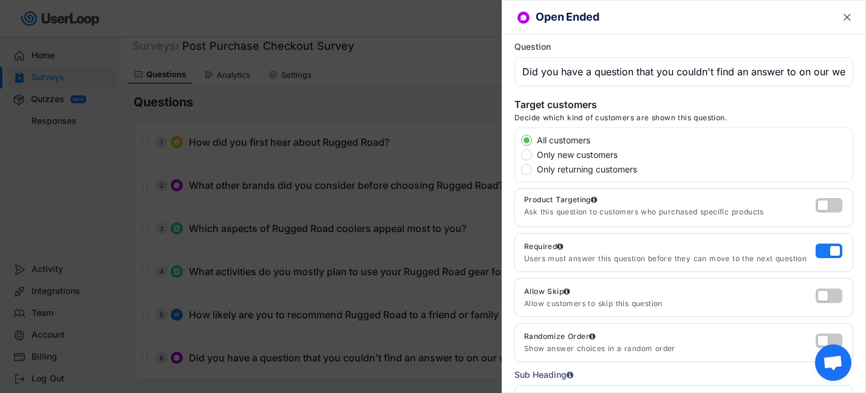
click at [846, 15] on text "" at bounding box center [847, 17] width 7 height 13
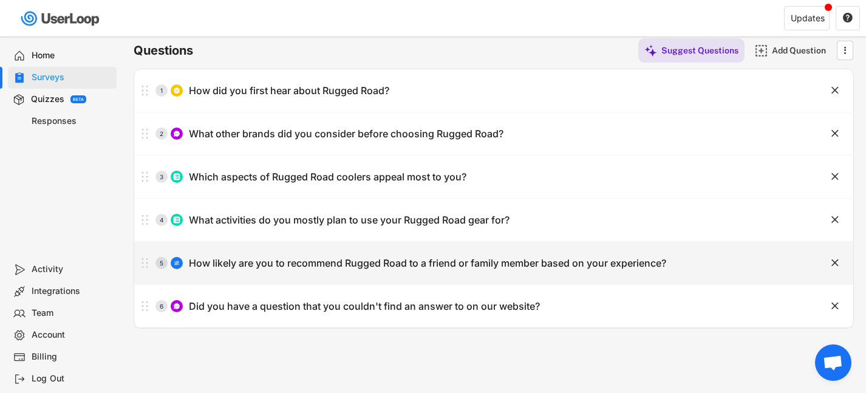
scroll to position [50, 0]
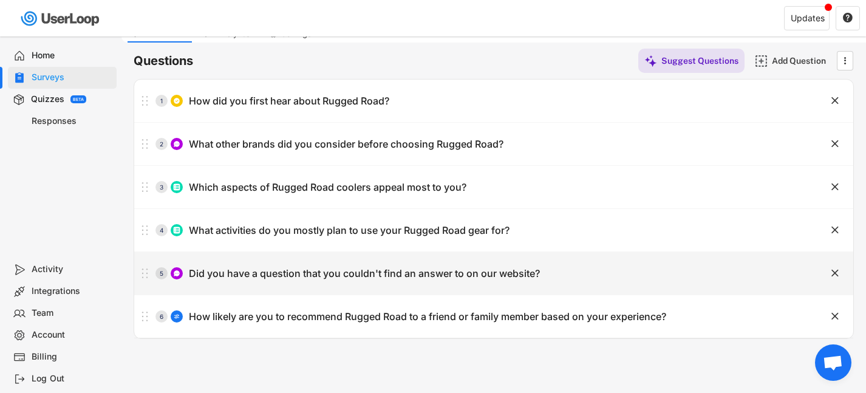
click at [594, 278] on div "5 Did you have a question that you couldn't find an answer to on our website?" at bounding box center [463, 273] width 659 height 24
type input "Did you have a question that you couldn't find an answer to on our website?"
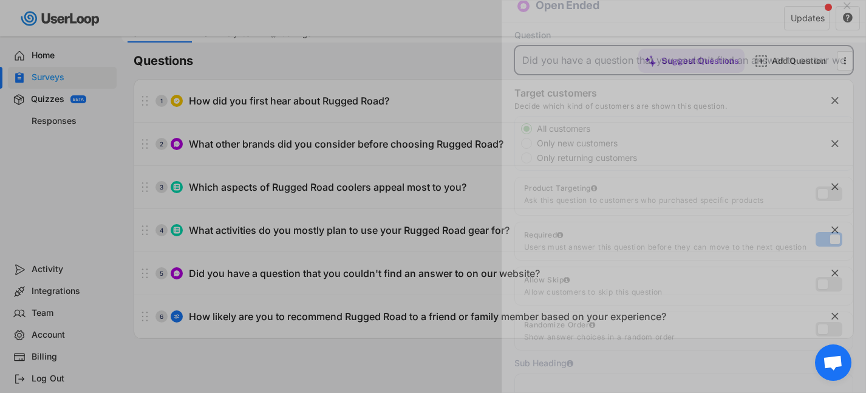
scroll to position [0, 24]
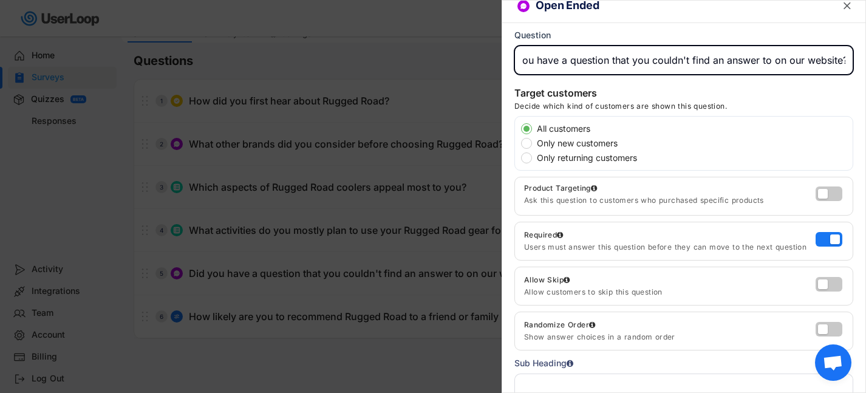
click at [322, 325] on div at bounding box center [433, 196] width 866 height 393
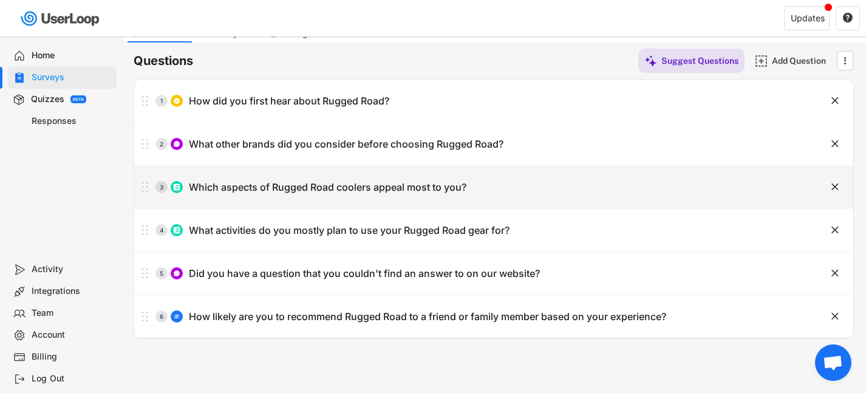
click at [515, 187] on div "3 Which aspects of Rugged Road coolers appeal most to you?" at bounding box center [463, 187] width 659 height 24
type input "Which aspects of Rugged Road coolers appeal most to you?"
type input "Ultralight"
type input "Floatability"
type input "Ice Retention"
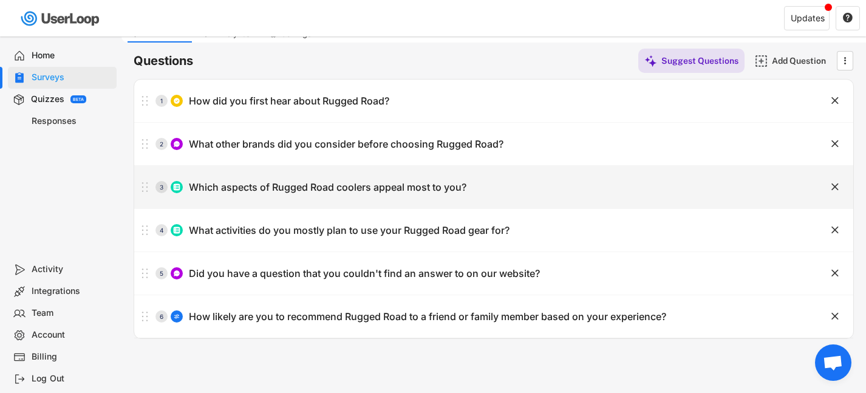
type input "Durability"
type input "Lifetime Warranty"
type input "Other"
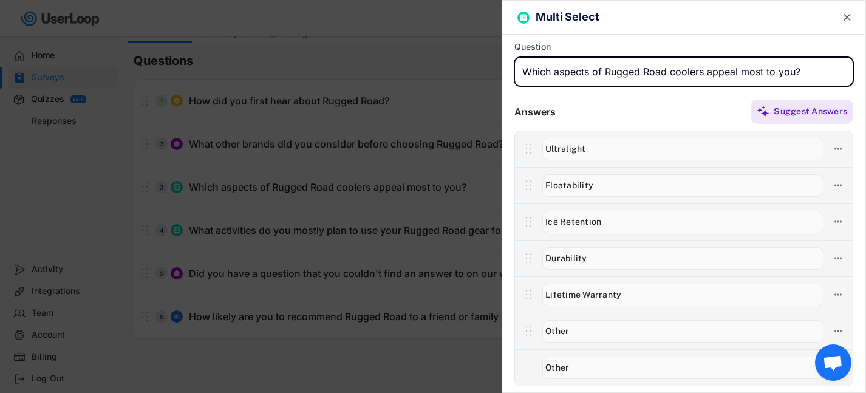
click at [844, 18] on text "" at bounding box center [847, 17] width 7 height 13
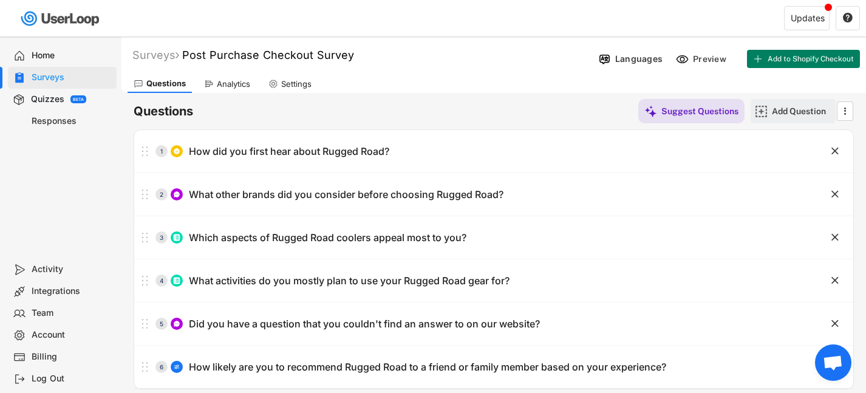
click at [842, 111] on icon "" at bounding box center [845, 111] width 12 height 18
click at [520, 111] on div "Questions Suggest Questions Add Question " at bounding box center [494, 111] width 721 height 24
click at [293, 52] on font "Post Purchase Checkout Survey" at bounding box center [268, 55] width 172 height 13
click at [366, 118] on div "Questions Suggest Questions Add Question " at bounding box center [494, 111] width 721 height 24
click at [241, 114] on div "Questions Suggest Questions Add Question " at bounding box center [494, 111] width 721 height 24
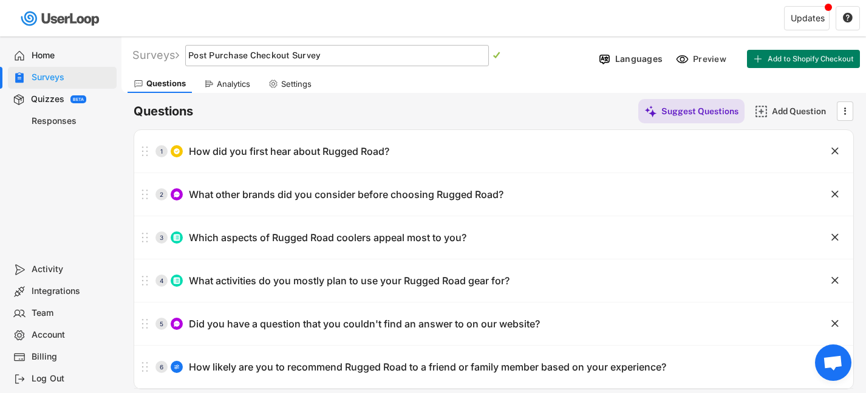
click at [227, 87] on div "Analytics" at bounding box center [233, 84] width 33 height 10
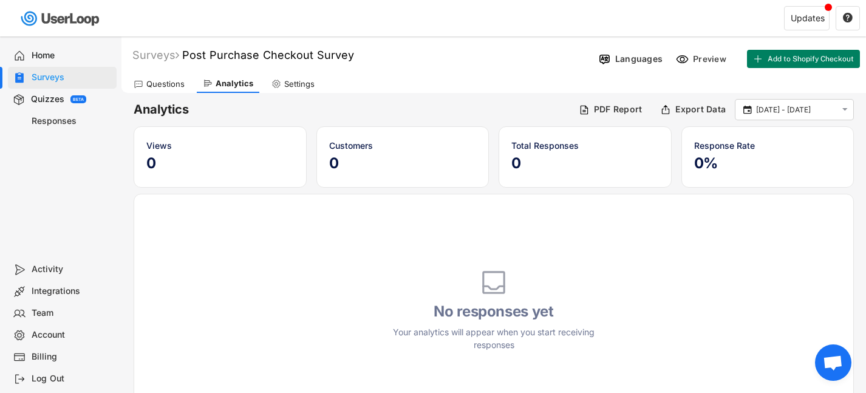
click at [304, 84] on div "Settings" at bounding box center [299, 84] width 30 height 10
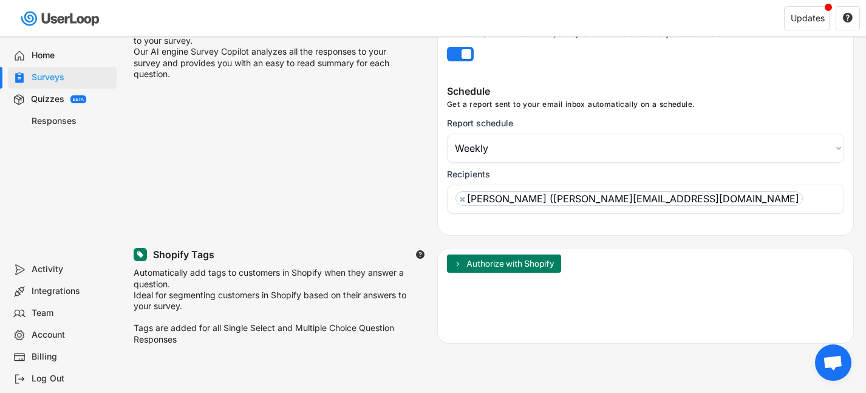
scroll to position [148, 0]
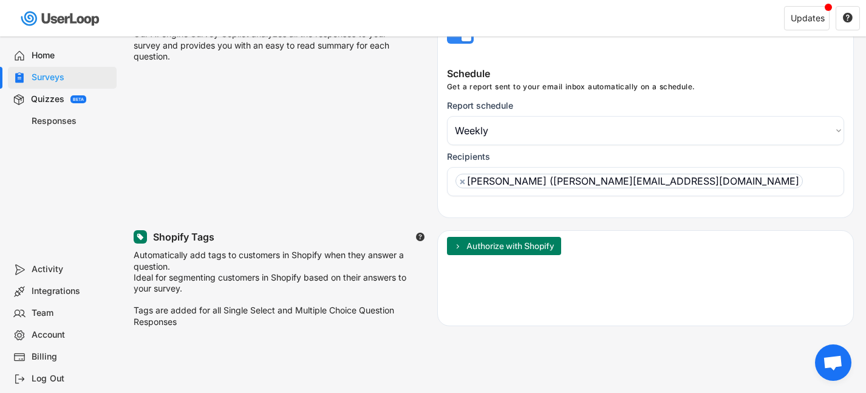
click at [467, 38] on label at bounding box center [457, 33] width 27 height 15
click at [0, 0] on input "checkbox" at bounding box center [0, 0] width 0 height 0
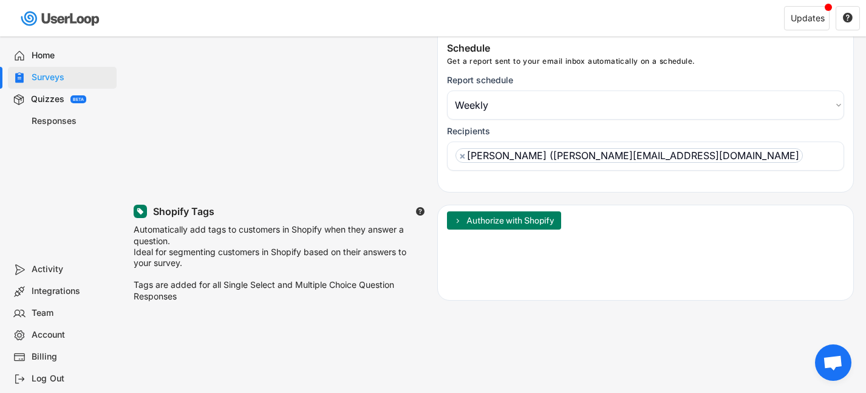
scroll to position [222, 0]
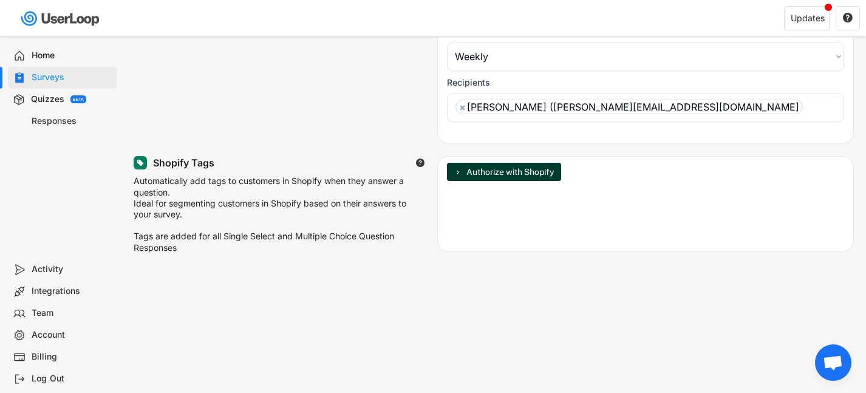
click at [456, 174] on icon at bounding box center [457, 171] width 7 height 7
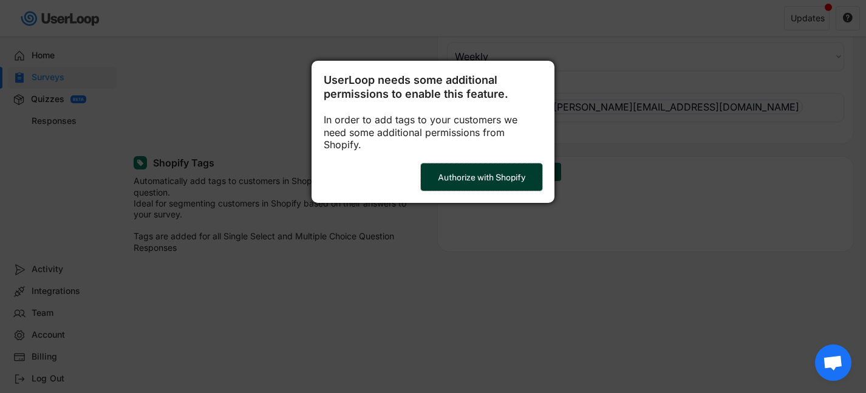
click at [451, 166] on button "Authorize with Shopify" at bounding box center [482, 176] width 122 height 27
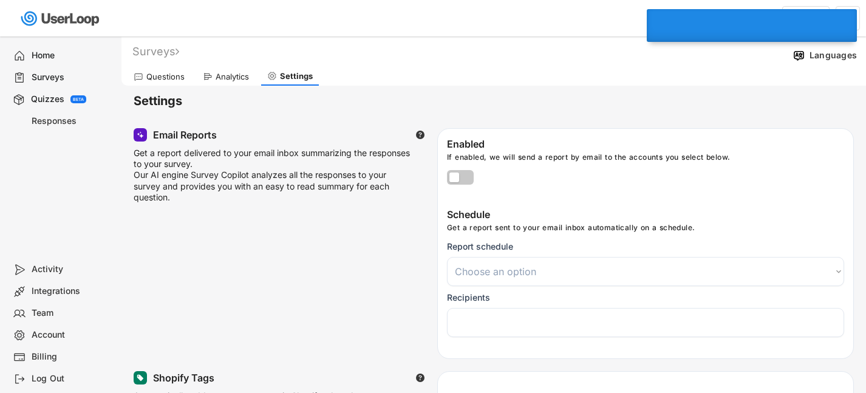
select select ""weekly""
select select "1348695171700984260__LOOKUP__1759779036561x977549215737814000"
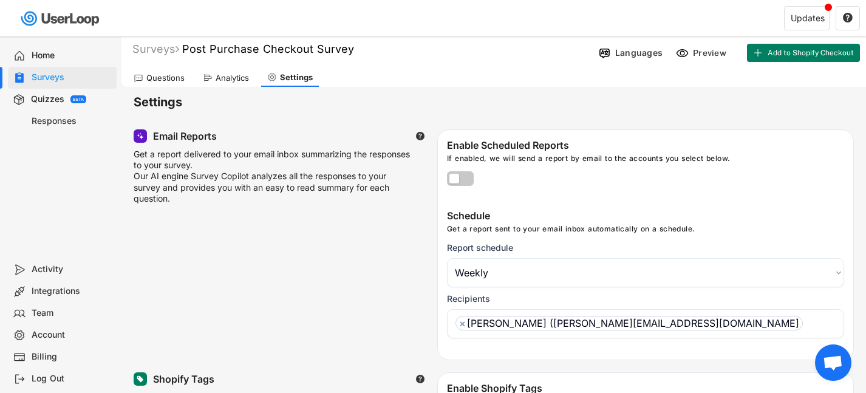
scroll to position [263, 0]
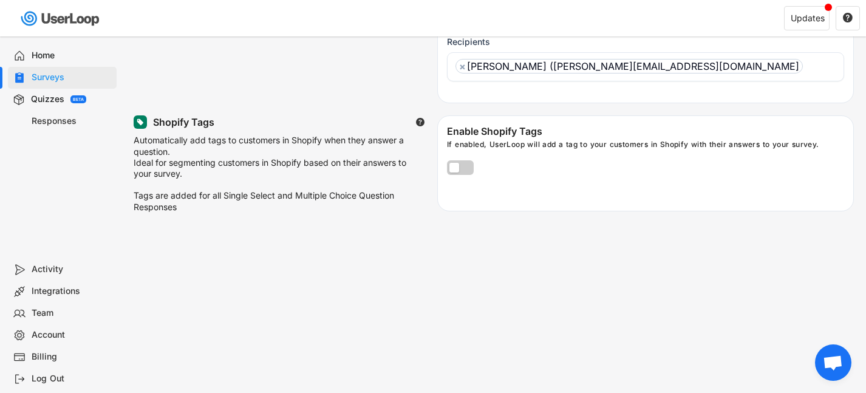
click at [468, 166] on label at bounding box center [457, 164] width 27 height 15
click at [0, 0] on input "checkbox" at bounding box center [0, 0] width 0 height 0
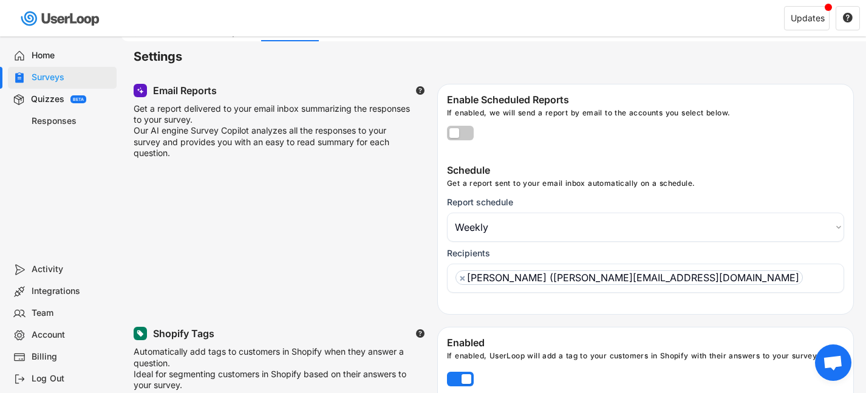
scroll to position [0, 0]
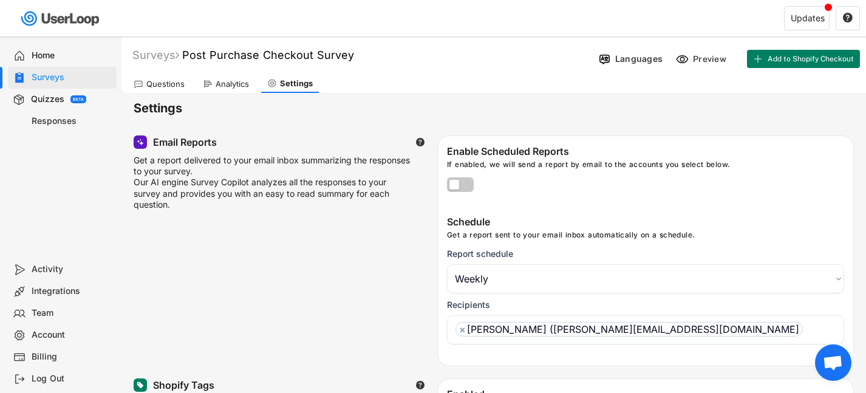
click at [225, 88] on div "Analytics" at bounding box center [232, 84] width 33 height 10
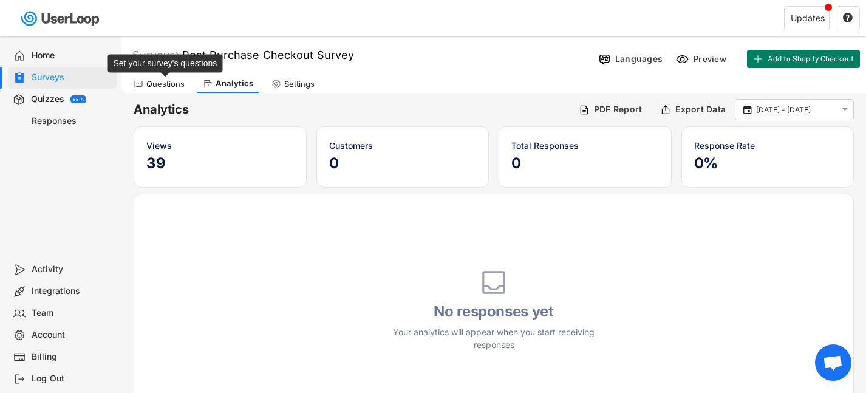
click at [152, 83] on div "Questions" at bounding box center [165, 84] width 38 height 10
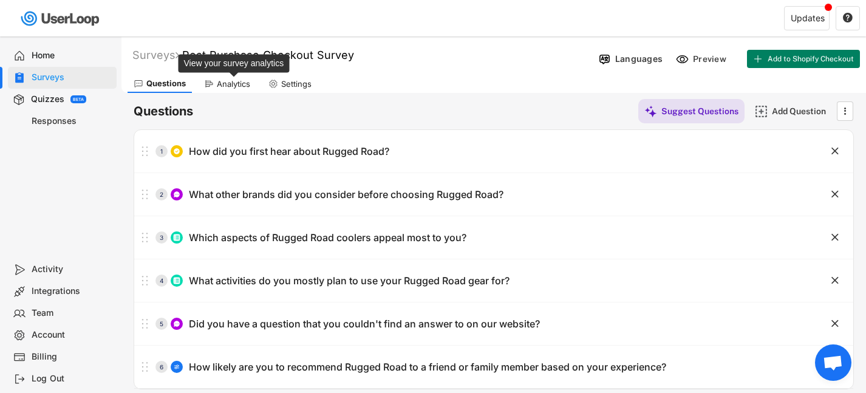
click at [235, 81] on div "Analytics" at bounding box center [233, 84] width 33 height 10
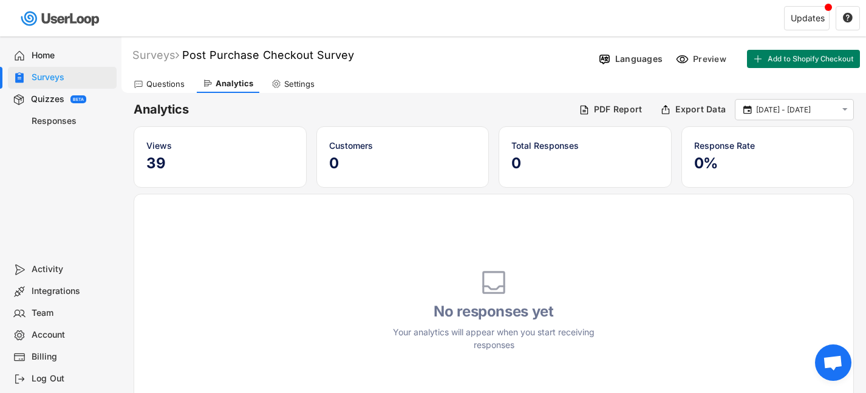
click at [171, 90] on div "Questions" at bounding box center [159, 84] width 63 height 18
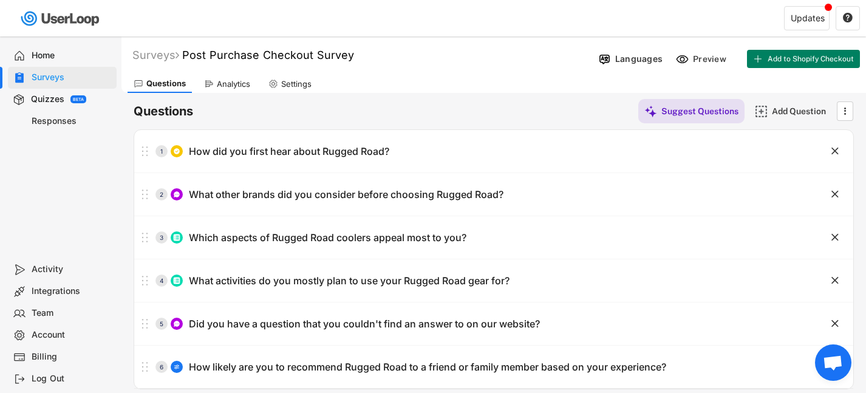
click at [69, 100] on div "Quizzes BETA" at bounding box center [62, 100] width 109 height 22
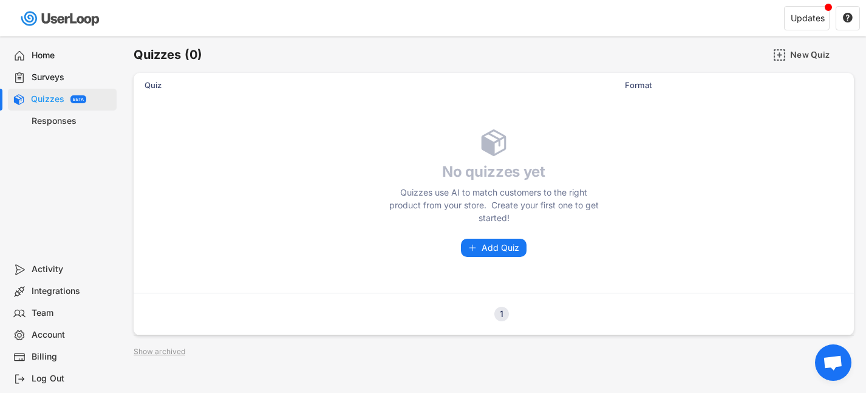
click at [57, 122] on div "Responses" at bounding box center [72, 121] width 80 height 12
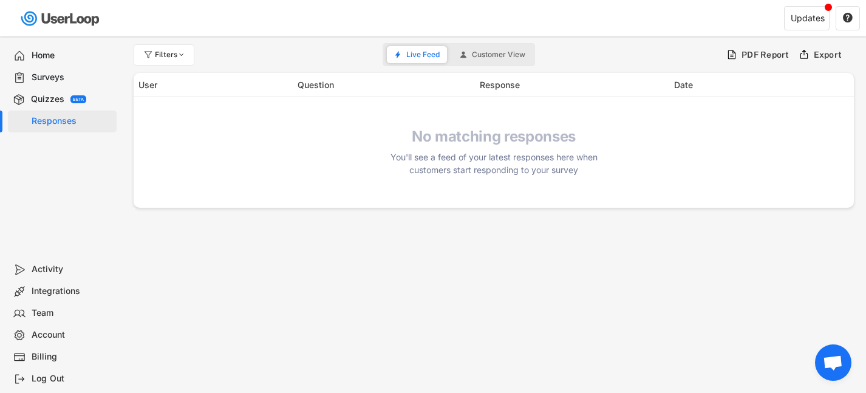
click at [55, 75] on div "Surveys" at bounding box center [72, 78] width 80 height 12
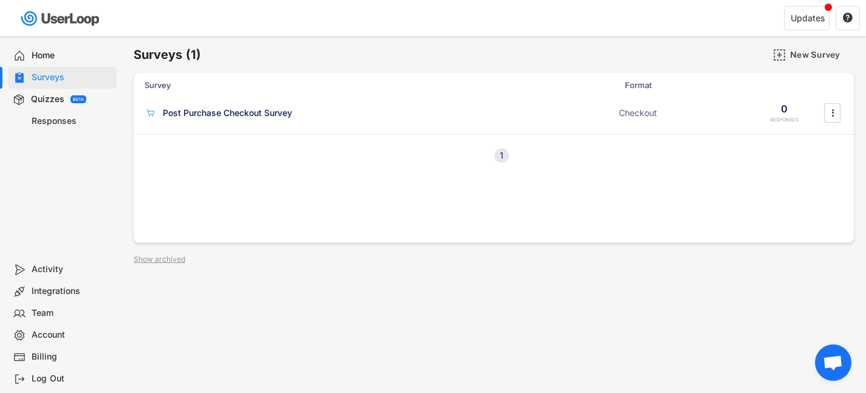
click at [50, 48] on div "Home" at bounding box center [62, 56] width 109 height 22
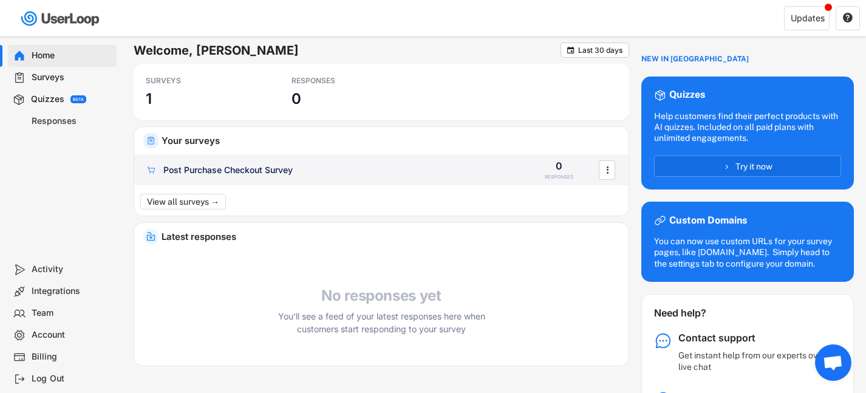
click at [233, 171] on div "Post Purchase Checkout Survey" at bounding box center [227, 170] width 129 height 12
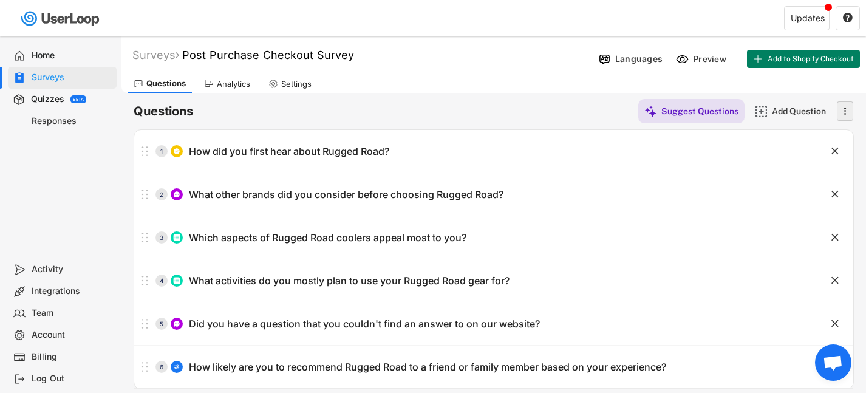
click at [843, 103] on icon "" at bounding box center [845, 111] width 12 height 18
click at [603, 105] on div "Questions Suggest Questions Add Question " at bounding box center [494, 111] width 721 height 24
click at [320, 84] on div "Questions Analytics Settings" at bounding box center [494, 82] width 745 height 21
click at [300, 84] on div "Settings" at bounding box center [296, 84] width 30 height 10
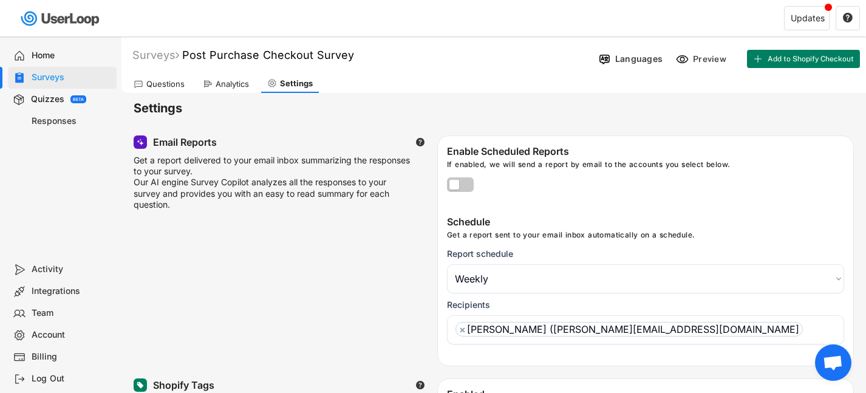
click at [151, 77] on div "Questions" at bounding box center [159, 84] width 63 height 18
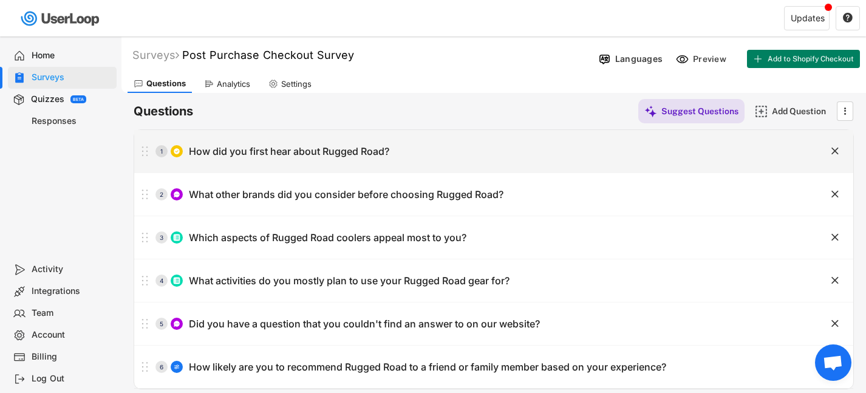
click at [444, 152] on div "1 How did you first hear about Rugged Road?" at bounding box center [463, 151] width 659 height 24
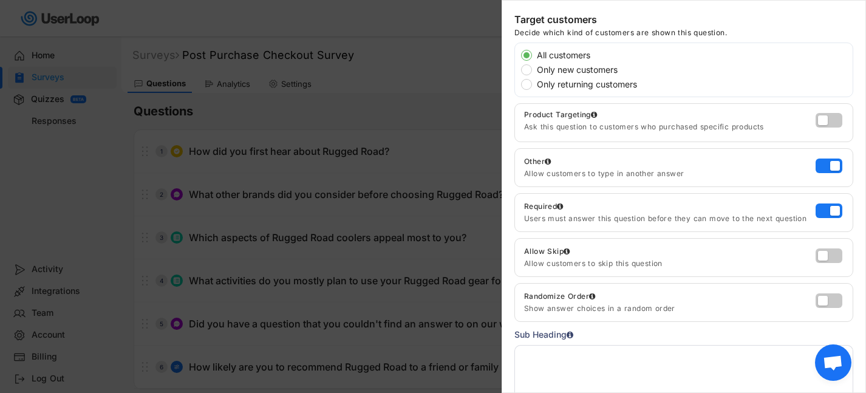
scroll to position [352, 0]
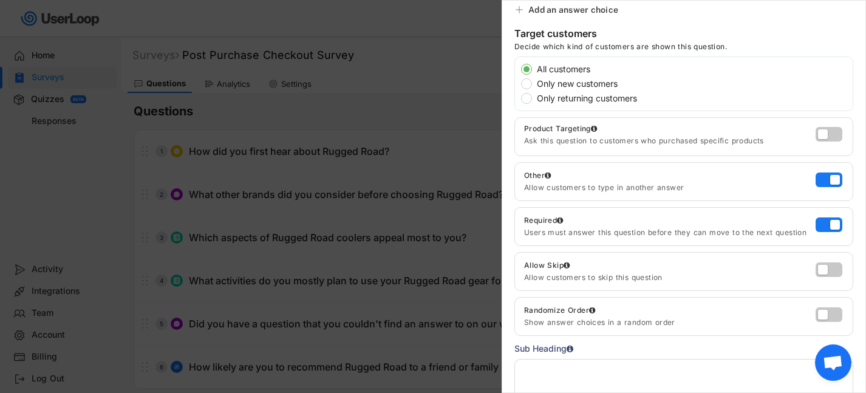
click at [610, 83] on label "Only new customers" at bounding box center [693, 84] width 320 height 9
click at [520, 73] on input "Only new customers" at bounding box center [516, 69] width 8 height 8
radio input "true"
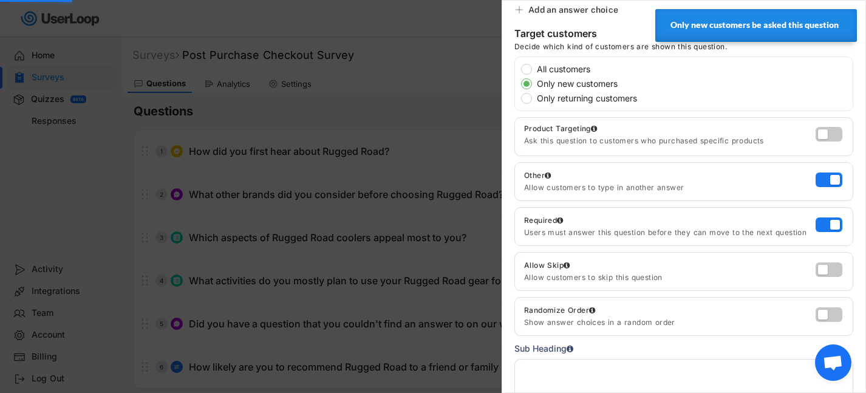
click at [426, 109] on div at bounding box center [433, 196] width 866 height 393
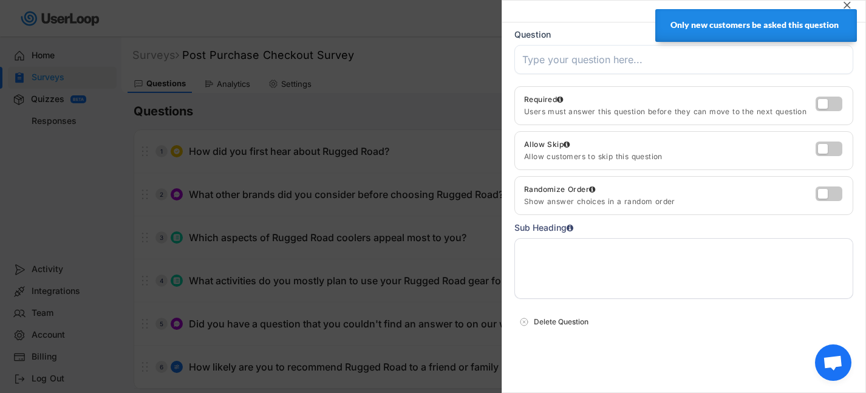
scroll to position [0, 0]
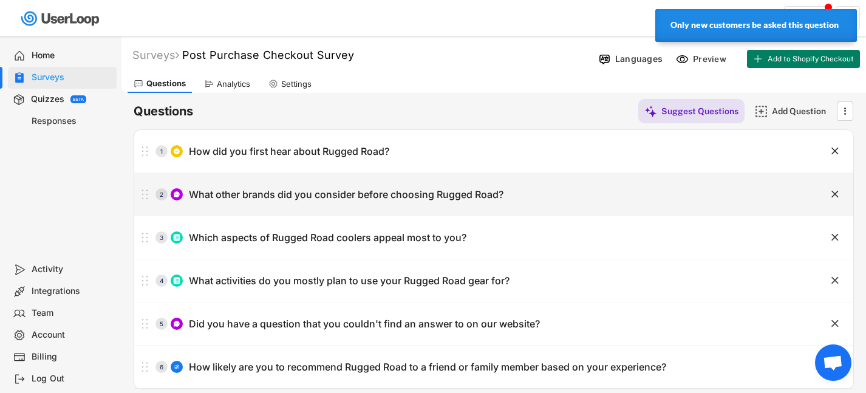
click at [394, 205] on div "2 What other brands did you consider before choosing Rugged Road?" at bounding box center [463, 194] width 659 height 24
type input "What other brands did you consider before choosing Rugged Road?"
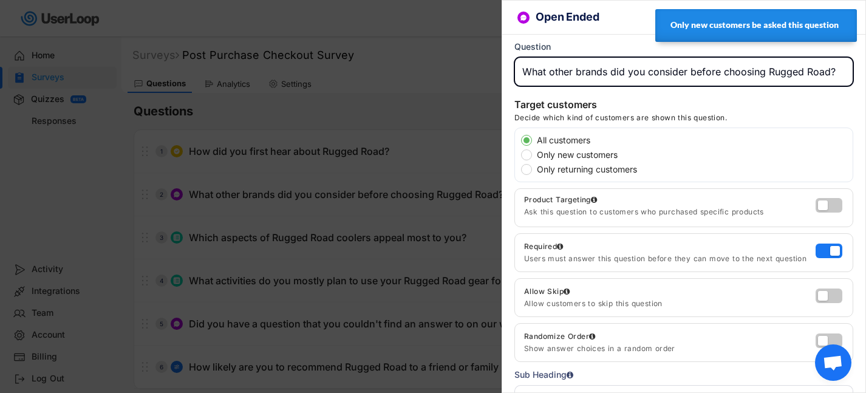
click at [583, 151] on label "Only new customers" at bounding box center [693, 155] width 320 height 9
click at [520, 144] on input "Only new customers" at bounding box center [516, 140] width 8 height 8
radio input "true"
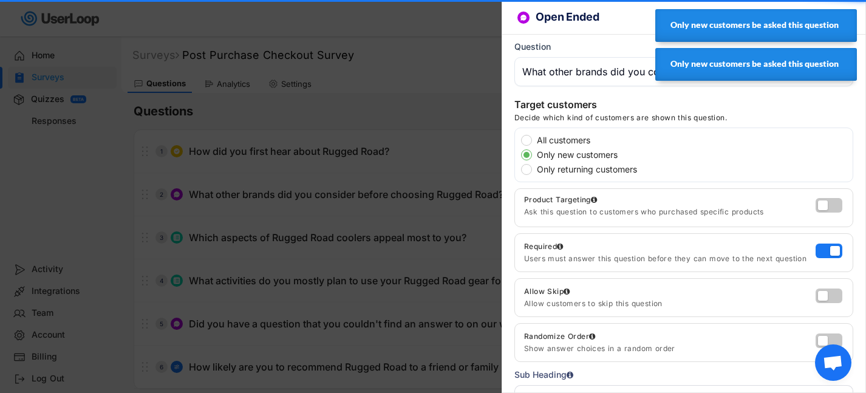
click at [394, 192] on div at bounding box center [433, 196] width 866 height 393
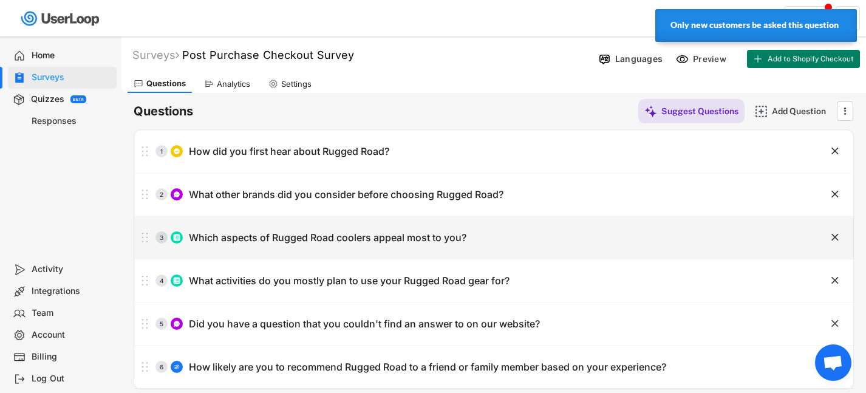
click at [493, 243] on div "3 Which aspects of Rugged Road coolers appeal most to you?" at bounding box center [463, 237] width 659 height 24
type input "Which aspects of Rugged Road coolers appeal most to you?"
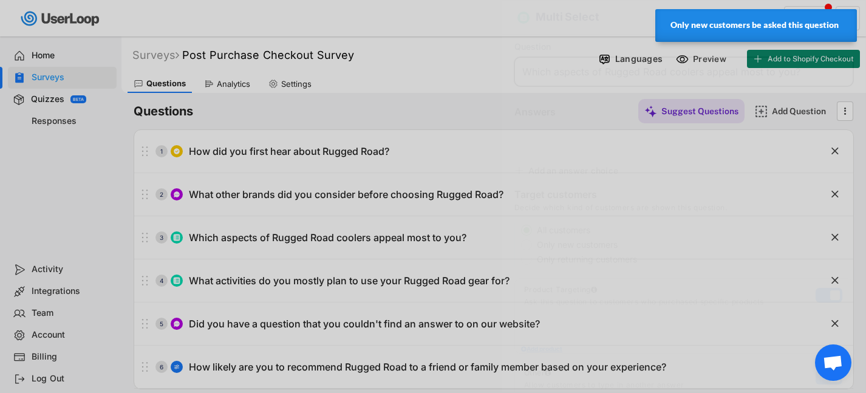
type input "Ultralight"
type input "Floatability"
type input "Ice Retention"
type input "Durability"
type input "Lifetime Warranty"
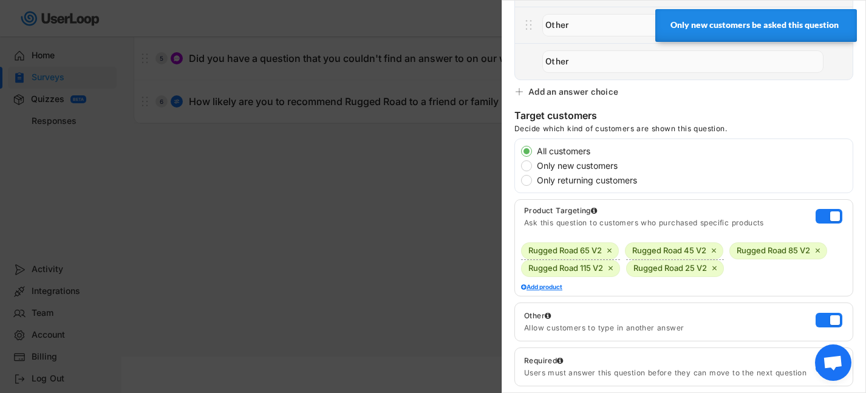
scroll to position [342, 0]
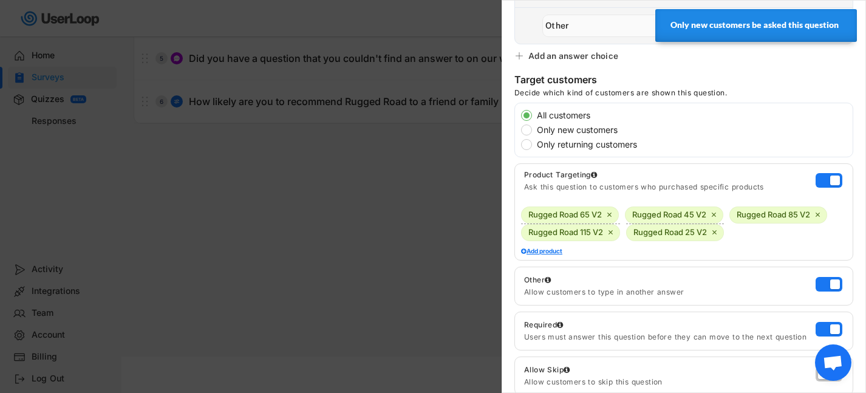
click at [575, 125] on div "All customers Only new customers Only returning customers" at bounding box center [687, 129] width 332 height 41
click at [573, 131] on label "Only new customers" at bounding box center [693, 130] width 320 height 9
click at [520, 119] on input "Only new customers" at bounding box center [516, 115] width 8 height 8
radio input "true"
click at [404, 182] on div at bounding box center [433, 196] width 866 height 393
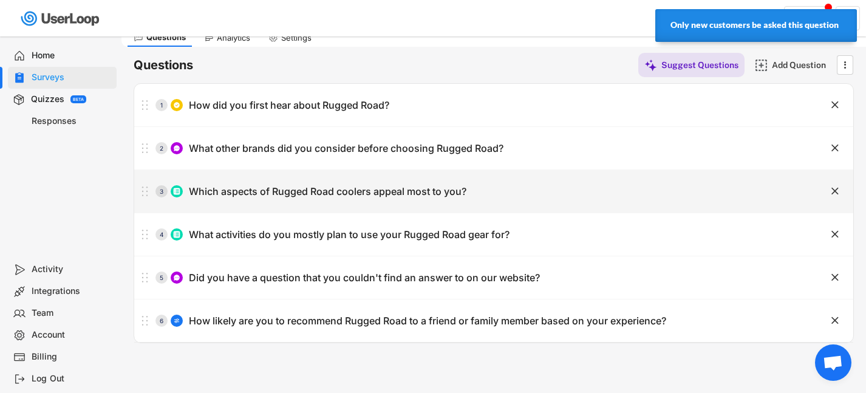
scroll to position [66, 0]
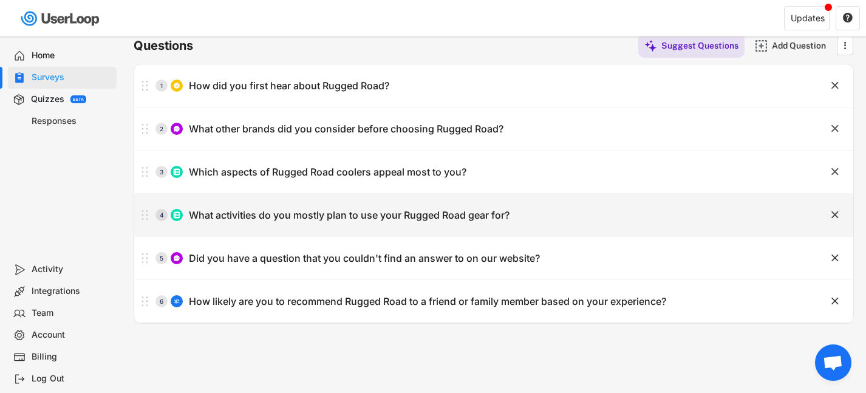
click at [572, 219] on div "4 What activities do you mostly plan to use your Rugged Road gear for?" at bounding box center [463, 215] width 659 height 24
type input "What activities do you mostly plan to use your Rugged Road gear for?"
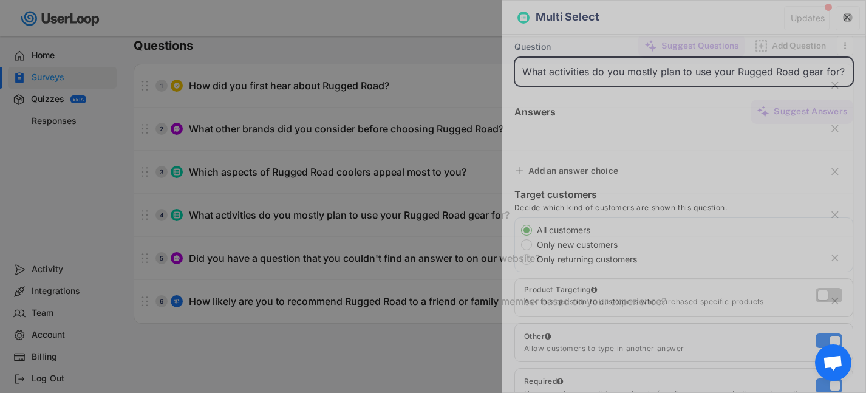
type input "Tailgating/Sports"
type input "Fishing"
type input "Camping"
type input "Watersports"
type input "Hunting"
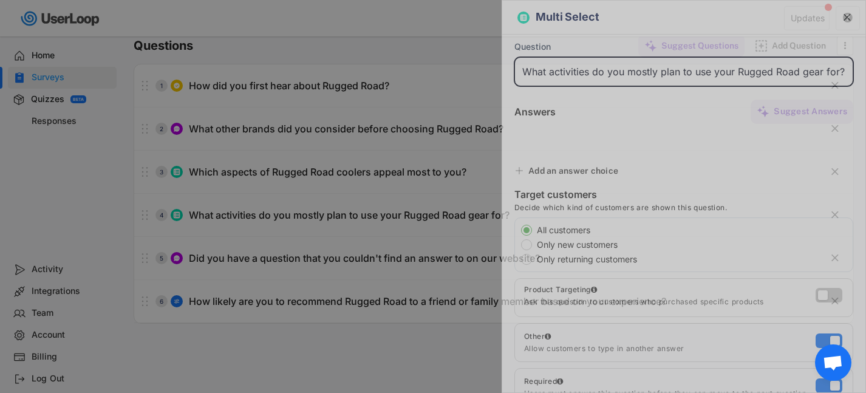
type input "General Recreation"
type input "Boating"
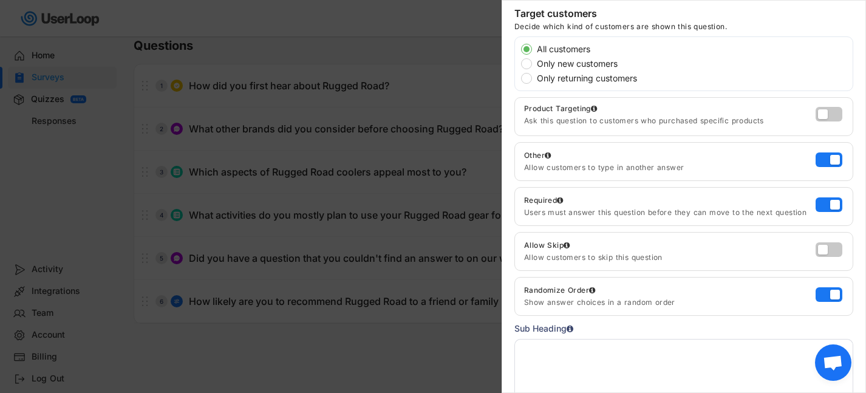
scroll to position [402, 0]
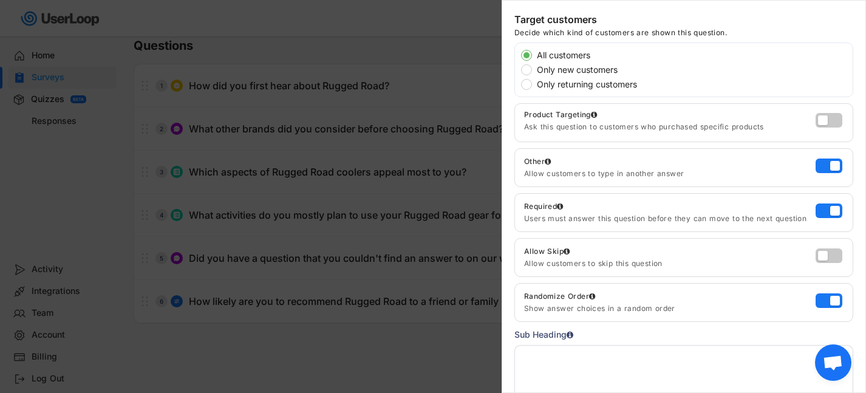
click at [590, 69] on label "Only new customers" at bounding box center [693, 70] width 320 height 9
click at [520, 59] on input "Only new customers" at bounding box center [516, 55] width 8 height 8
radio input "true"
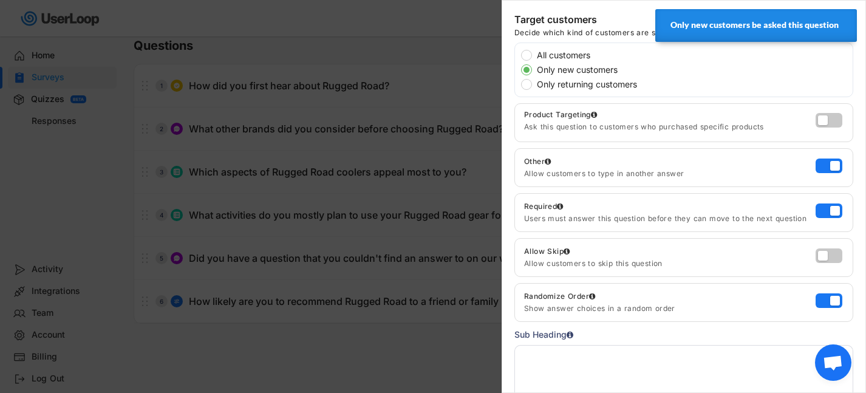
click at [402, 286] on div at bounding box center [433, 196] width 866 height 393
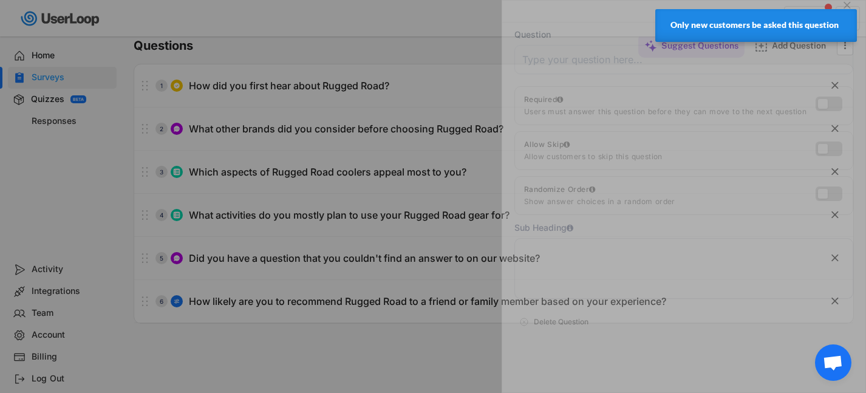
scroll to position [0, 0]
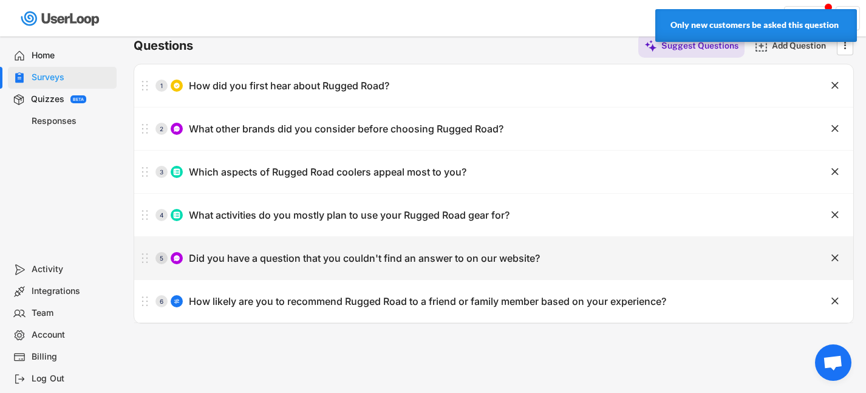
click at [588, 263] on div "5 Did you have a question that you couldn't find an answer to on our website?" at bounding box center [463, 258] width 659 height 24
type input "Did you have a question that you couldn't find an answer to on our website?"
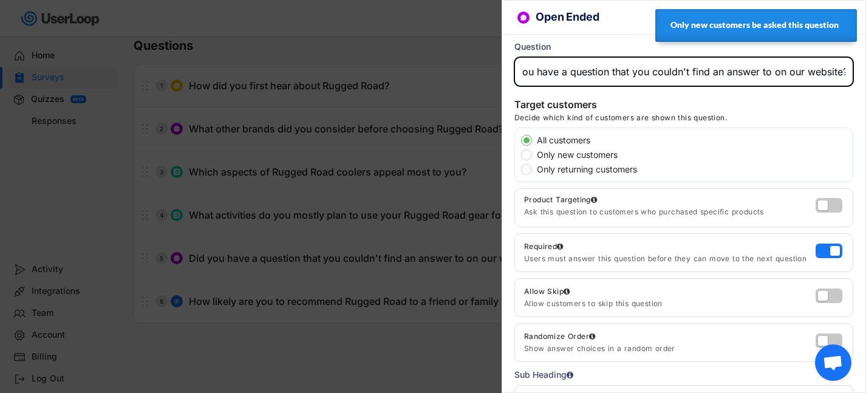
click at [586, 154] on label "Only new customers" at bounding box center [693, 155] width 320 height 9
click at [520, 144] on input "Only new customers" at bounding box center [516, 140] width 8 height 8
radio input "true"
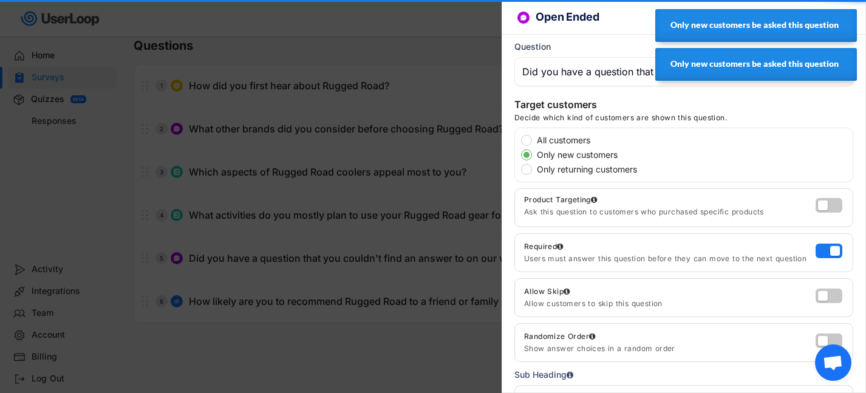
click at [453, 233] on div at bounding box center [433, 196] width 866 height 393
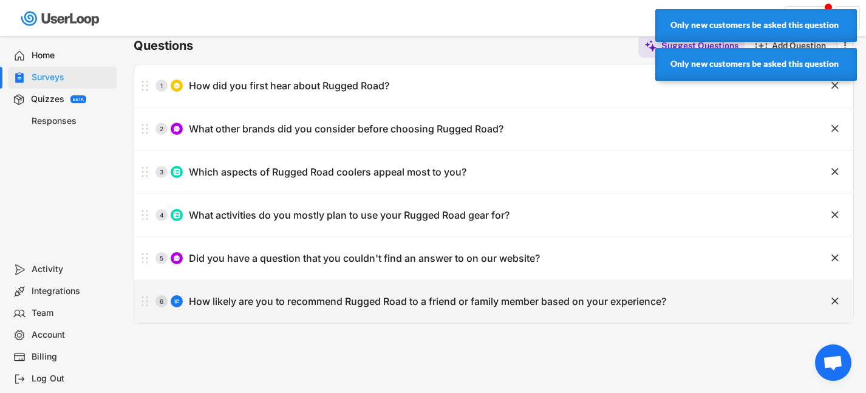
click at [606, 285] on div "6 How likely are you to recommend Rugged Road to a friend or family member base…" at bounding box center [493, 301] width 719 height 43
type input "How likely are you to recommend Rugged Road to a friend or family member based …"
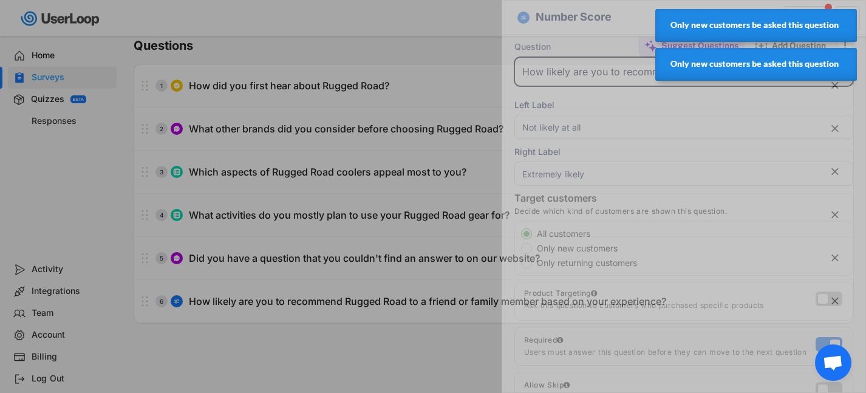
scroll to position [0, 154]
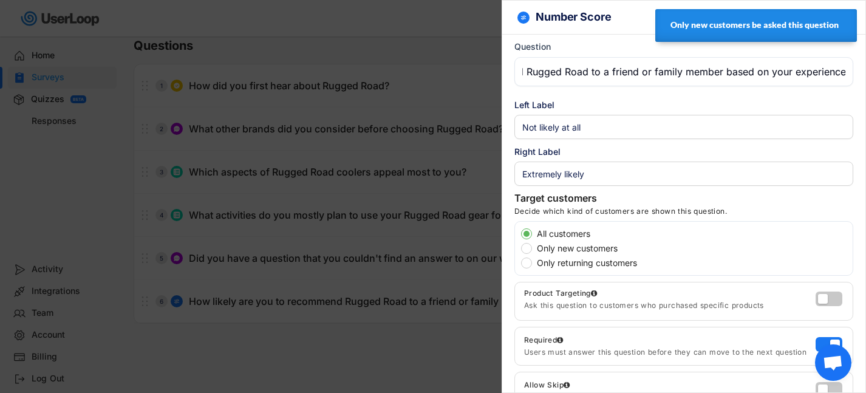
click at [577, 248] on label "Only new customers" at bounding box center [693, 248] width 320 height 9
click at [520, 238] on input "Only new customers" at bounding box center [516, 234] width 8 height 8
radio input "true"
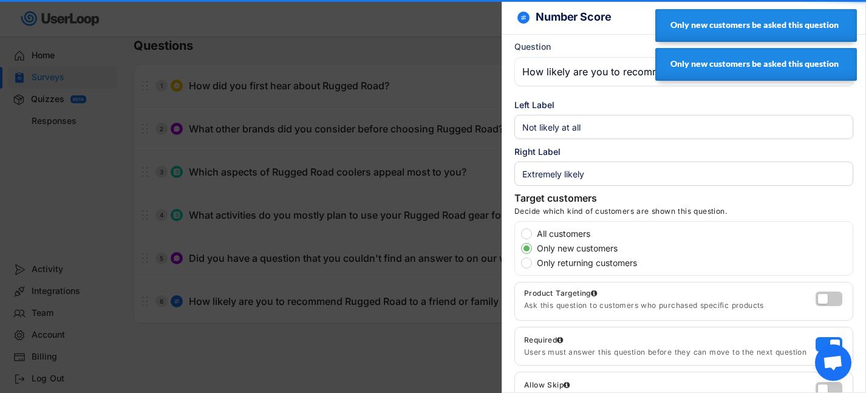
click at [391, 332] on div at bounding box center [433, 196] width 866 height 393
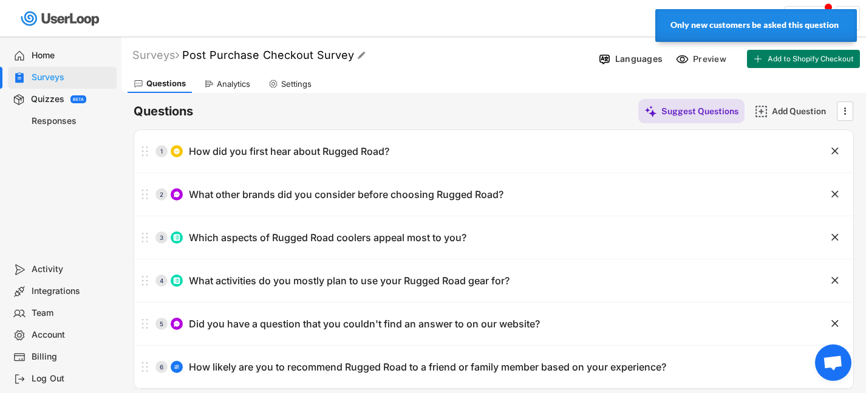
click at [207, 58] on font "Post Purchase Checkout Survey" at bounding box center [268, 55] width 172 height 13
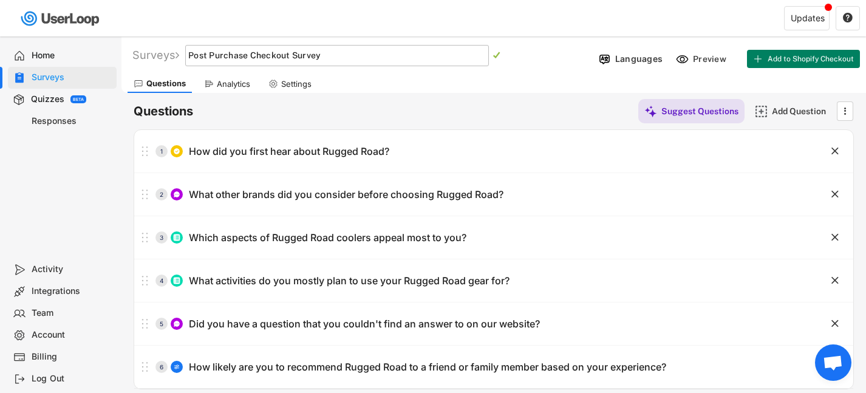
click at [282, 58] on input "input" at bounding box center [337, 55] width 304 height 21
click at [194, 55] on input "input" at bounding box center [337, 55] width 304 height 21
type input "New Customer Post Purchase Checkout Survey"
click at [271, 117] on div "Questions Suggest Questions Add Question " at bounding box center [494, 111] width 721 height 24
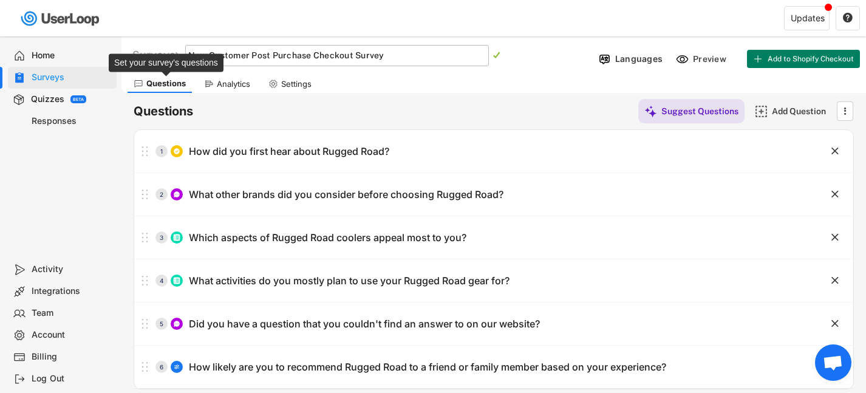
click at [160, 85] on div "Questions" at bounding box center [165, 83] width 39 height 10
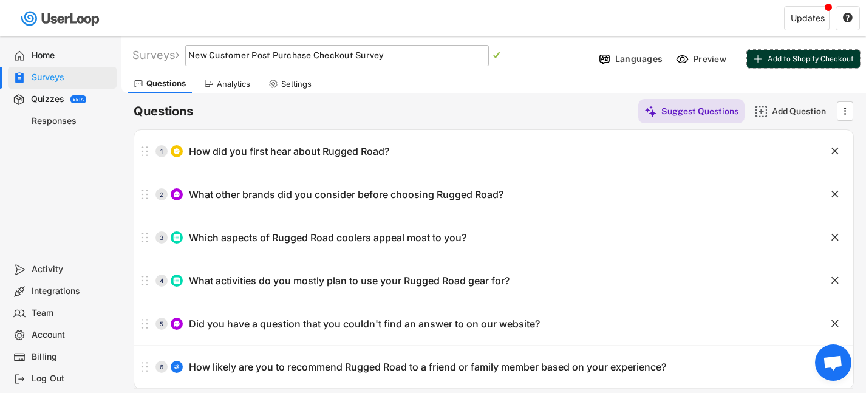
click at [770, 57] on span "Add to Shopify Checkout" at bounding box center [811, 58] width 86 height 7
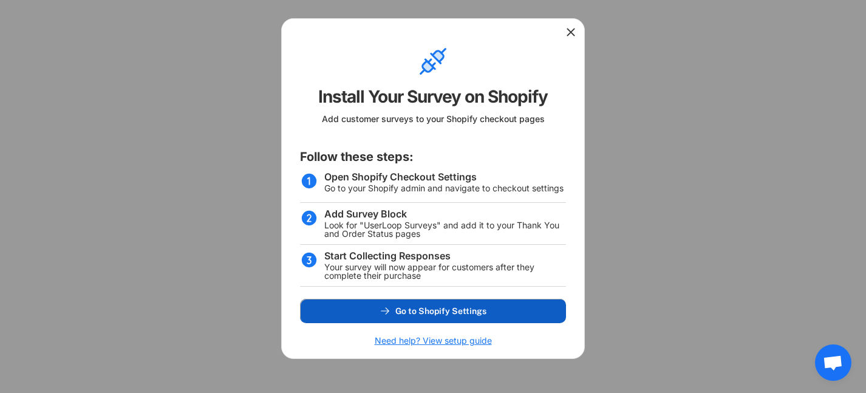
click at [408, 312] on span "Go to Shopify Settings" at bounding box center [441, 311] width 91 height 9
